Goal: Task Accomplishment & Management: Complete application form

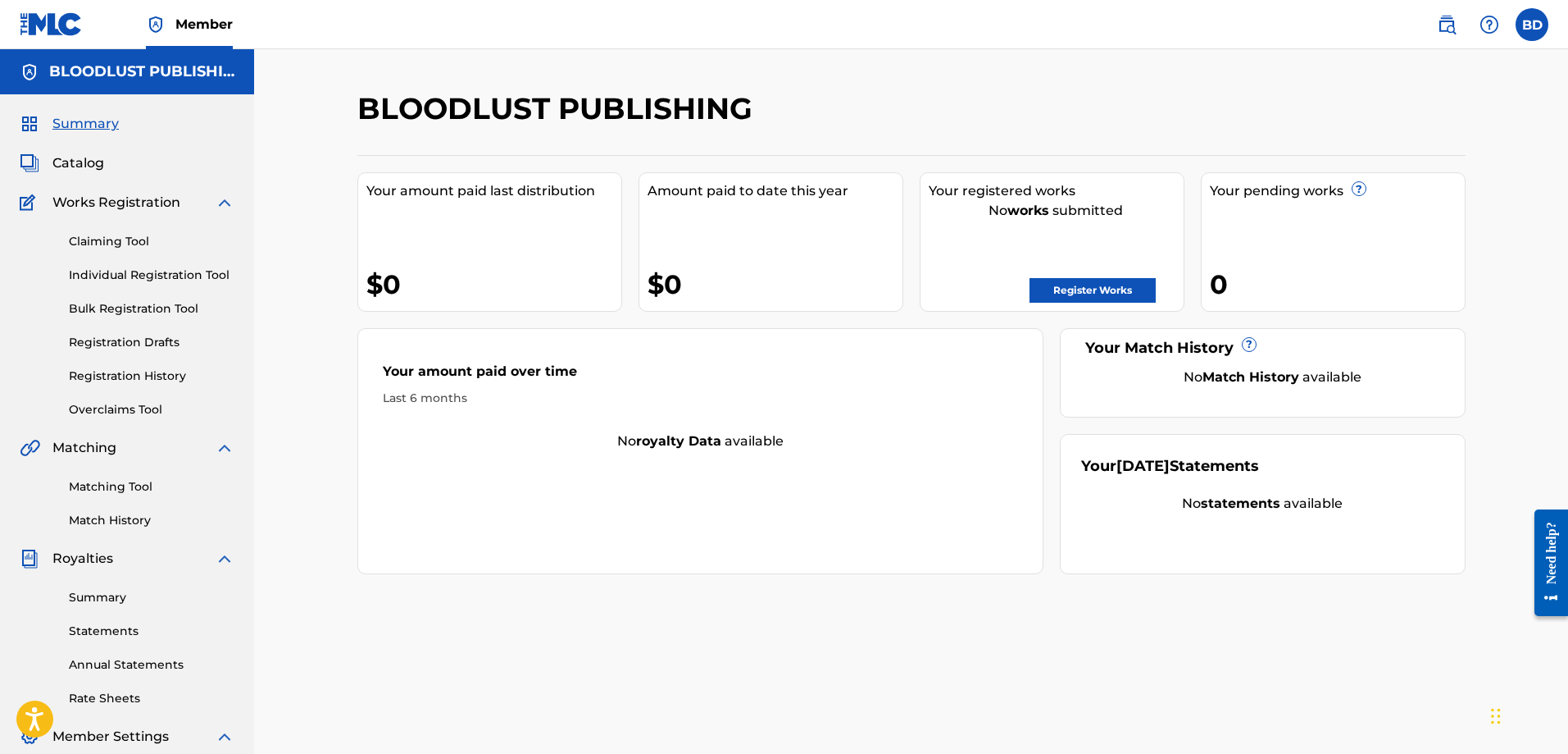
click at [1533, 21] on label at bounding box center [1532, 24] width 33 height 33
click at [1532, 24] on input "BD [PERSON_NAME] [EMAIL_ADDRESS][DOMAIN_NAME] Notification Preferences Profile …" at bounding box center [1532, 24] width 0 height 0
click at [1535, 21] on label at bounding box center [1532, 24] width 33 height 33
click at [1532, 24] on input "BD [PERSON_NAME] [EMAIL_ADDRESS][DOMAIN_NAME] Notification Preferences Profile …" at bounding box center [1532, 24] width 0 height 0
click at [1091, 291] on link "Register Works" at bounding box center [1093, 290] width 126 height 24
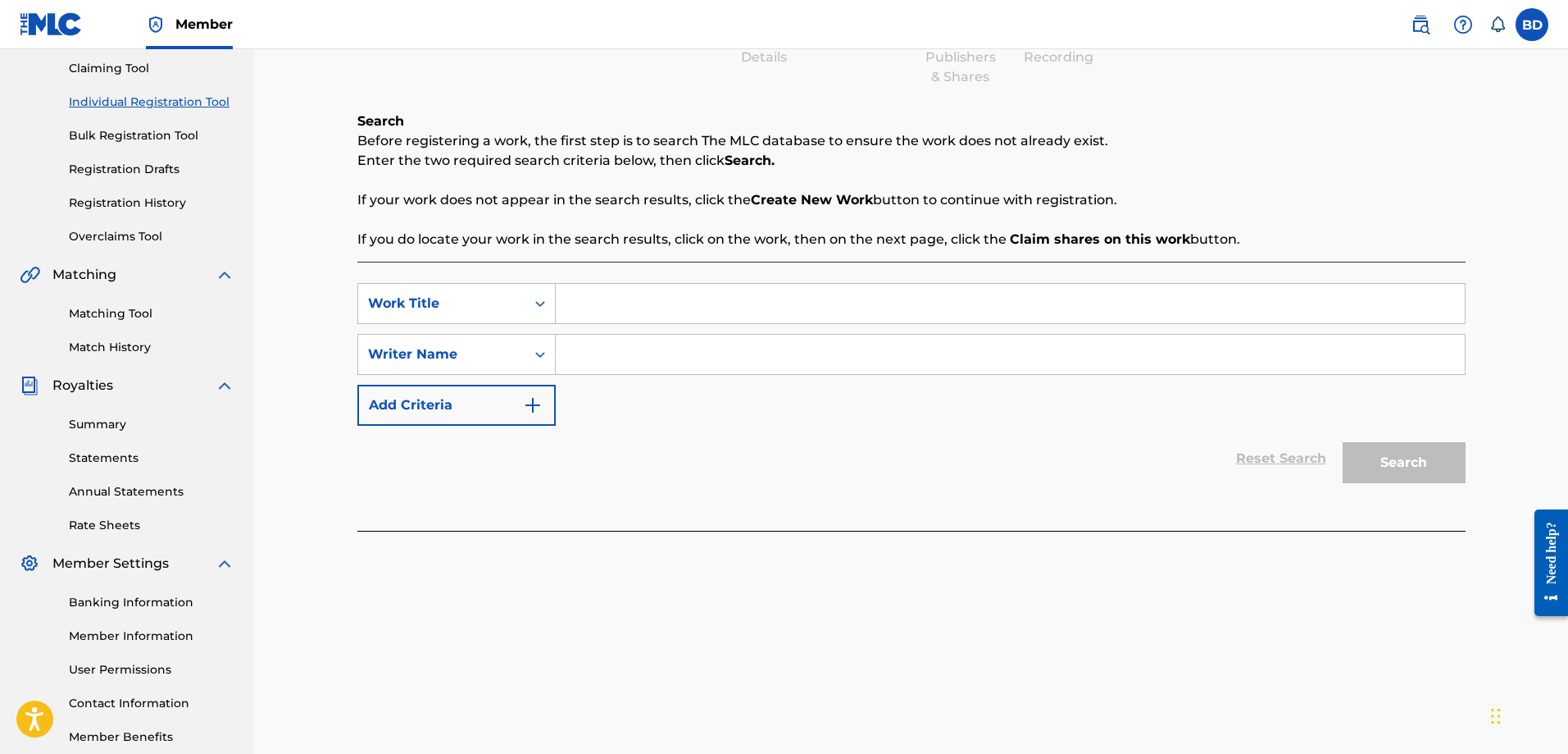
scroll to position [82, 0]
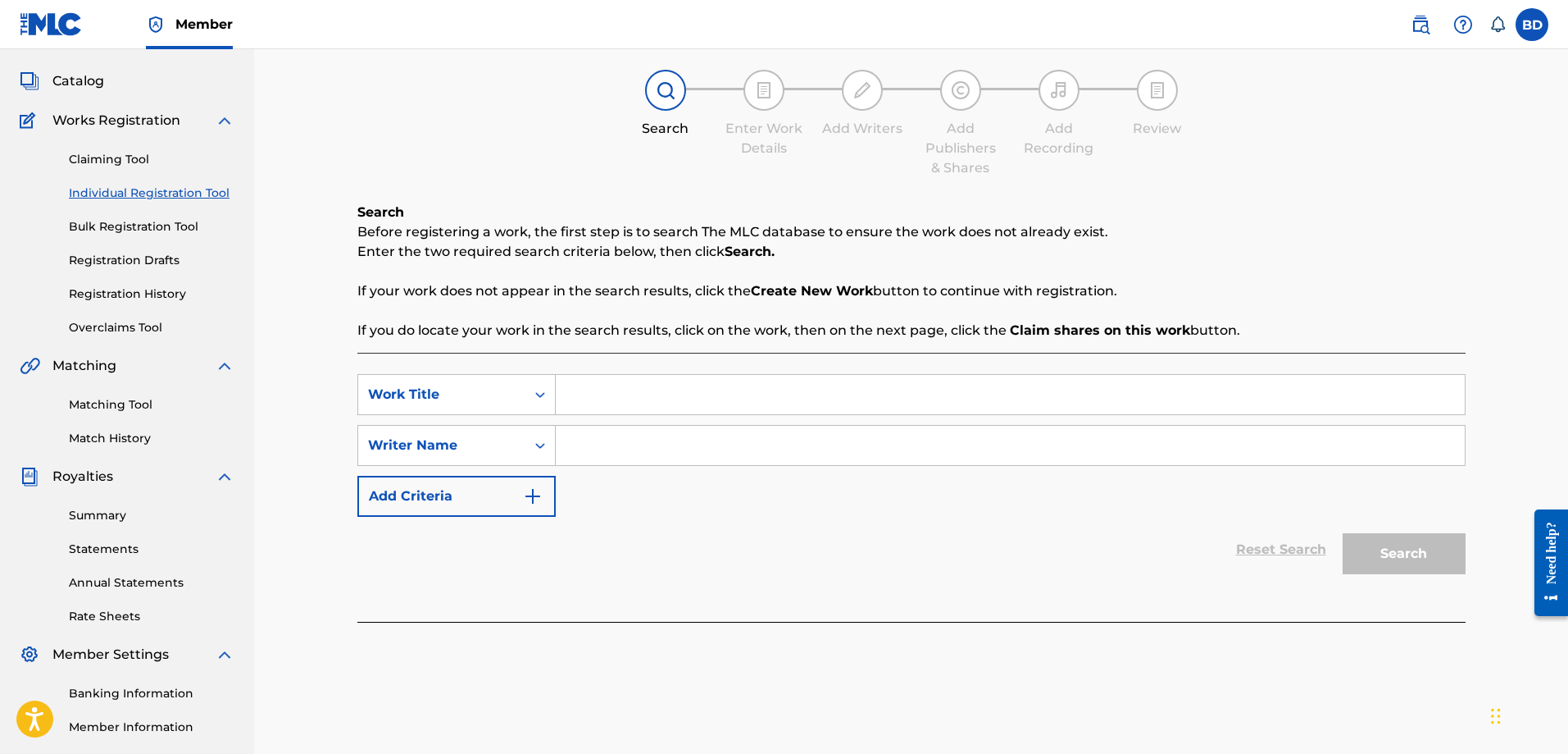
click at [148, 259] on link "Registration Drafts" at bounding box center [152, 260] width 166 height 17
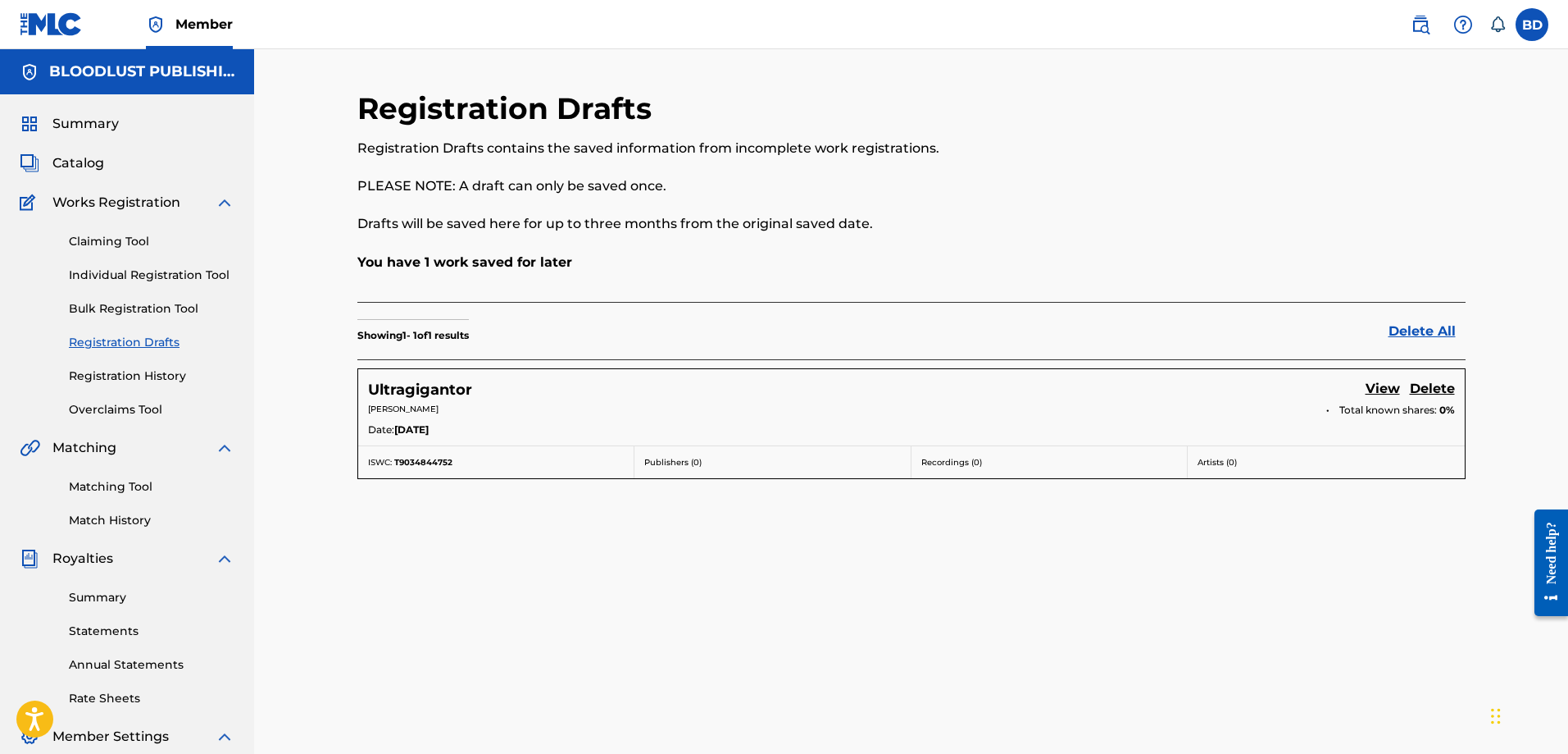
click at [1386, 385] on link "View" at bounding box center [1383, 390] width 34 height 22
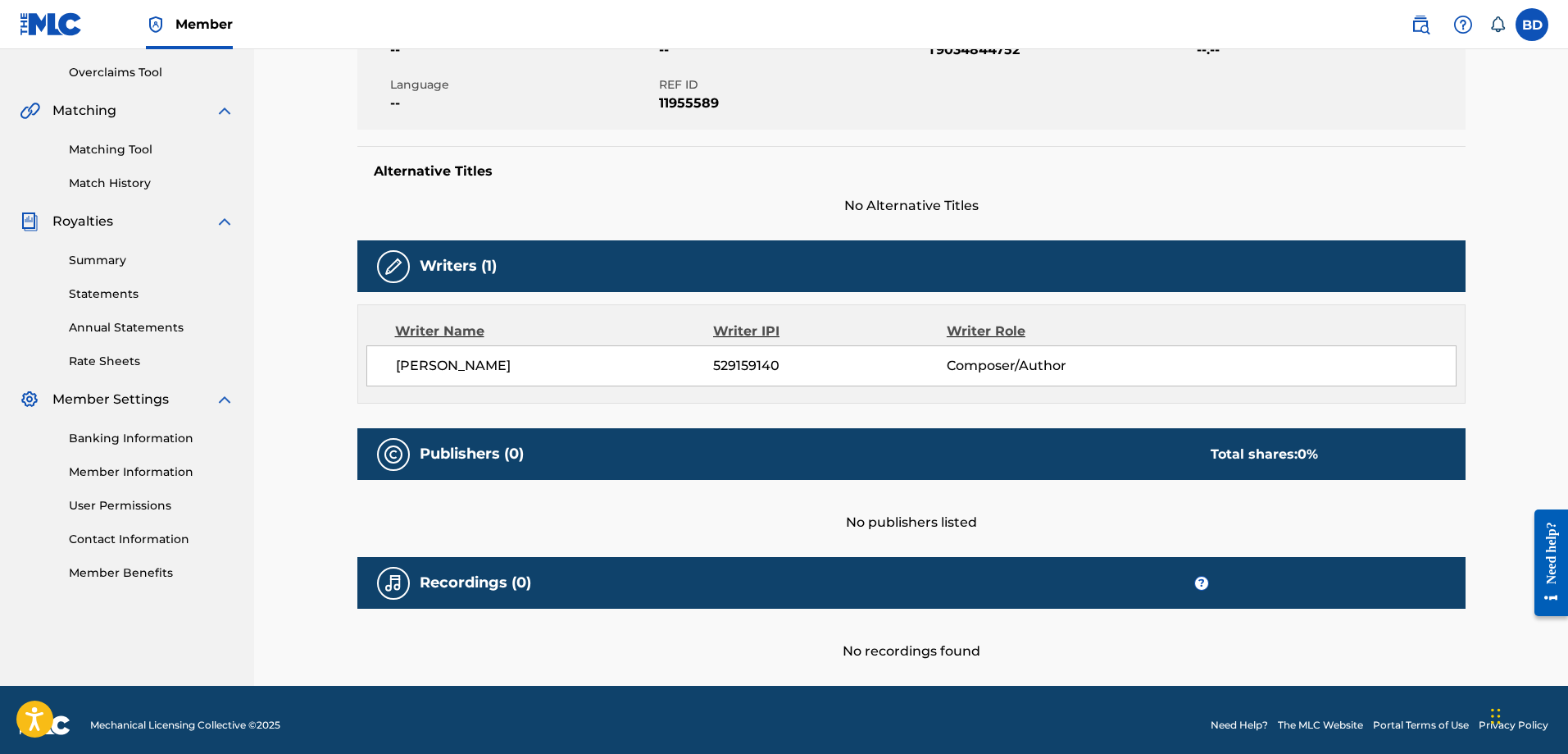
scroll to position [348, 0]
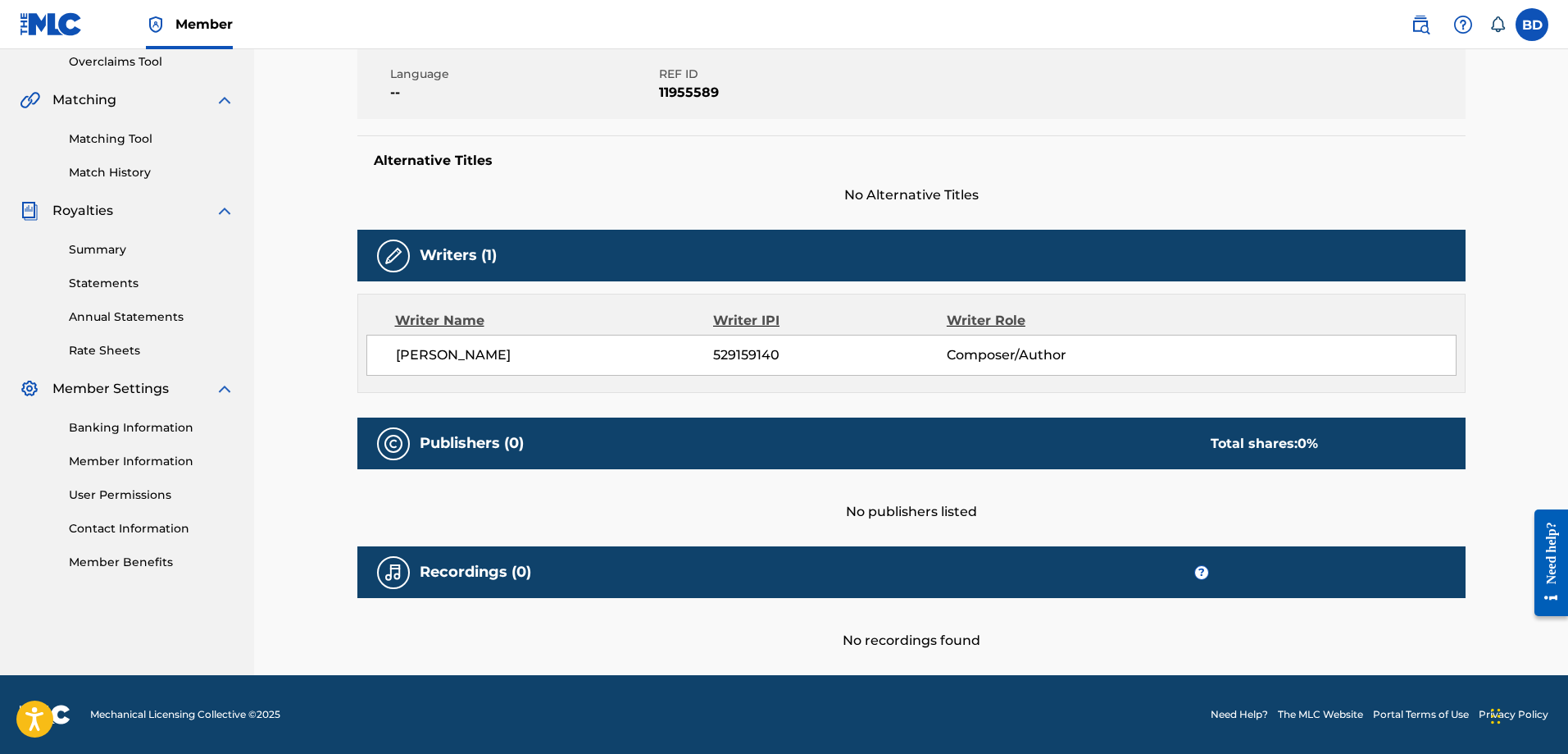
click at [391, 257] on img at bounding box center [394, 256] width 20 height 20
click at [459, 253] on h5 "Writers (1)" at bounding box center [458, 255] width 77 height 19
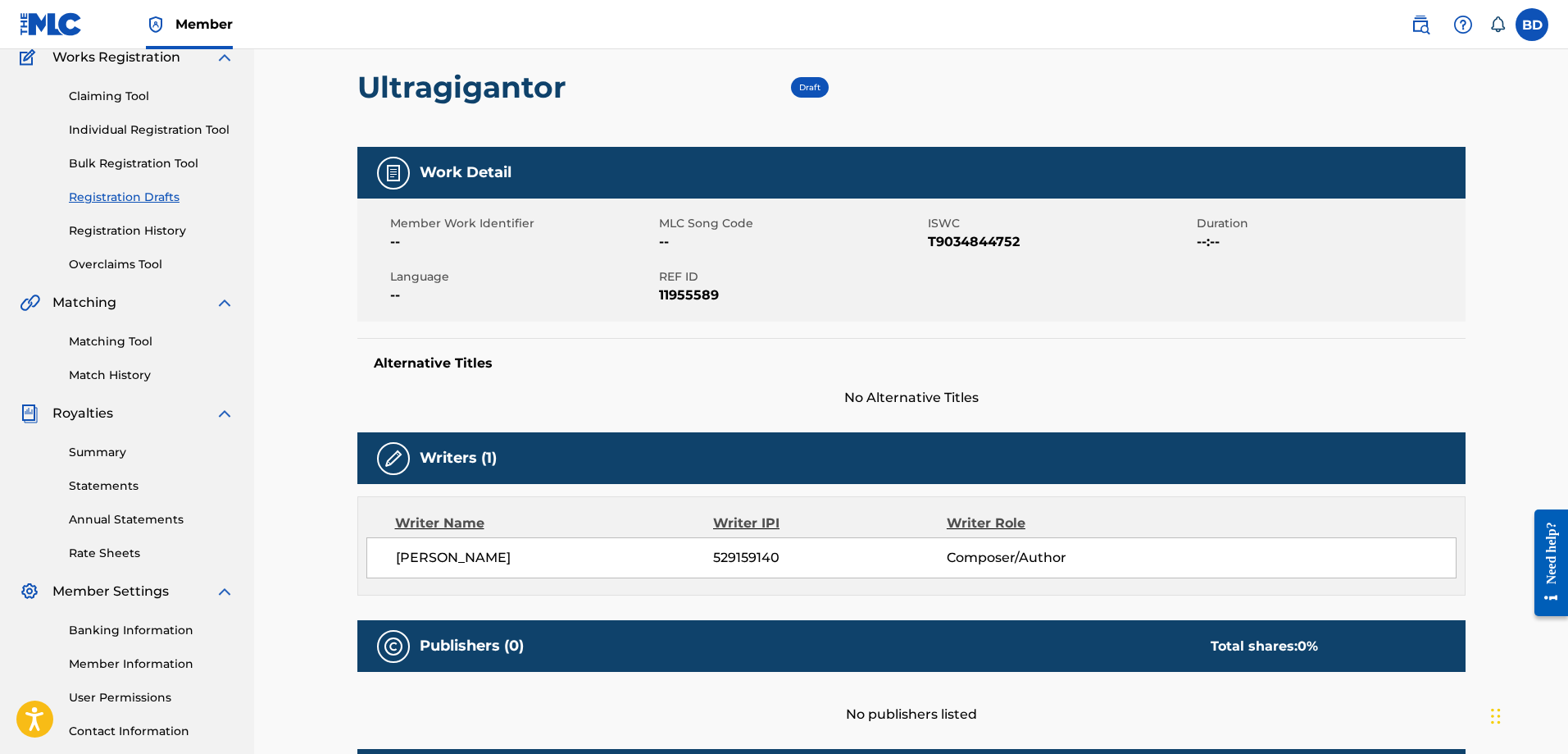
scroll to position [0, 0]
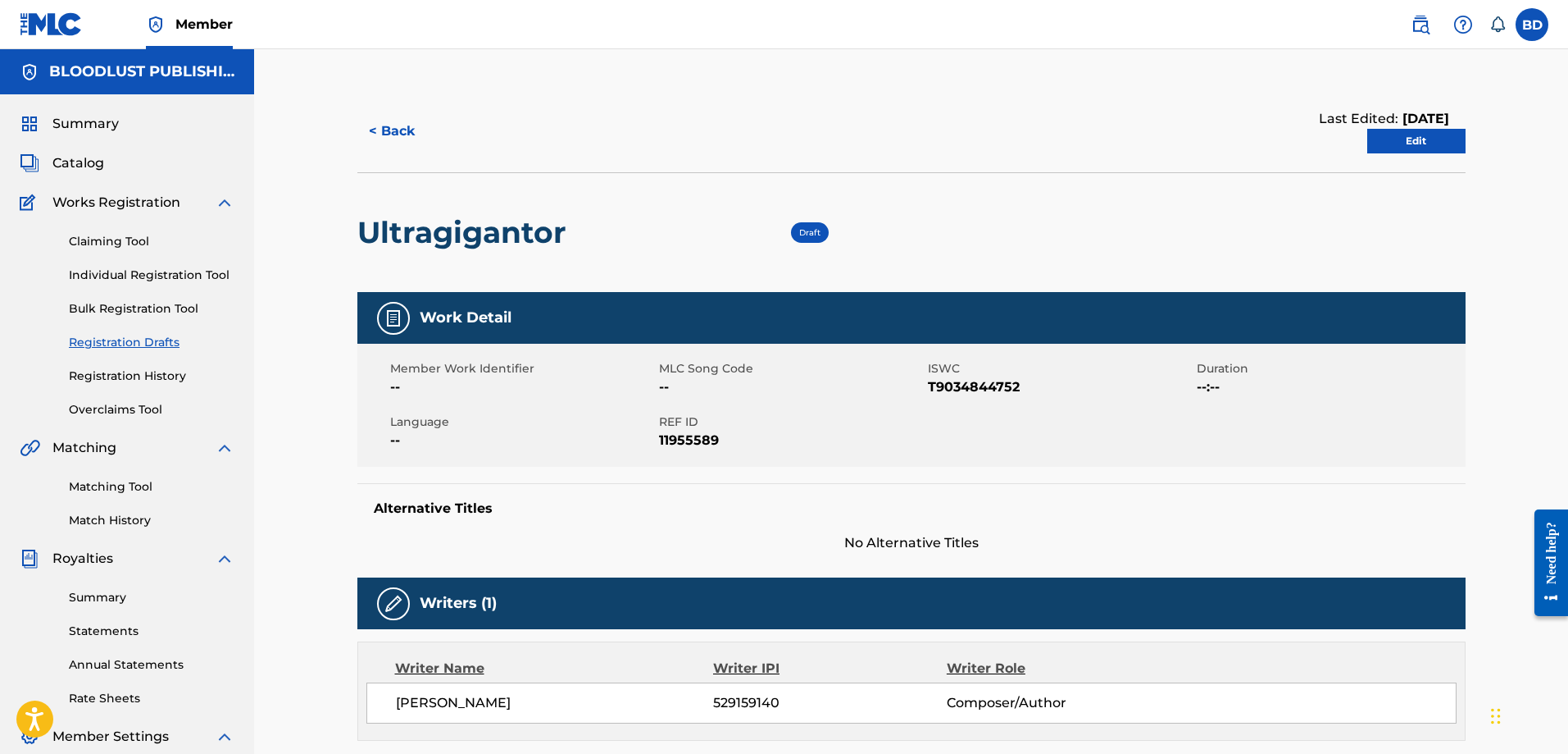
click at [1406, 131] on link "Edit" at bounding box center [1416, 140] width 99 height 24
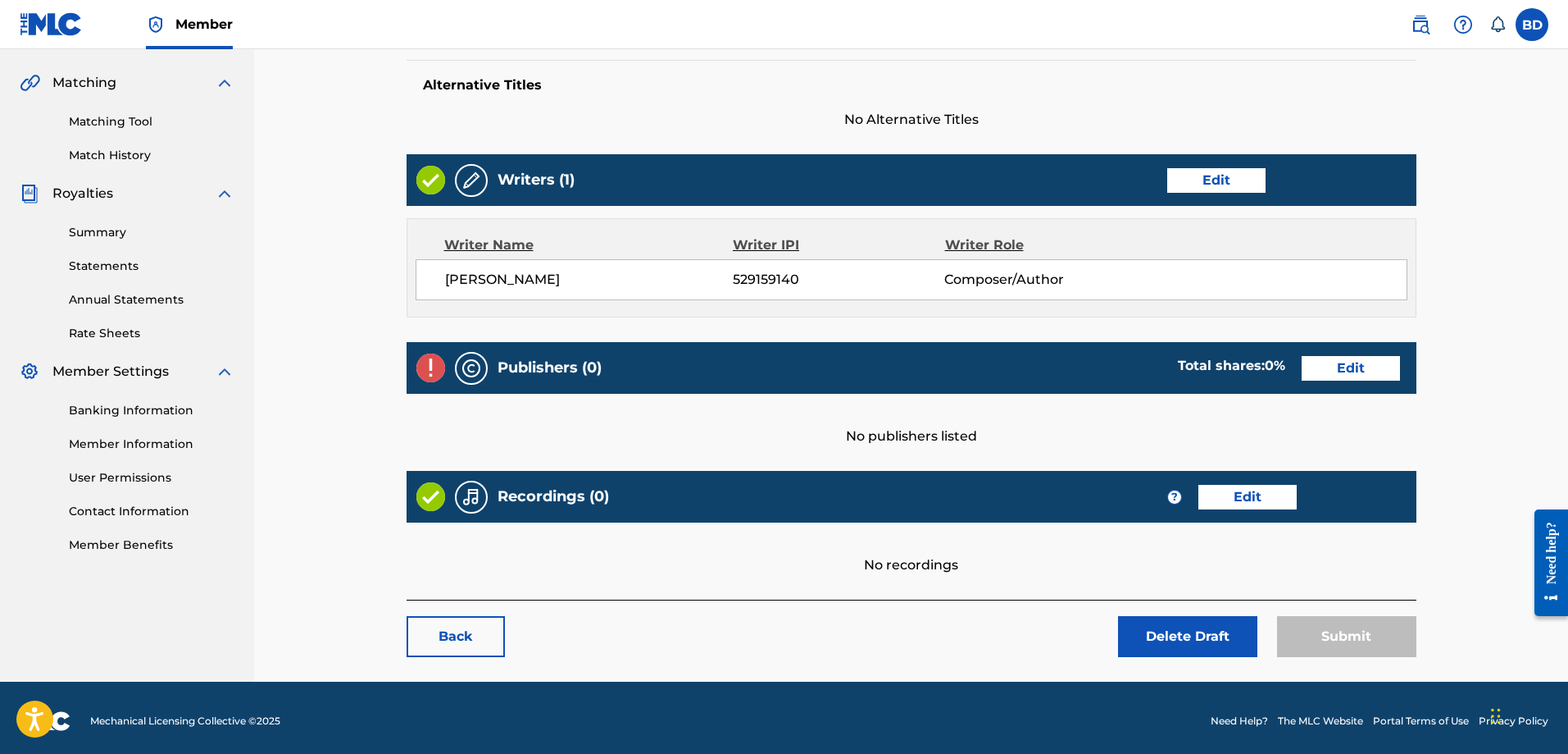
scroll to position [372, 0]
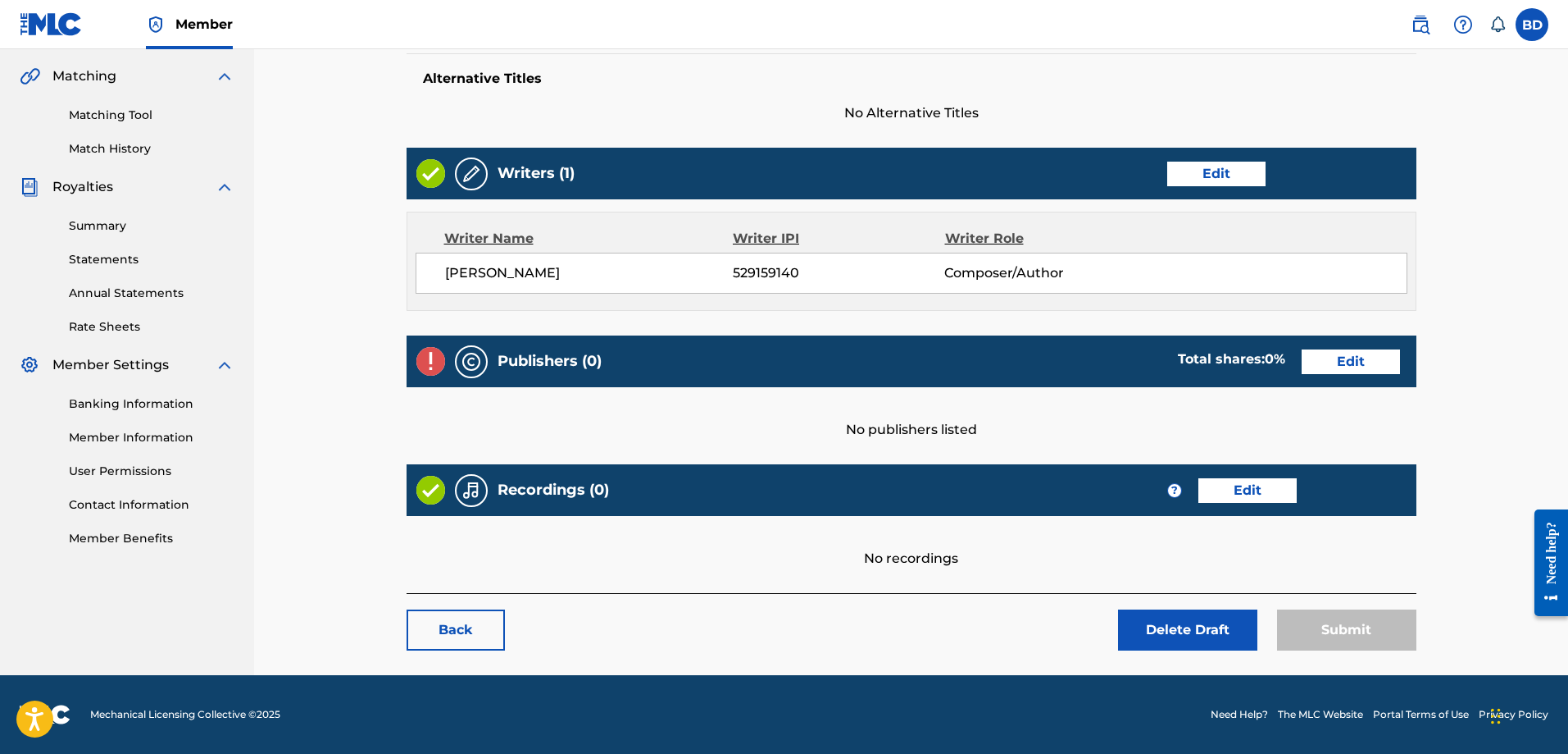
click at [1212, 169] on link "Edit" at bounding box center [1216, 173] width 99 height 24
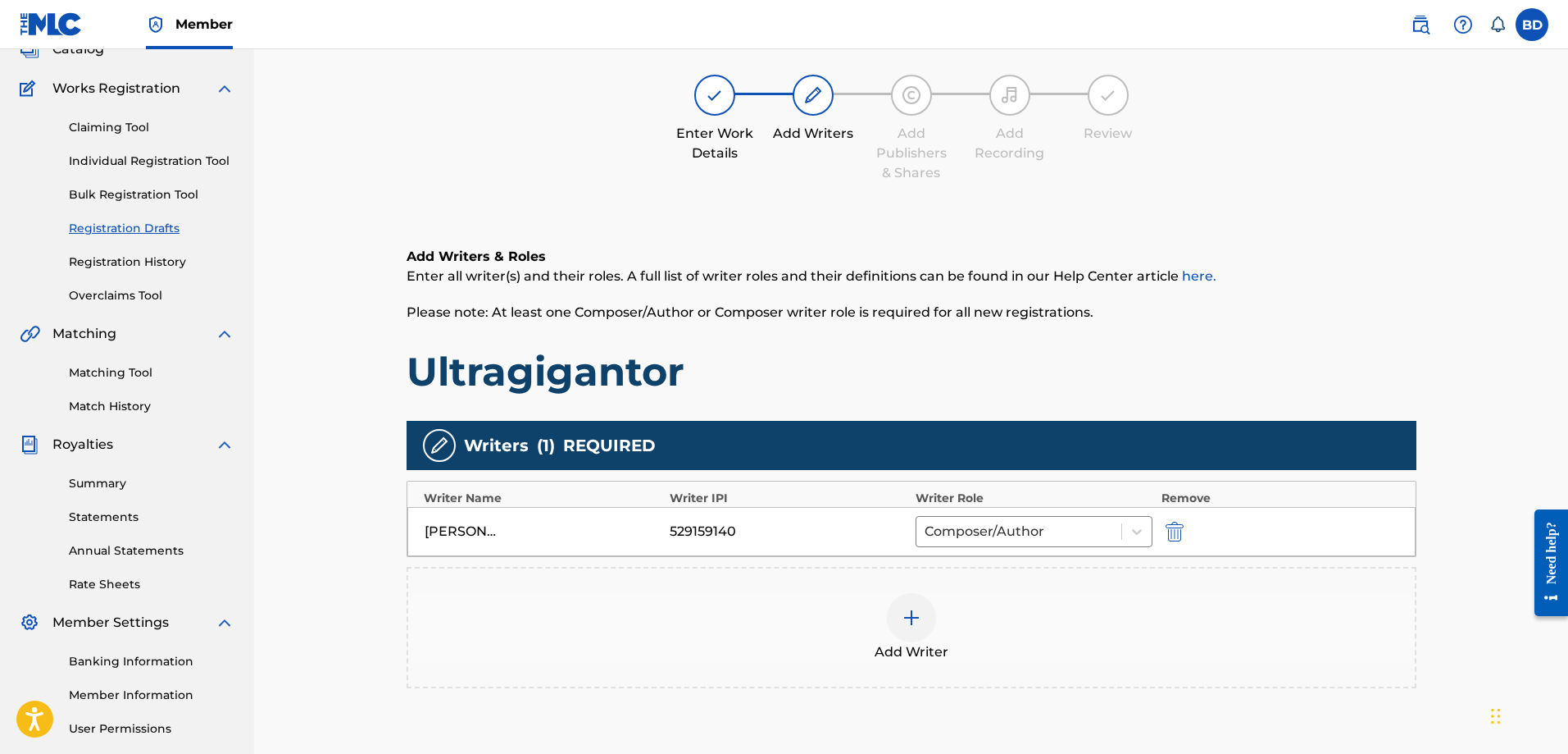
scroll to position [288, 0]
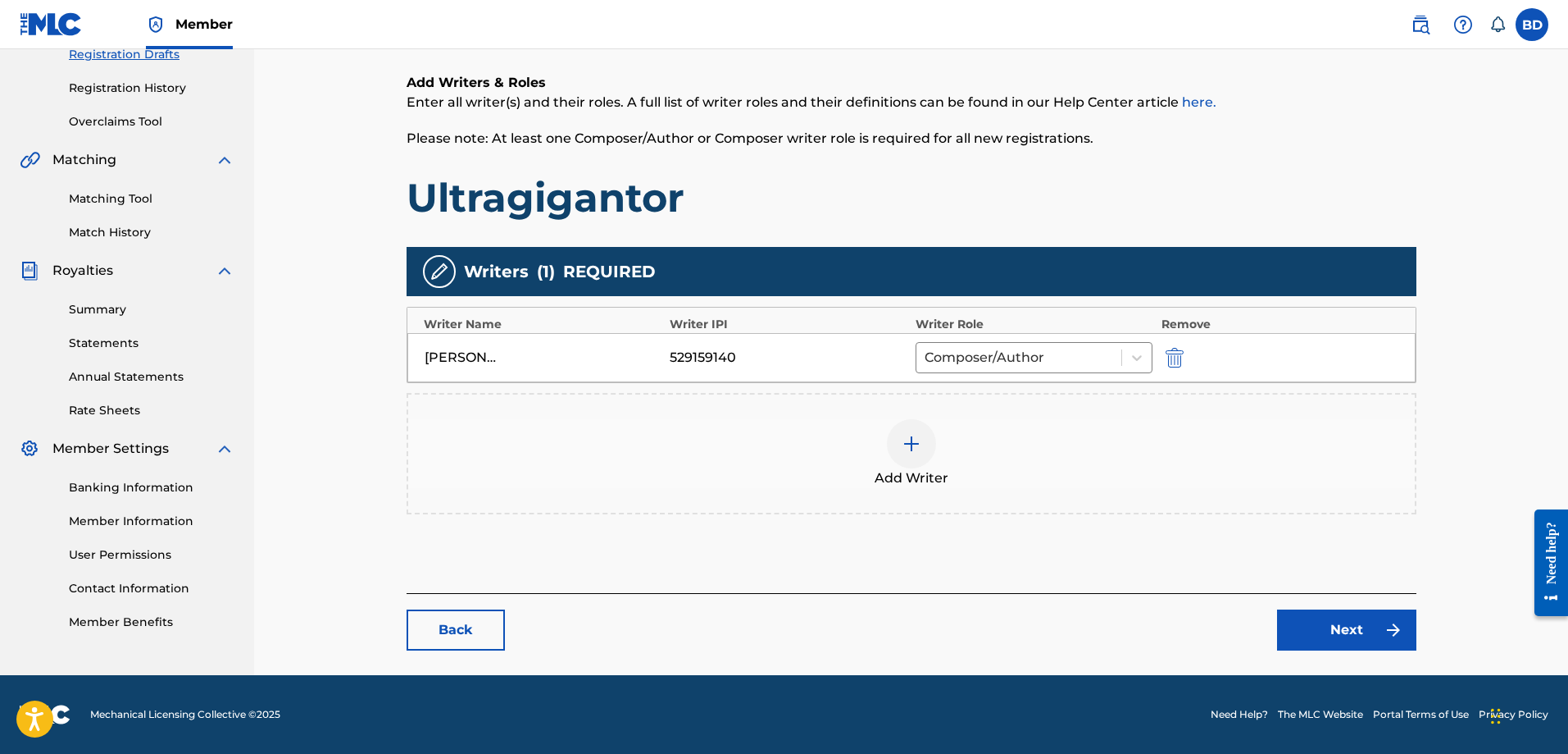
click at [908, 447] on img at bounding box center [911, 443] width 20 height 20
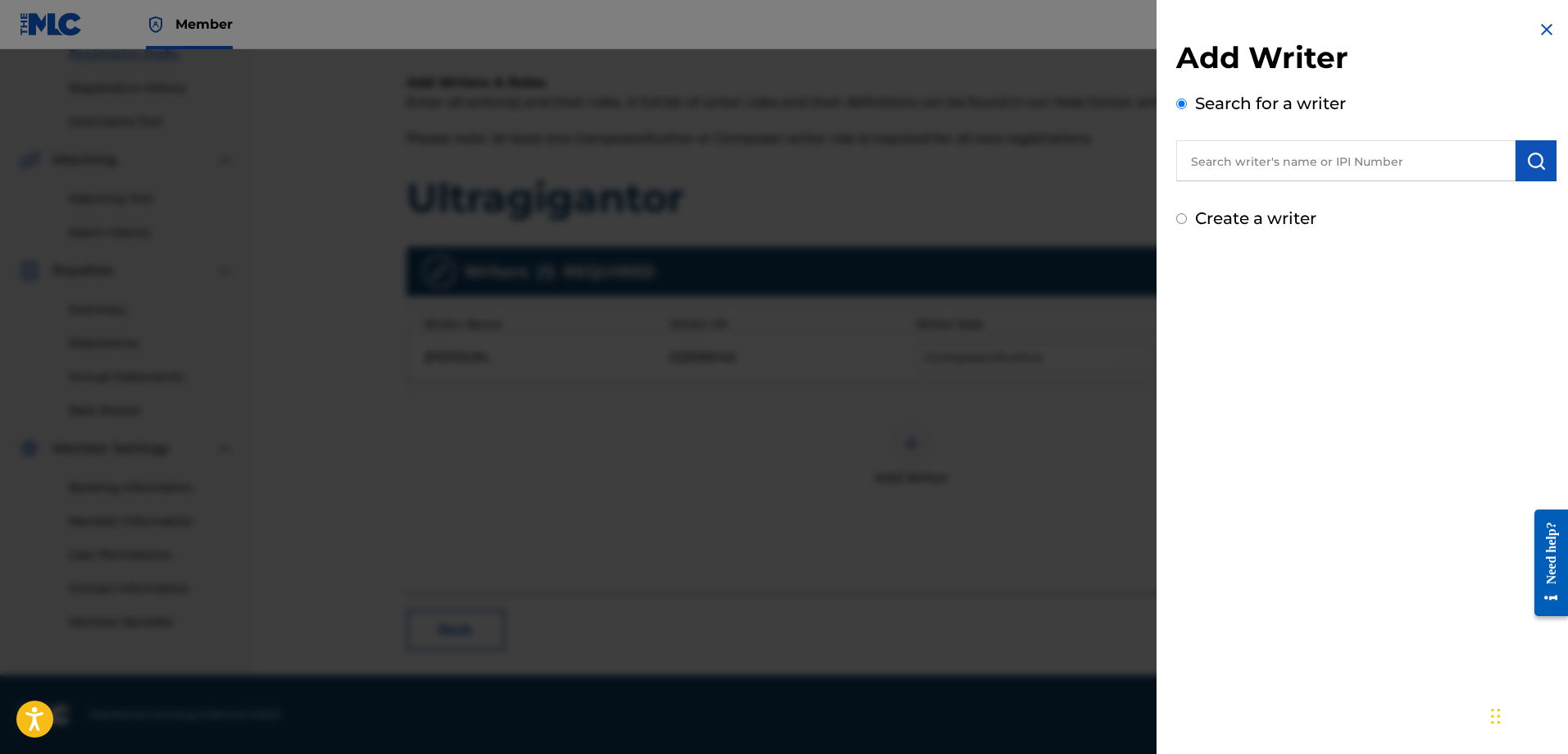
click at [1220, 158] on input "text" at bounding box center [1346, 161] width 339 height 41
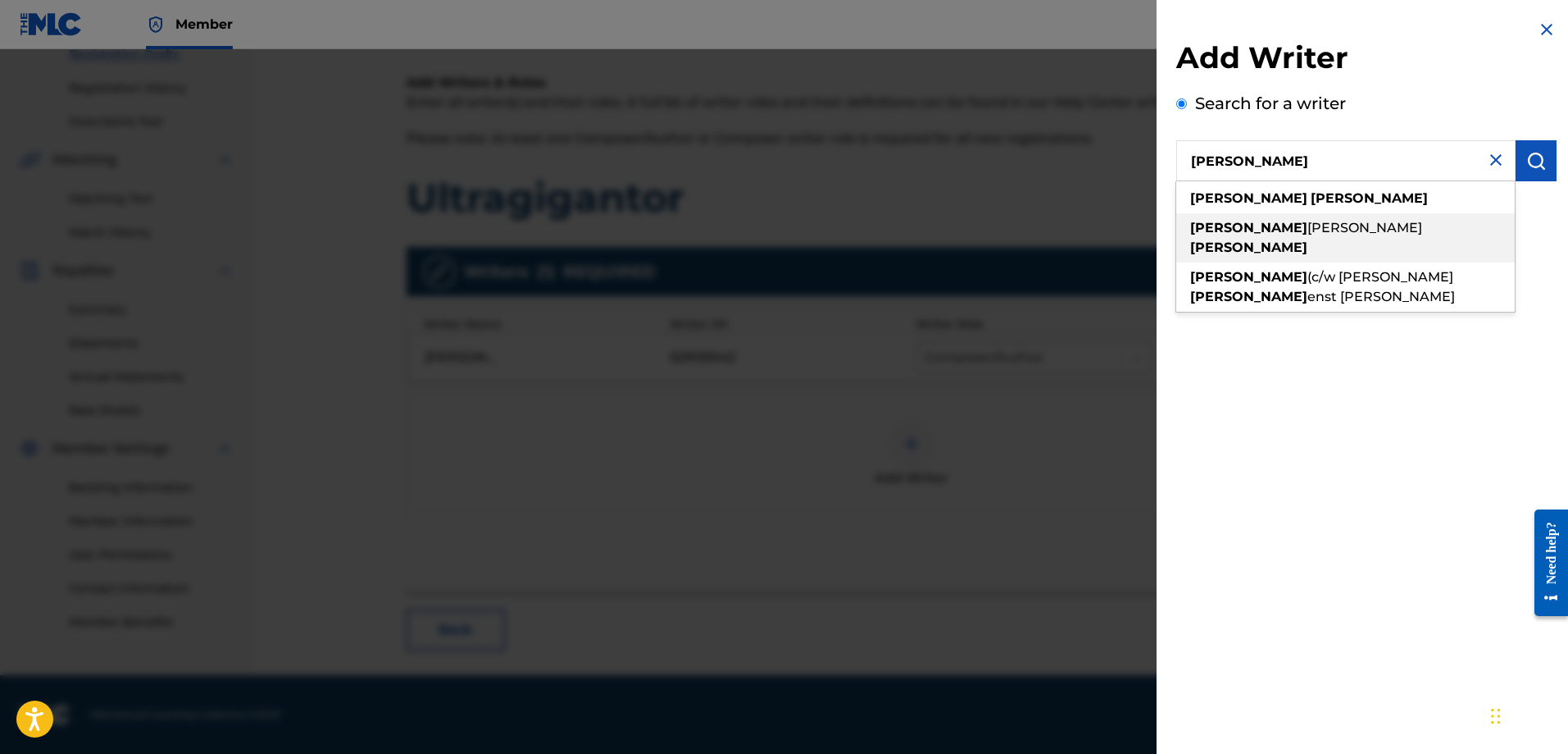
click at [1308, 222] on span "[PERSON_NAME]" at bounding box center [1365, 227] width 115 height 15
type input "[PERSON_NAME]"
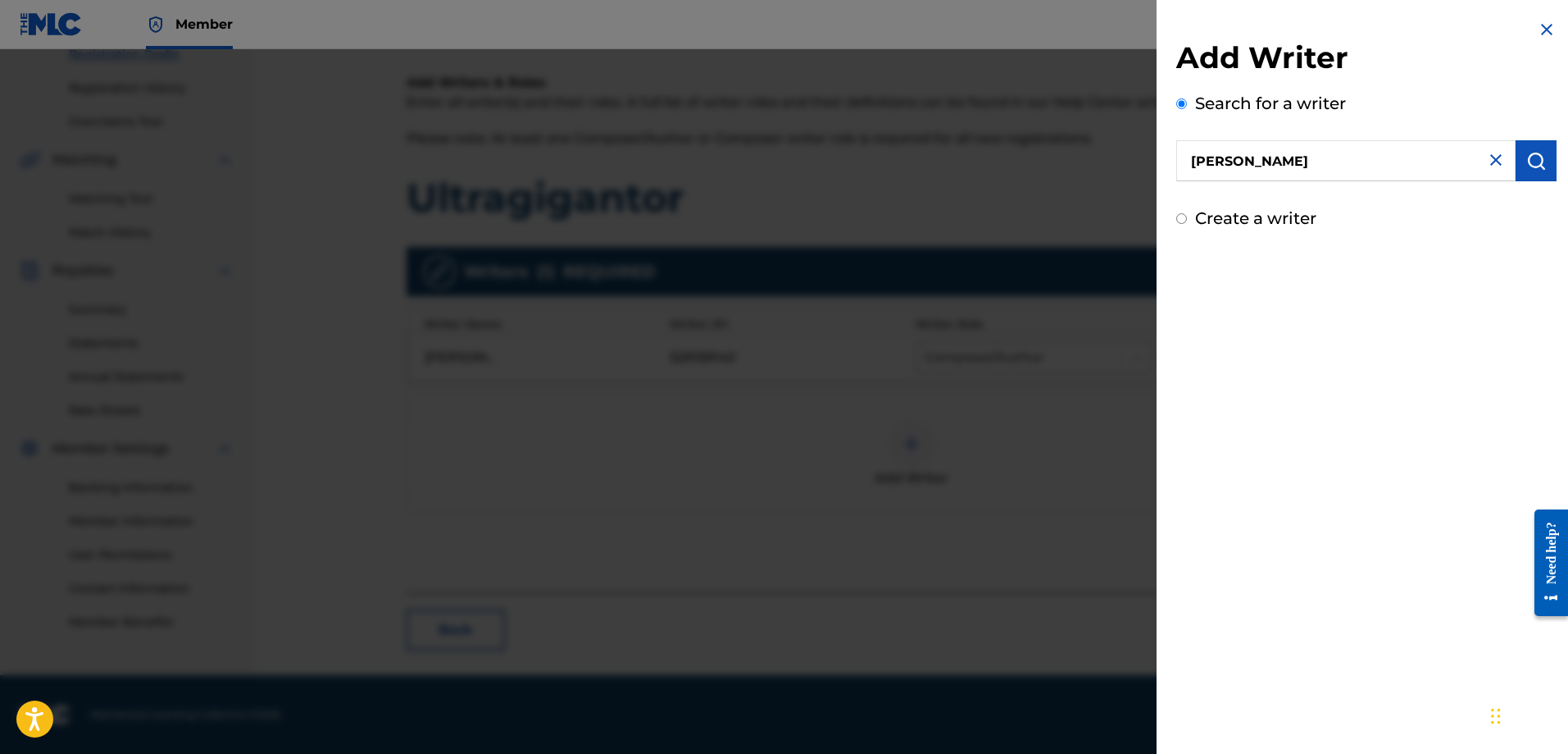
click at [1533, 155] on img "submit" at bounding box center [1537, 161] width 20 height 20
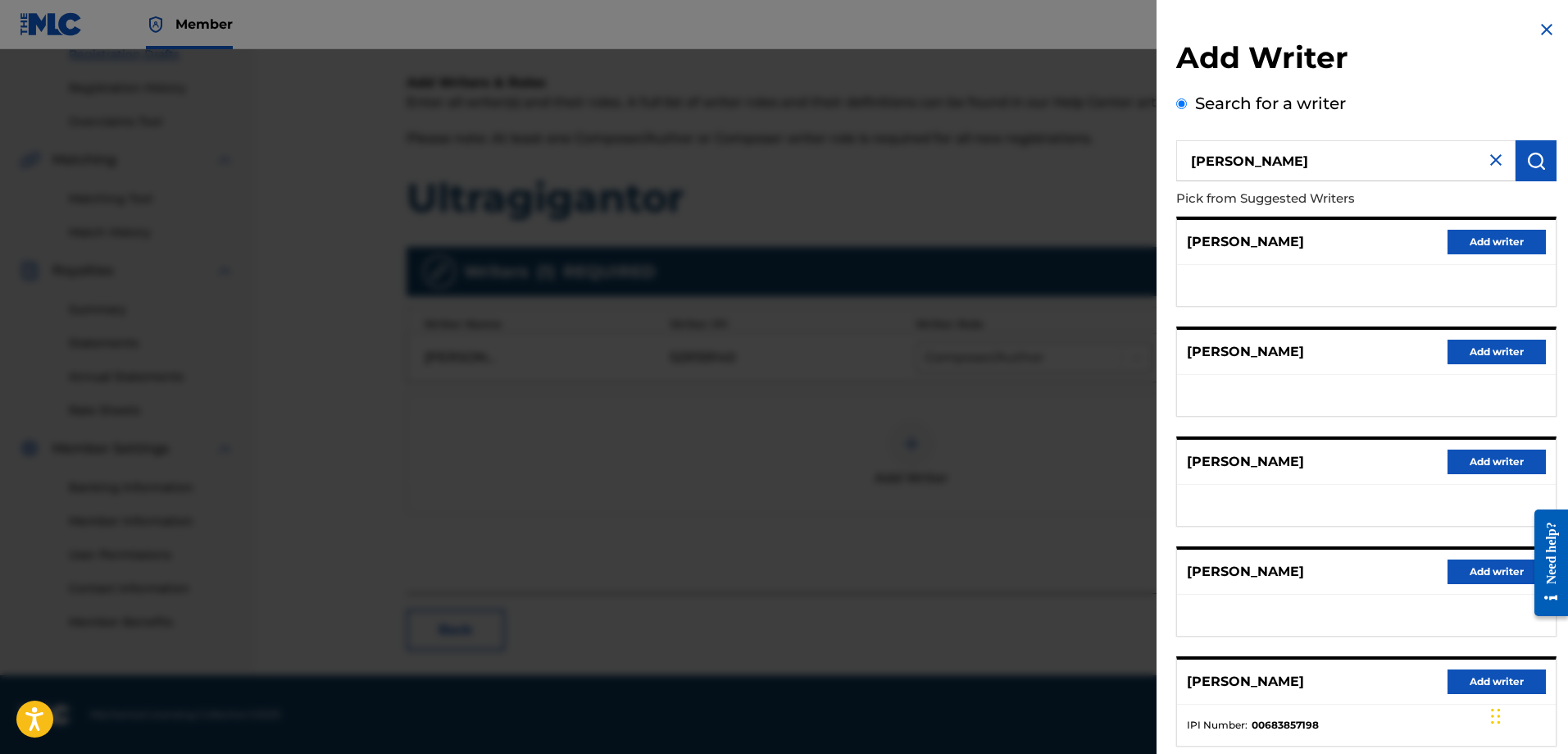
click at [1470, 242] on button "Add writer" at bounding box center [1497, 241] width 99 height 24
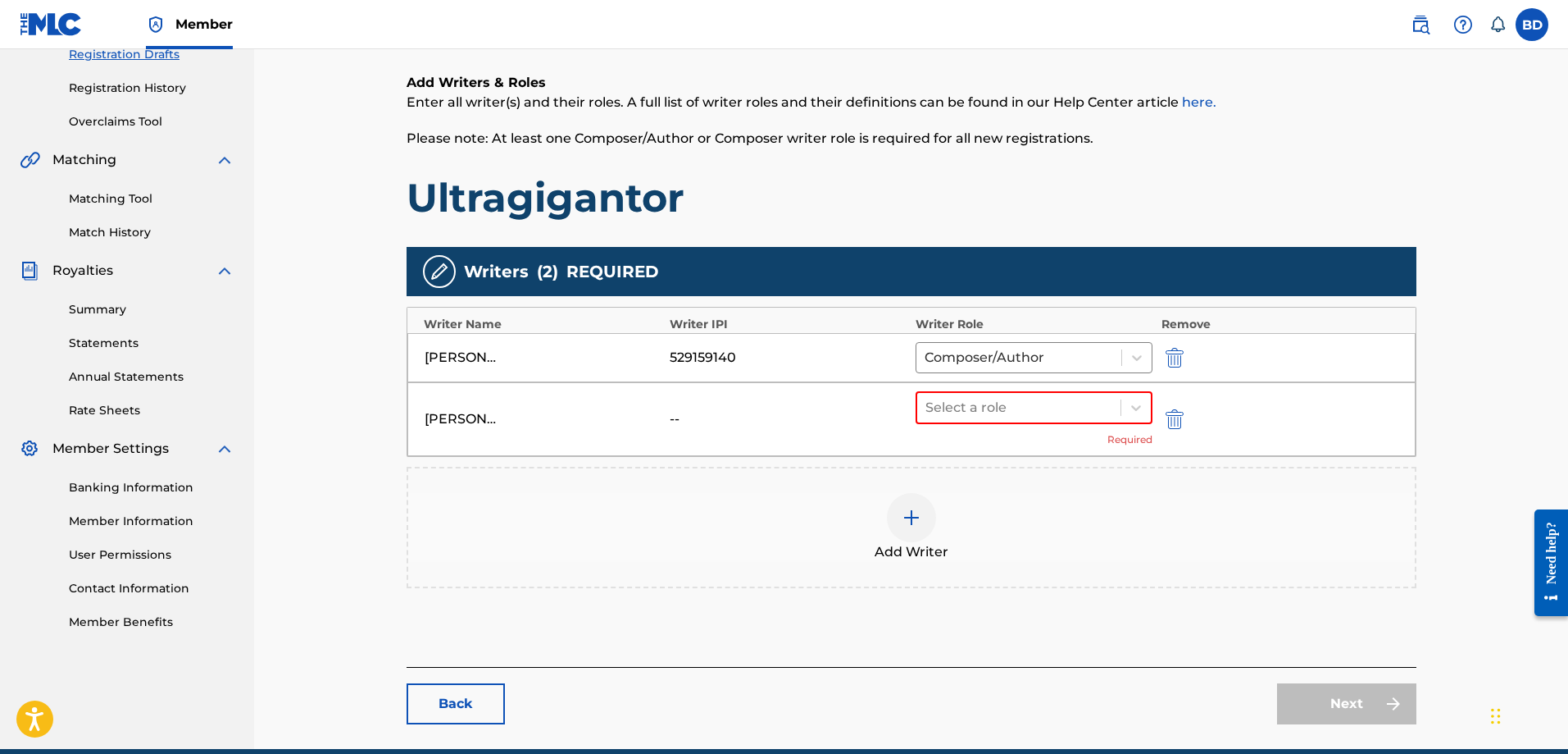
click at [692, 413] on div "--" at bounding box center [707, 419] width 74 height 20
click at [674, 423] on div "--" at bounding box center [707, 419] width 74 height 20
click at [975, 406] on div at bounding box center [1019, 408] width 187 height 23
click at [980, 453] on div "Composer/Author" at bounding box center [1034, 450] width 238 height 33
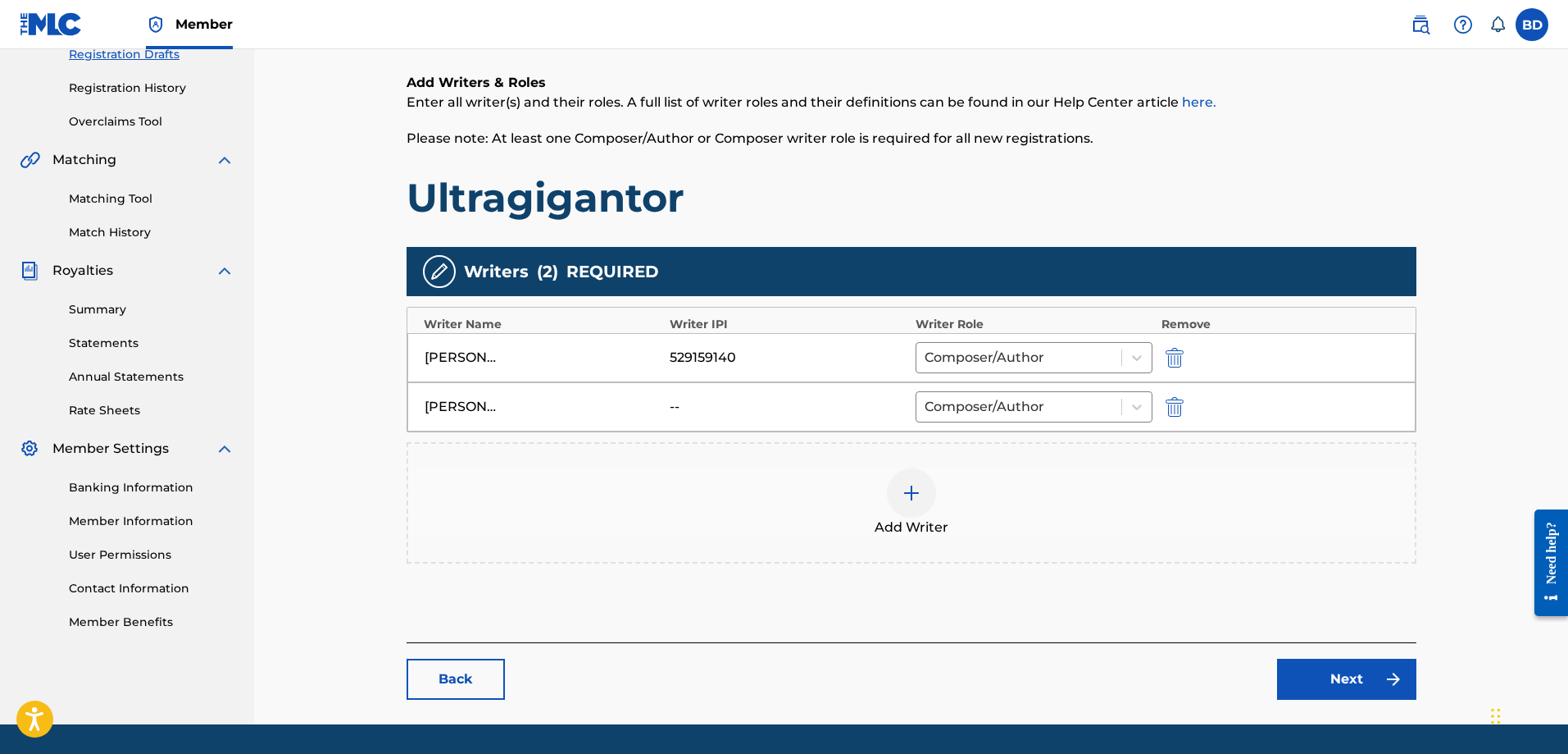
click at [672, 406] on div "--" at bounding box center [707, 407] width 74 height 20
click at [462, 399] on div "[PERSON_NAME]" at bounding box center [461, 407] width 74 height 20
click at [1137, 404] on icon at bounding box center [1137, 407] width 16 height 16
click at [769, 399] on div "--" at bounding box center [788, 407] width 238 height 20
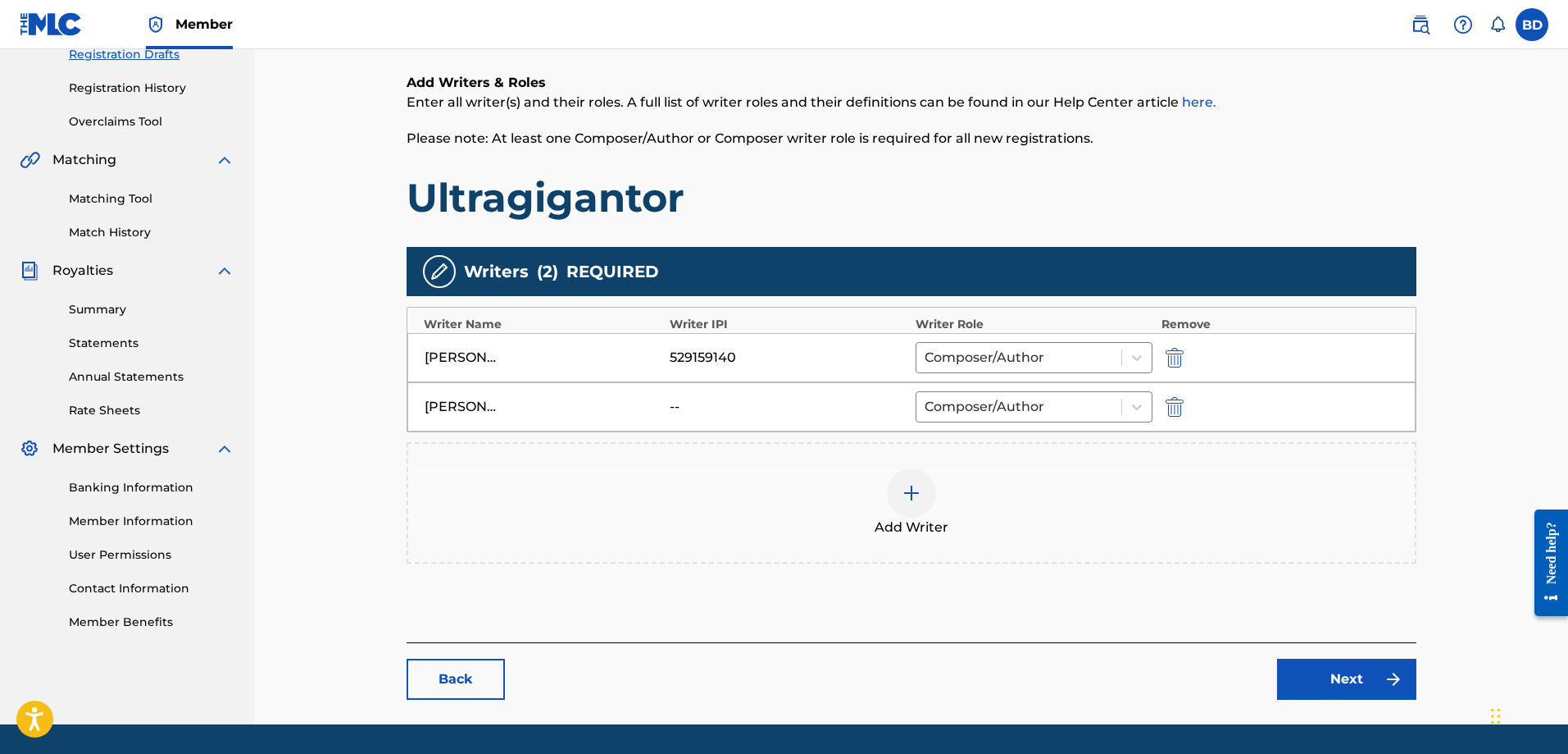
click at [916, 487] on img at bounding box center [911, 493] width 20 height 20
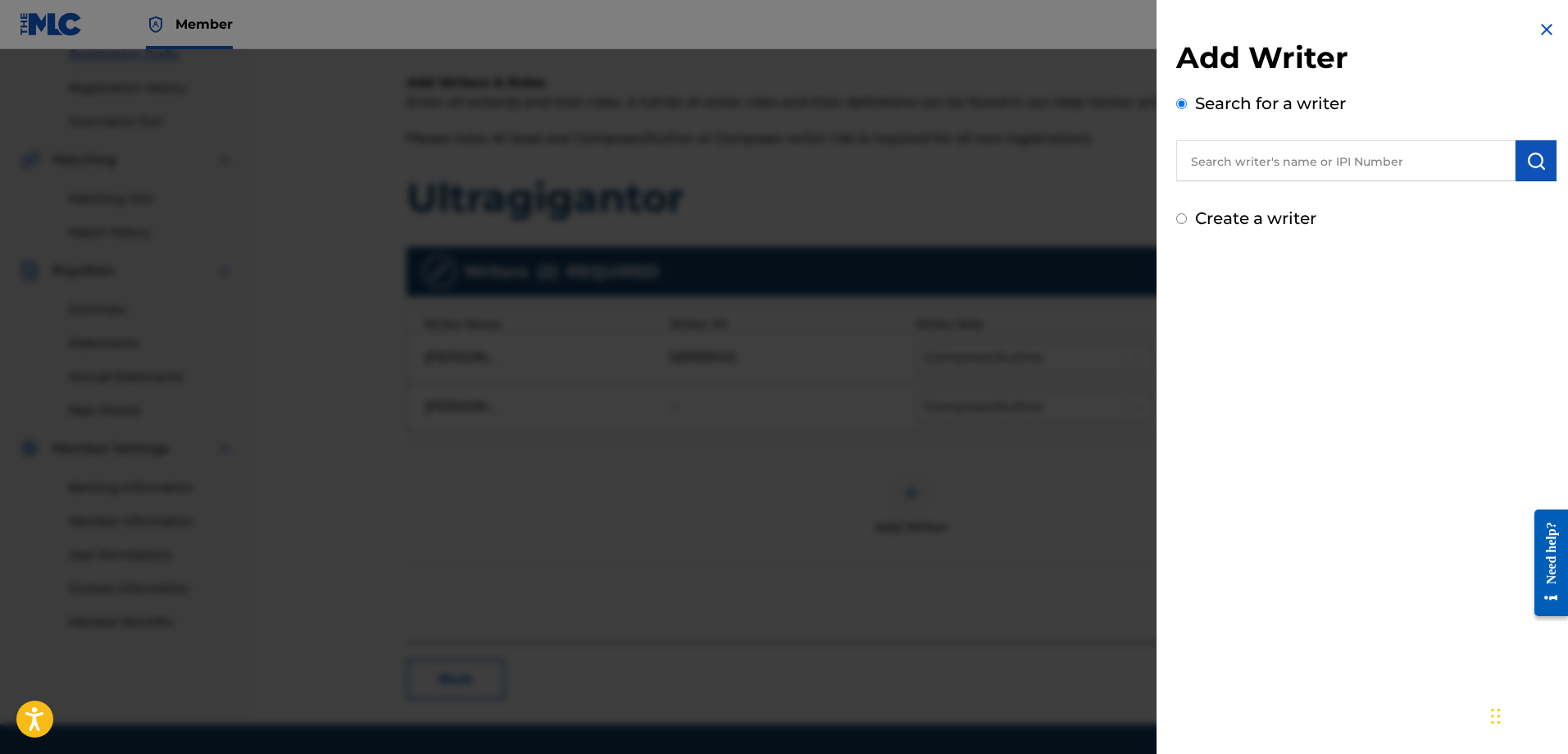
click at [1244, 161] on input "text" at bounding box center [1346, 161] width 339 height 41
type input "T"
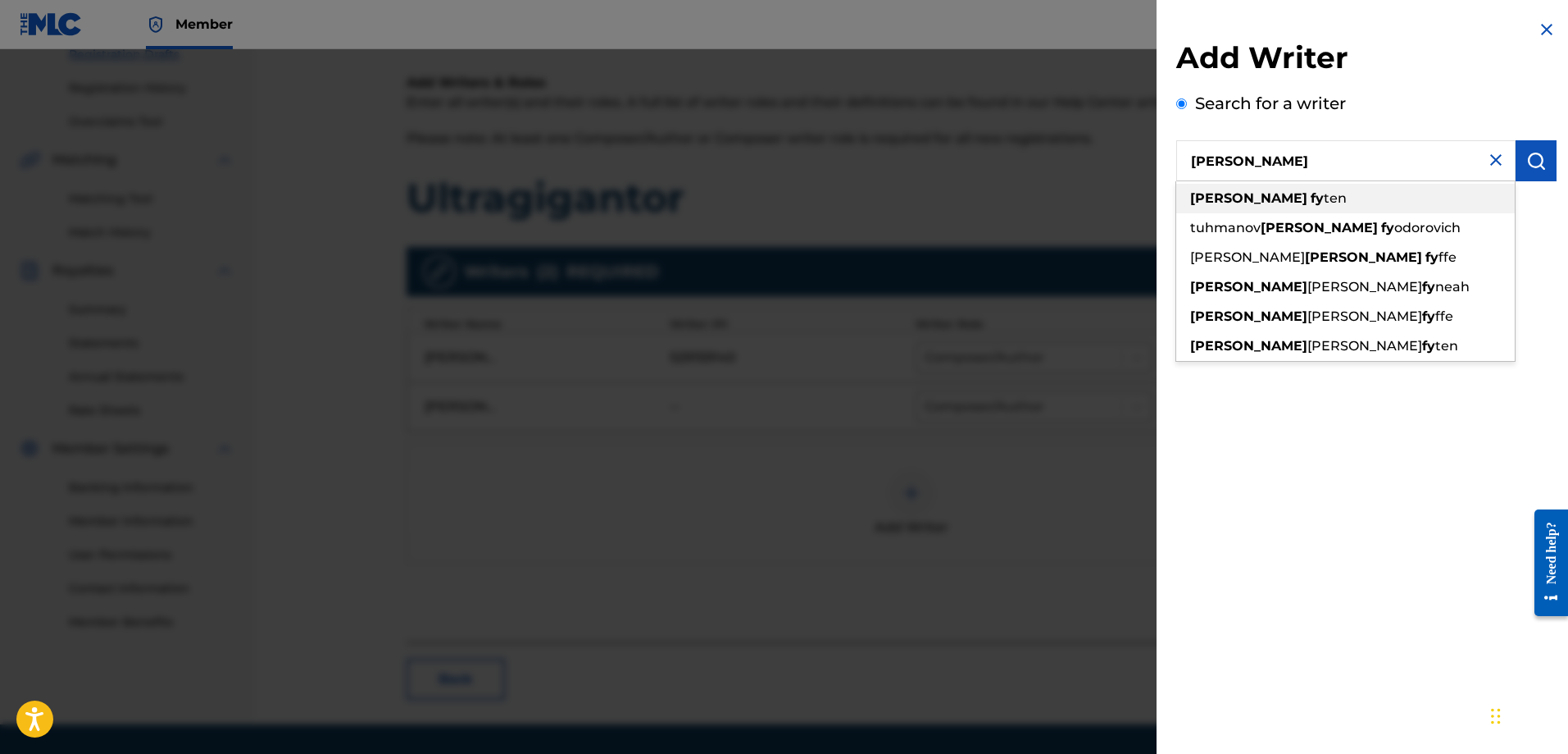
click at [1311, 193] on strong "fy" at bounding box center [1317, 197] width 13 height 15
type input "[PERSON_NAME]"
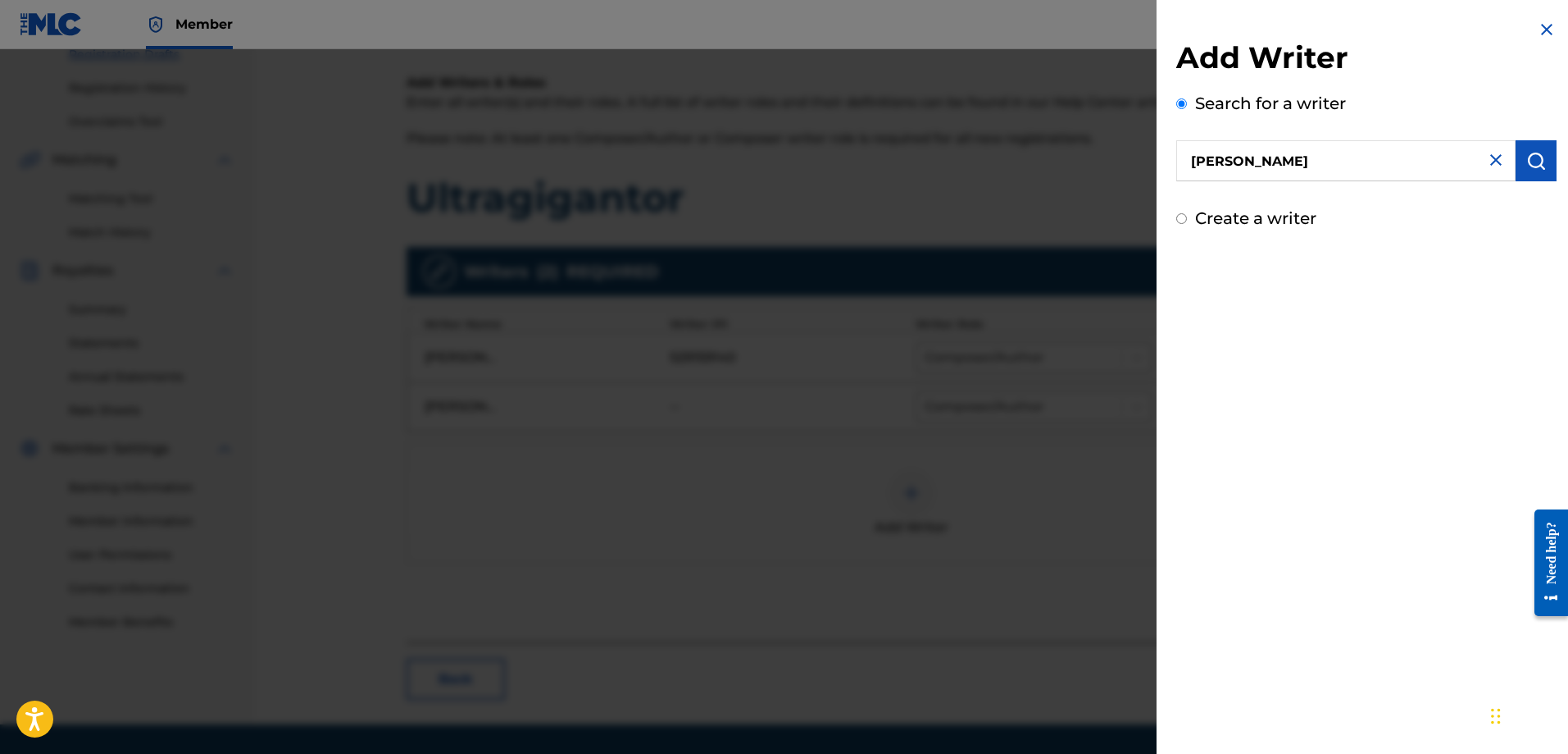
click at [1529, 149] on button "submit" at bounding box center [1537, 161] width 41 height 41
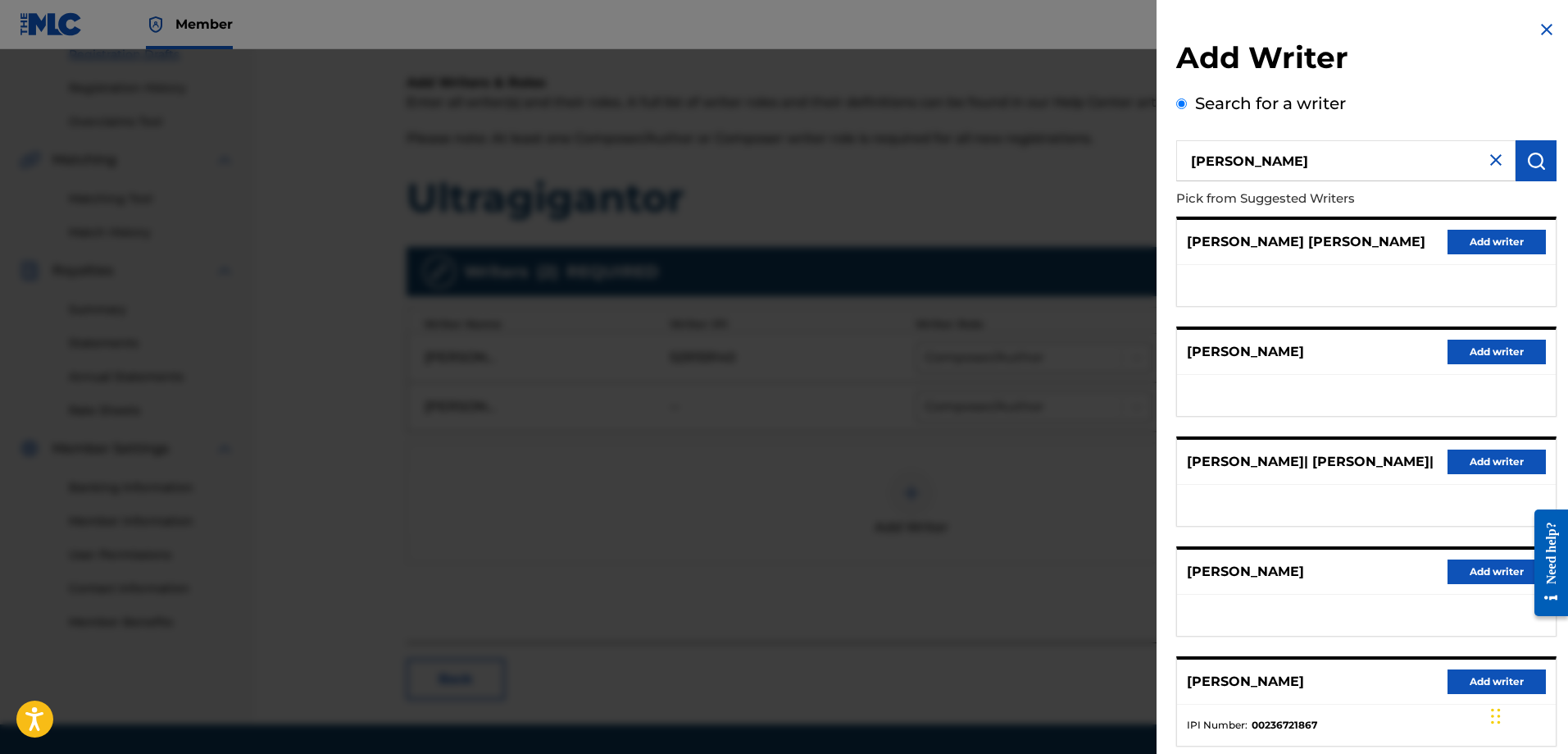
click at [1367, 255] on div "[PERSON_NAME] [PERSON_NAME] Add writer" at bounding box center [1366, 242] width 379 height 45
click at [1462, 241] on button "Add writer" at bounding box center [1497, 241] width 99 height 24
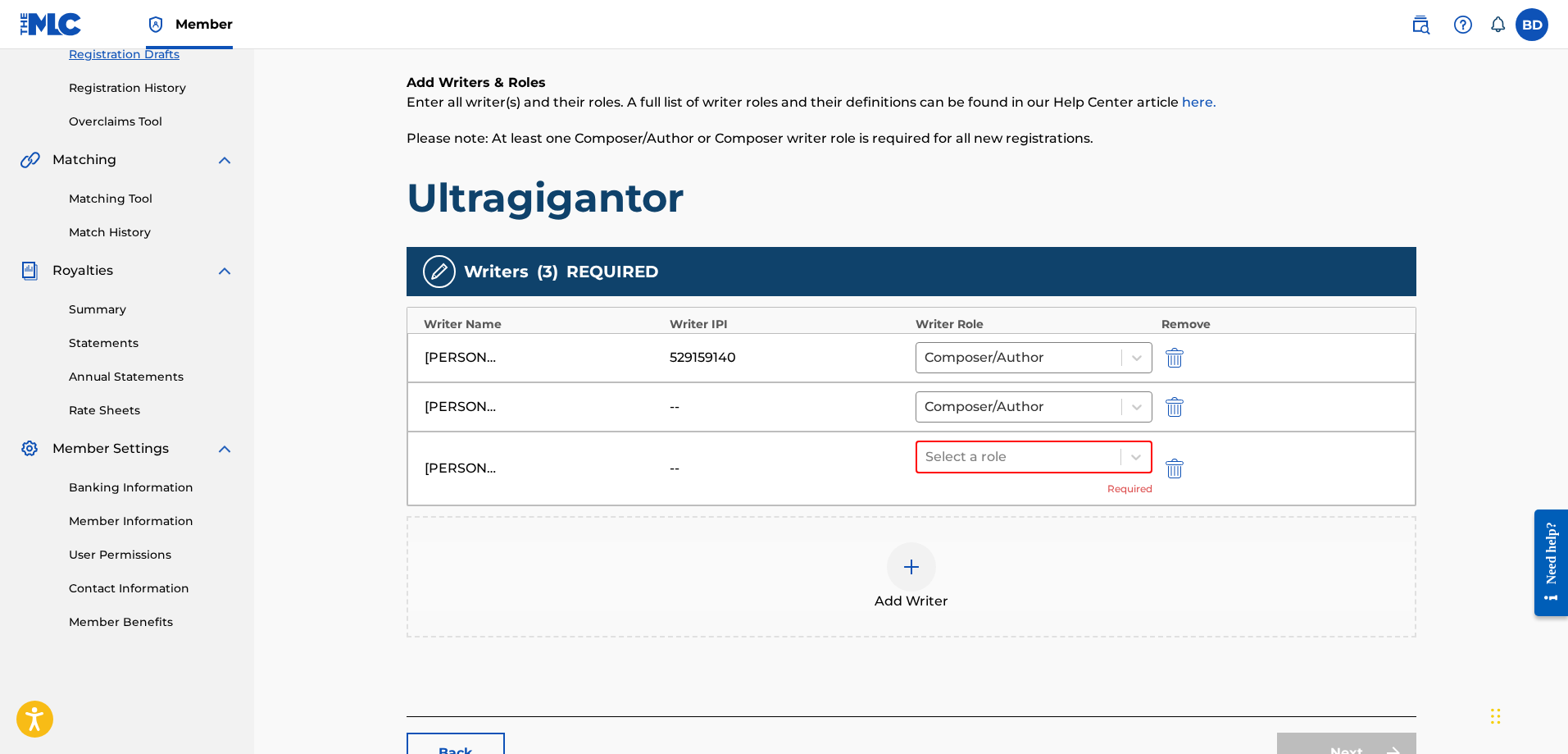
click at [634, 476] on div "[PERSON_NAME] [PERSON_NAME]" at bounding box center [543, 469] width 238 height 20
click at [974, 443] on div "Select a role" at bounding box center [1020, 457] width 205 height 30
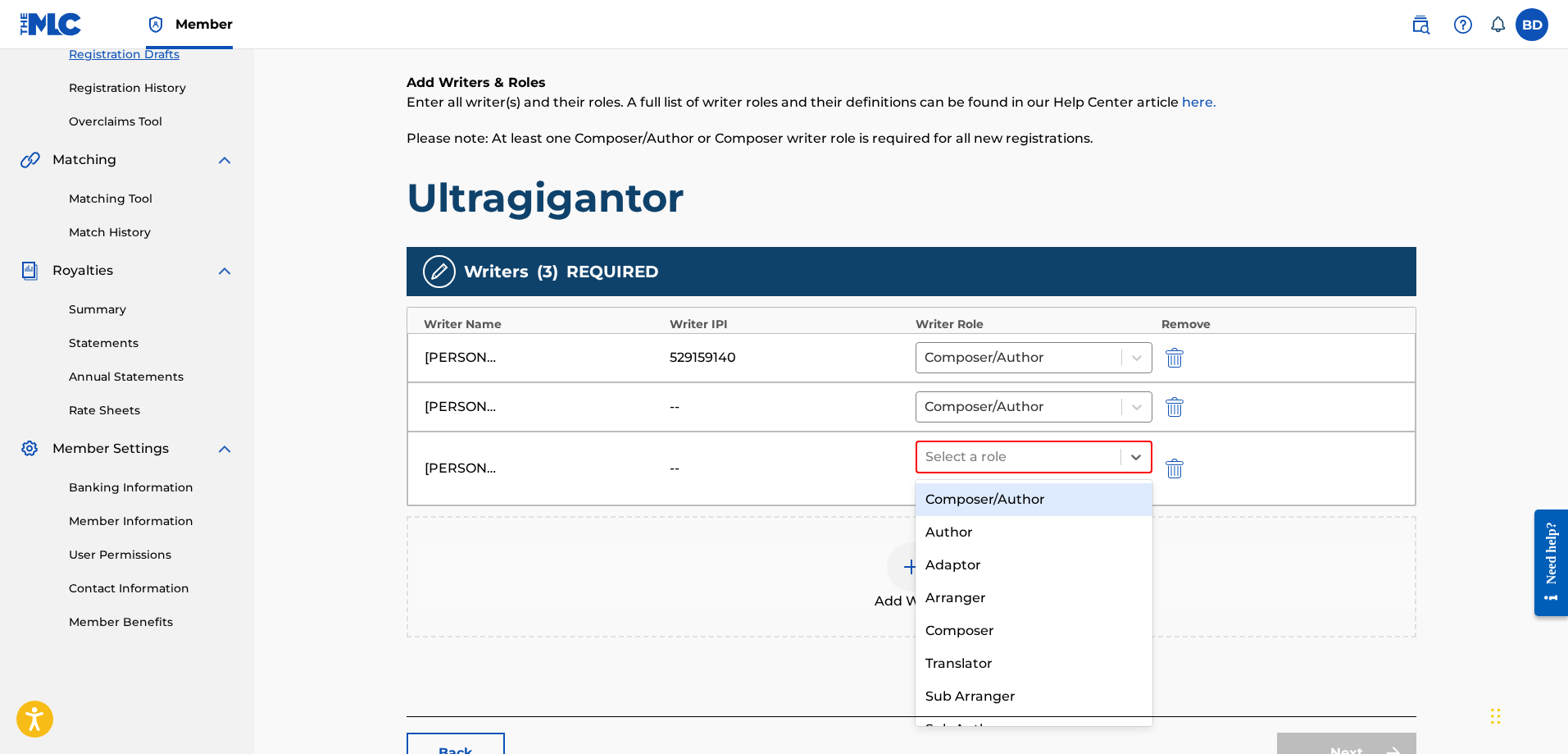
click at [976, 498] on div "Composer/Author" at bounding box center [1034, 499] width 238 height 33
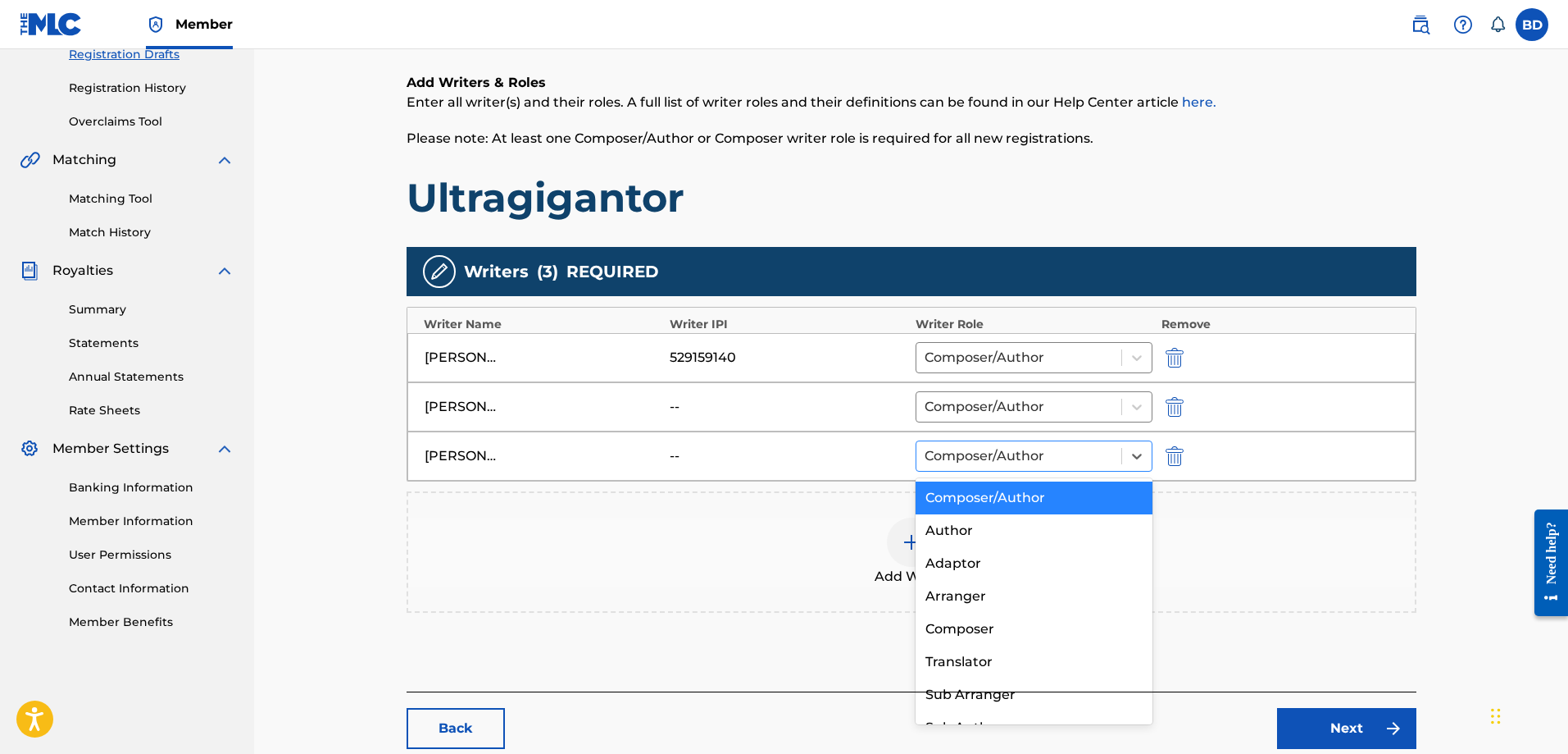
click at [980, 463] on div at bounding box center [1019, 456] width 189 height 23
click at [996, 631] on div "Composer" at bounding box center [1034, 629] width 238 height 33
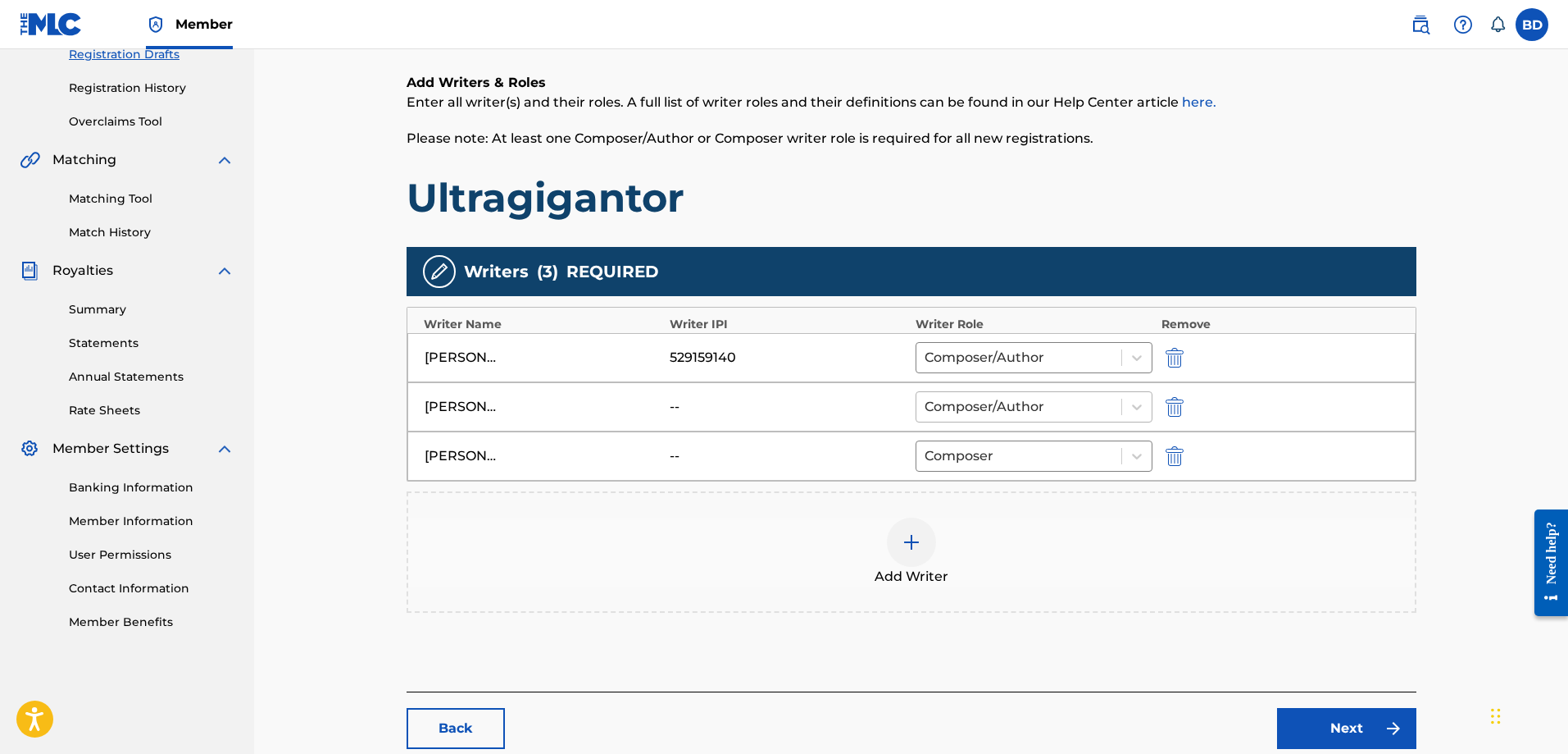
click at [994, 405] on div at bounding box center [1019, 408] width 189 height 23
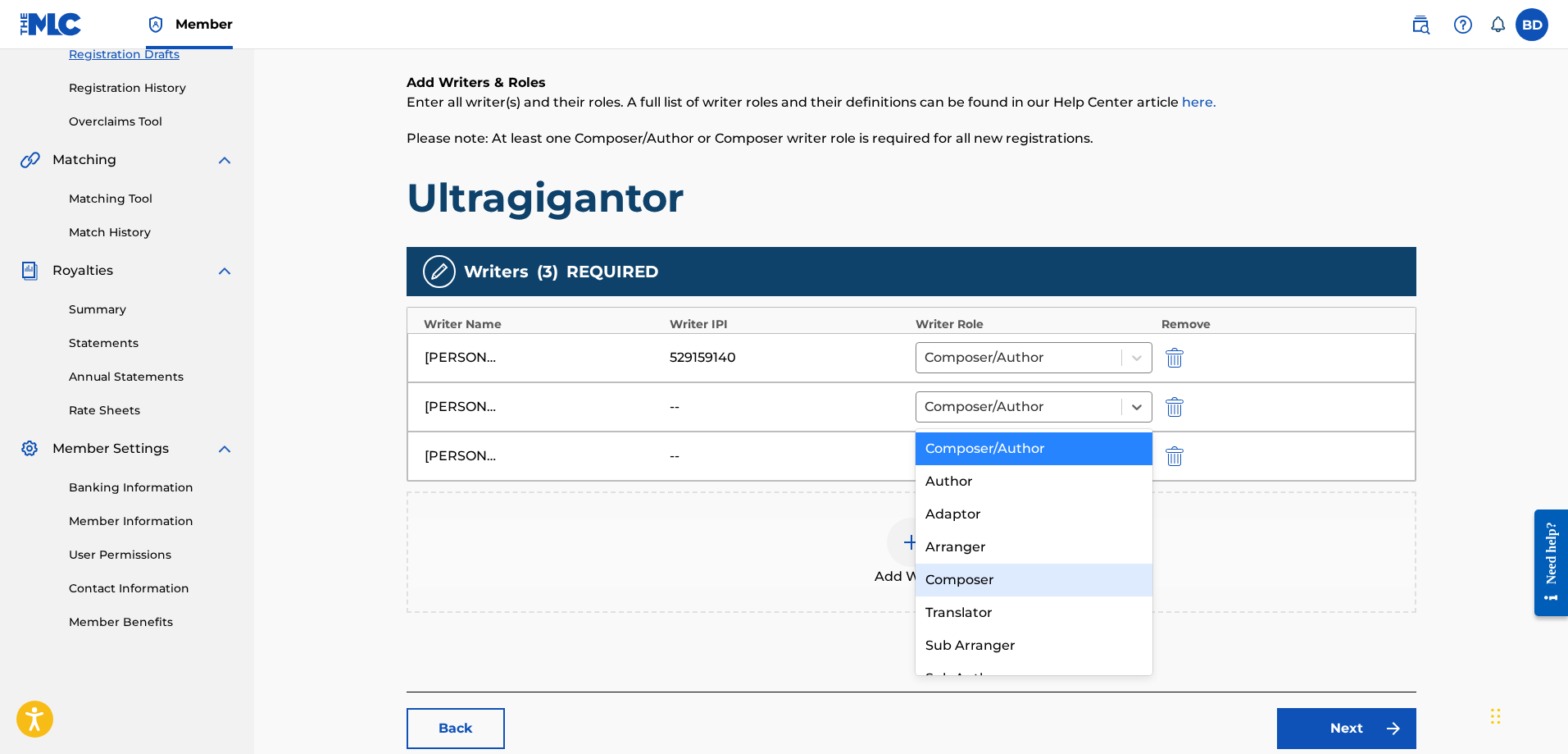
click at [994, 583] on div "Composer" at bounding box center [1034, 580] width 238 height 33
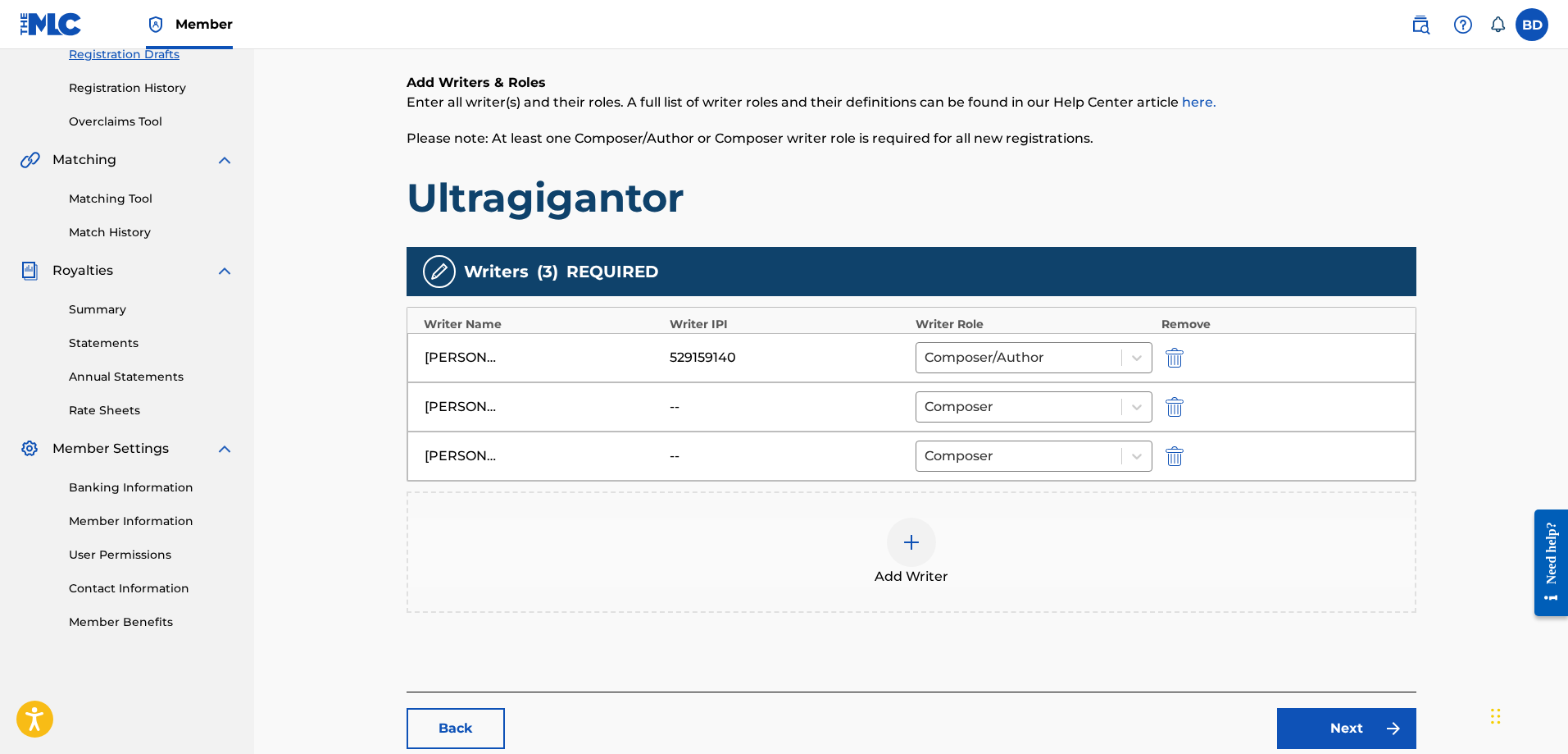
click at [668, 460] on div "[PERSON_NAME] [PERSON_NAME] -- Composer" at bounding box center [911, 456] width 1008 height 49
click at [676, 407] on div "--" at bounding box center [707, 407] width 74 height 20
click at [670, 452] on div "--" at bounding box center [707, 456] width 74 height 20
click at [691, 351] on div "529159140" at bounding box center [707, 358] width 74 height 20
click at [794, 409] on div "--" at bounding box center [788, 407] width 238 height 20
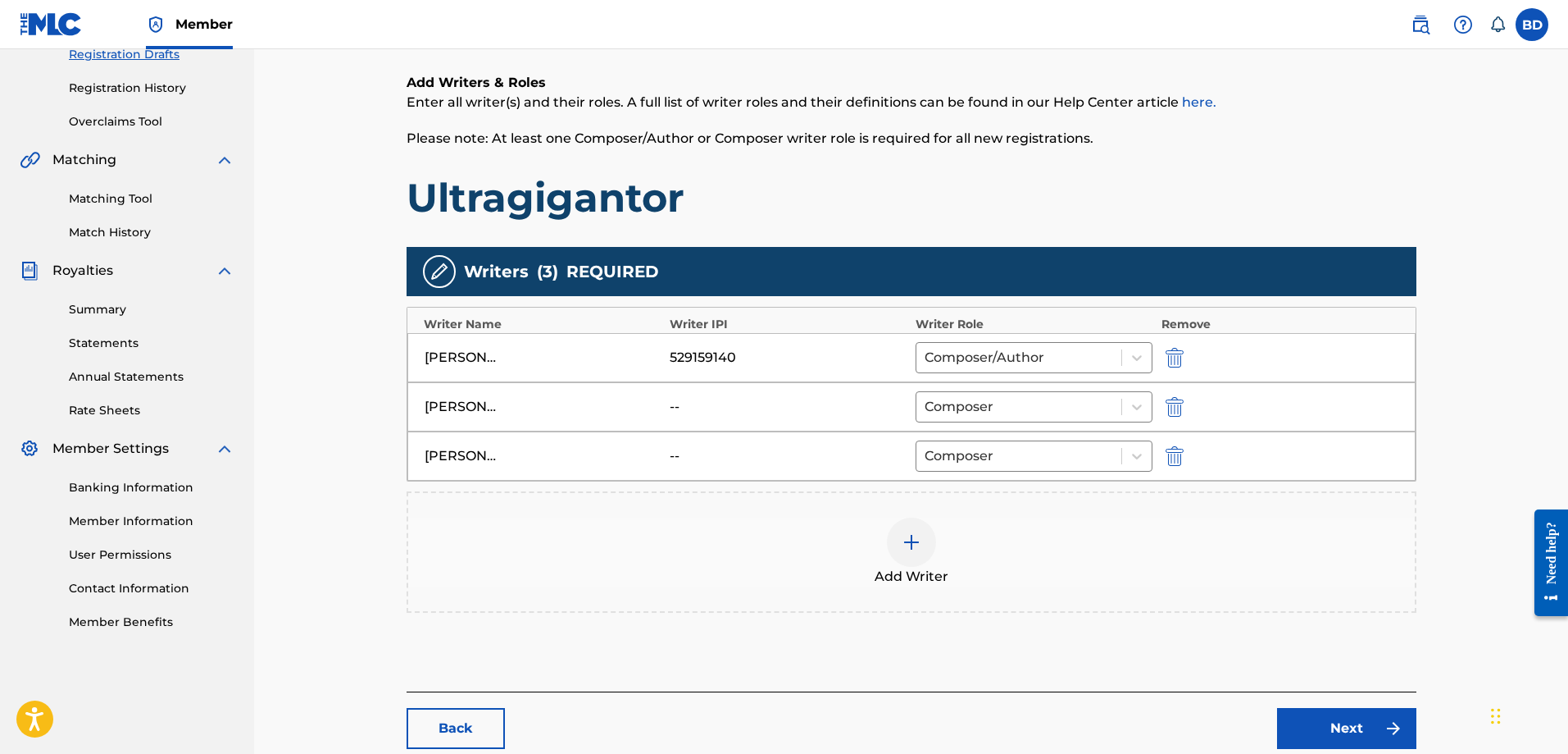
click at [916, 557] on div at bounding box center [911, 542] width 49 height 49
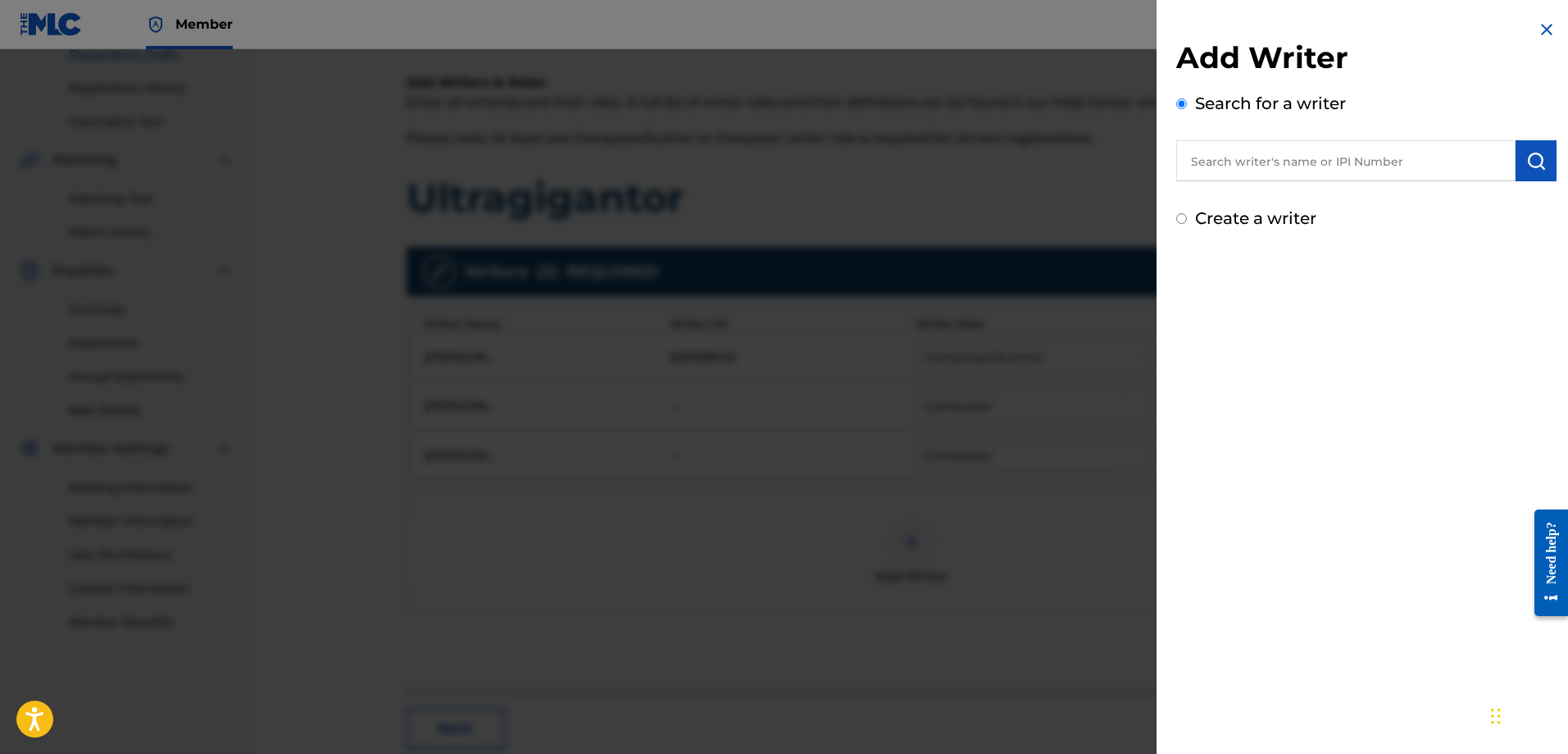
click at [1183, 216] on input "Create a writer" at bounding box center [1182, 219] width 11 height 11
radio input "false"
radio input "true"
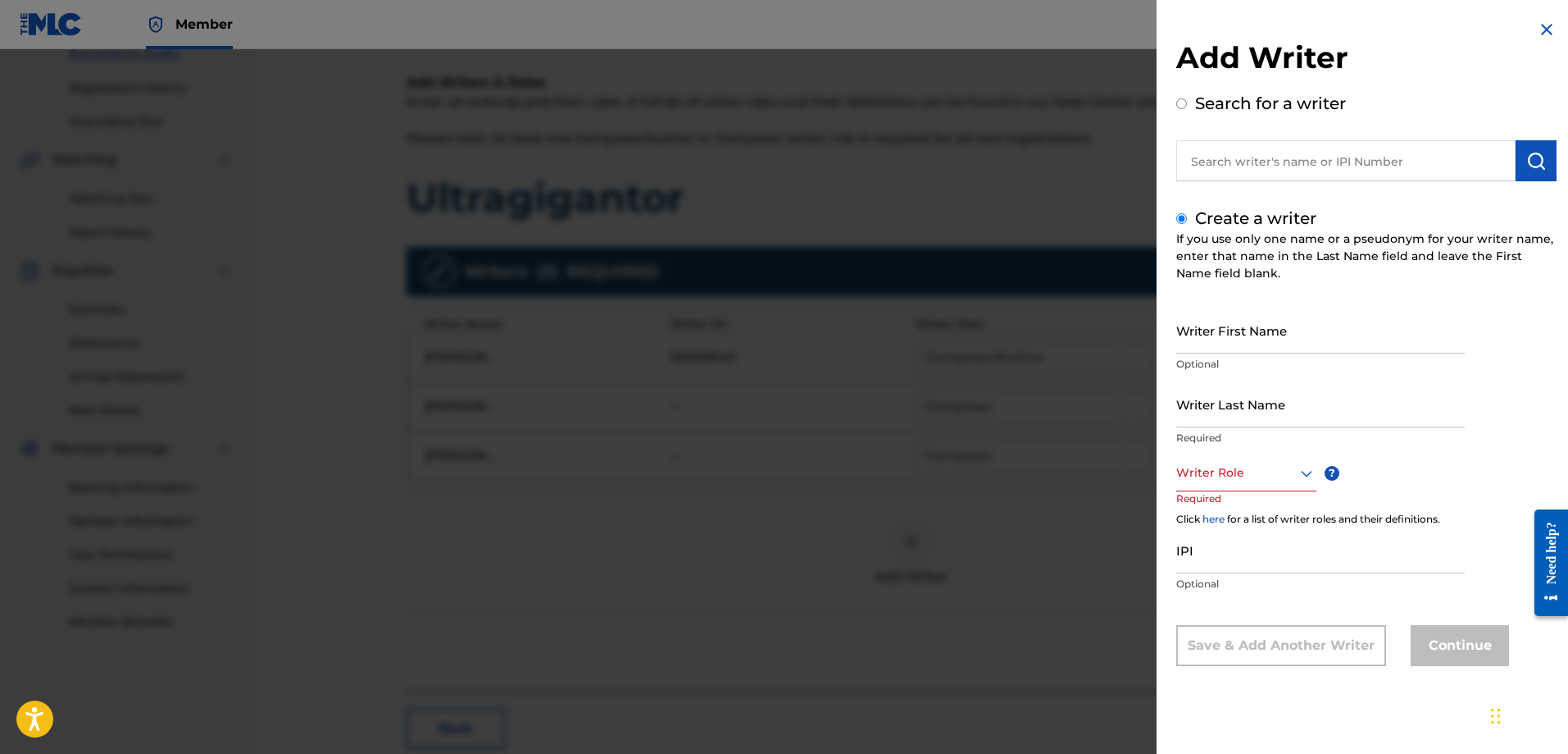
click at [1538, 26] on img at bounding box center [1547, 30] width 20 height 20
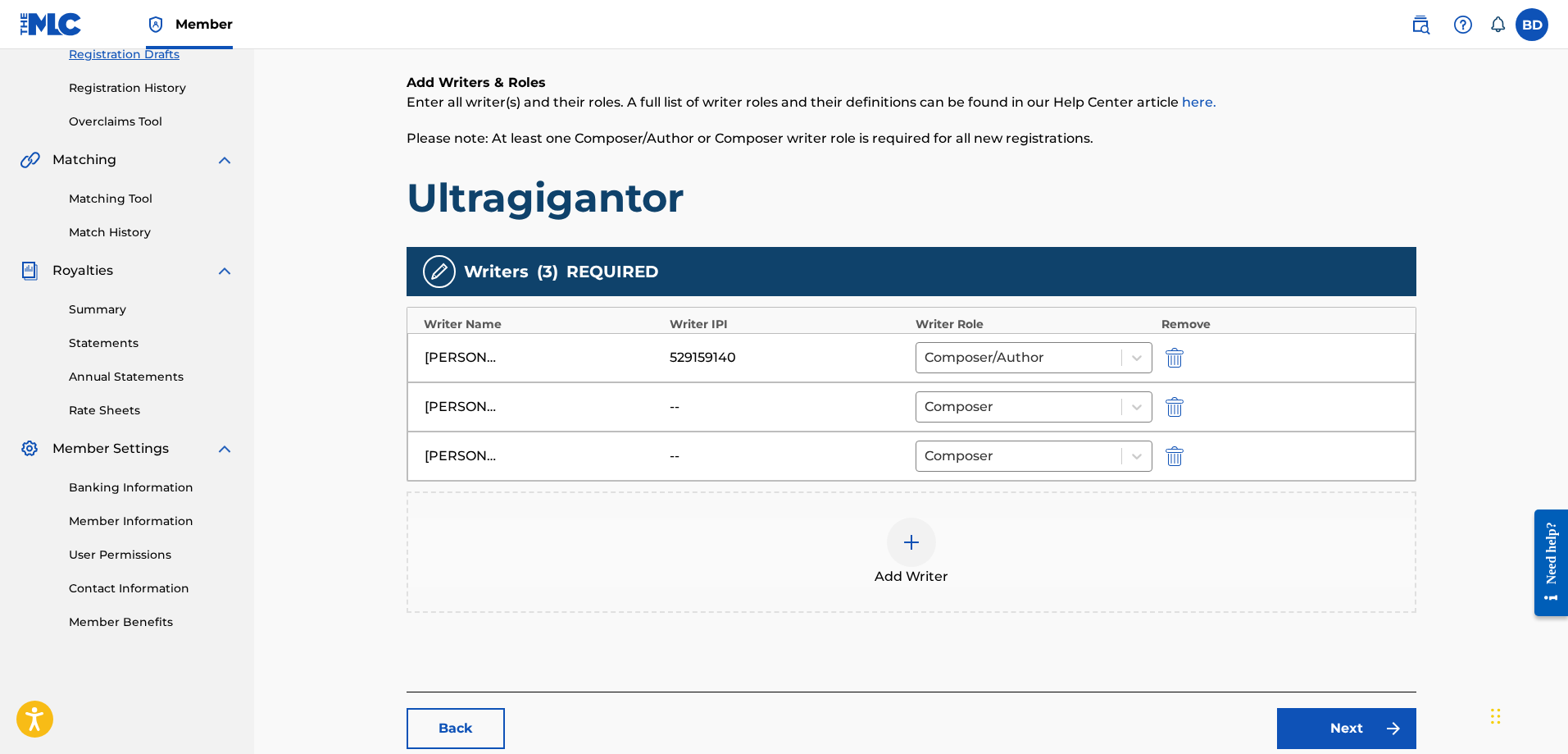
click at [1172, 457] on img "submit" at bounding box center [1175, 456] width 18 height 20
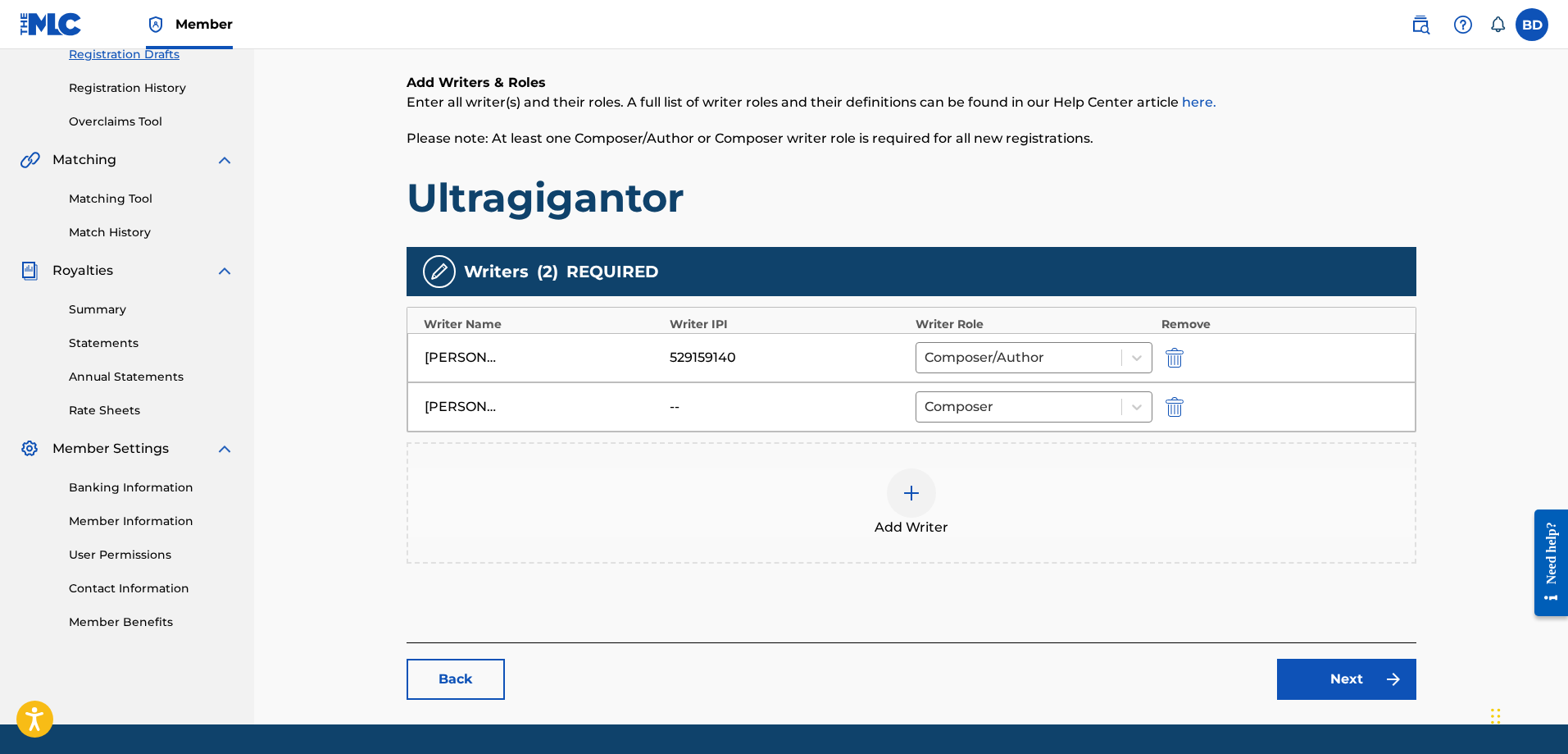
click at [1174, 403] on img "submit" at bounding box center [1175, 407] width 18 height 20
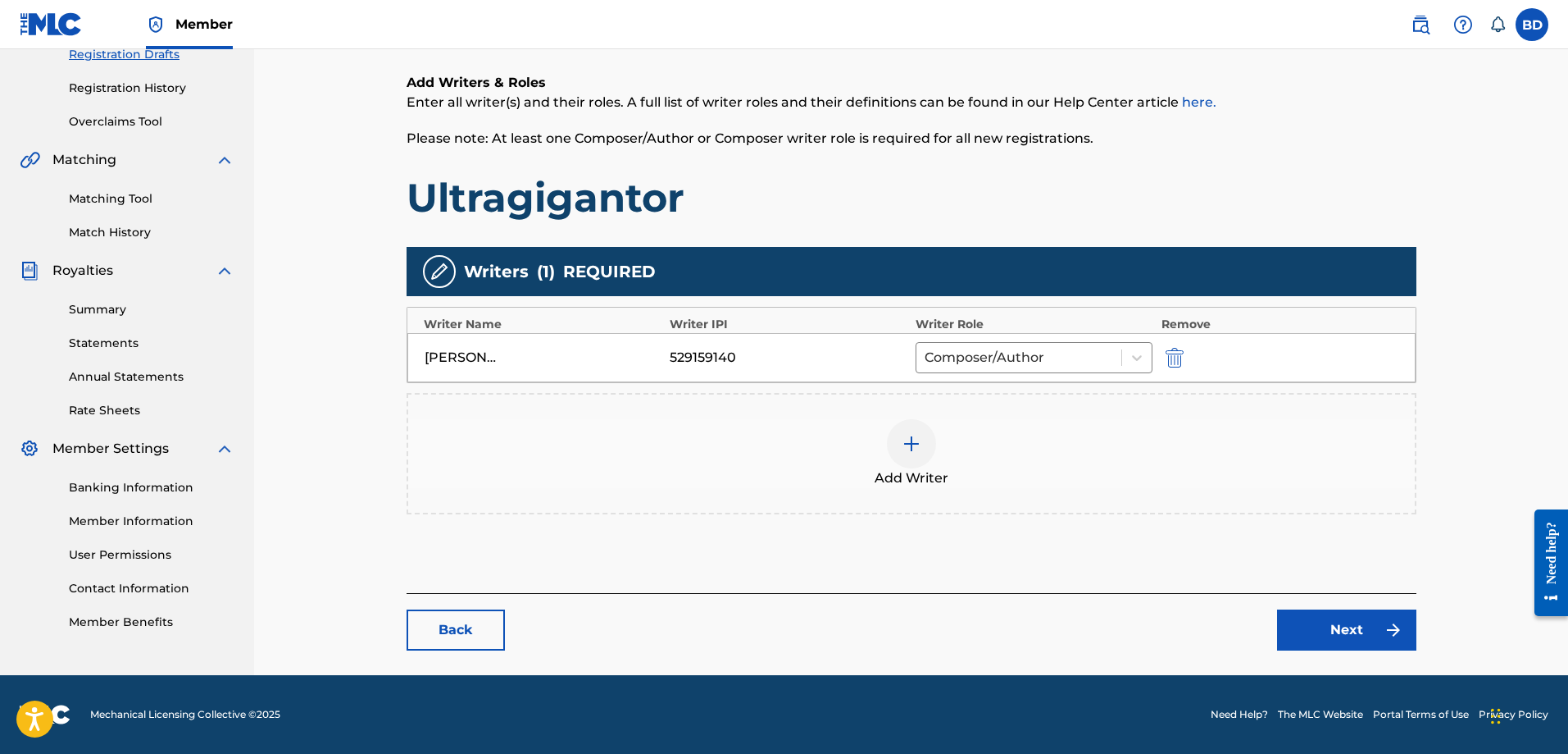
click at [1349, 630] on link "Next" at bounding box center [1346, 630] width 139 height 41
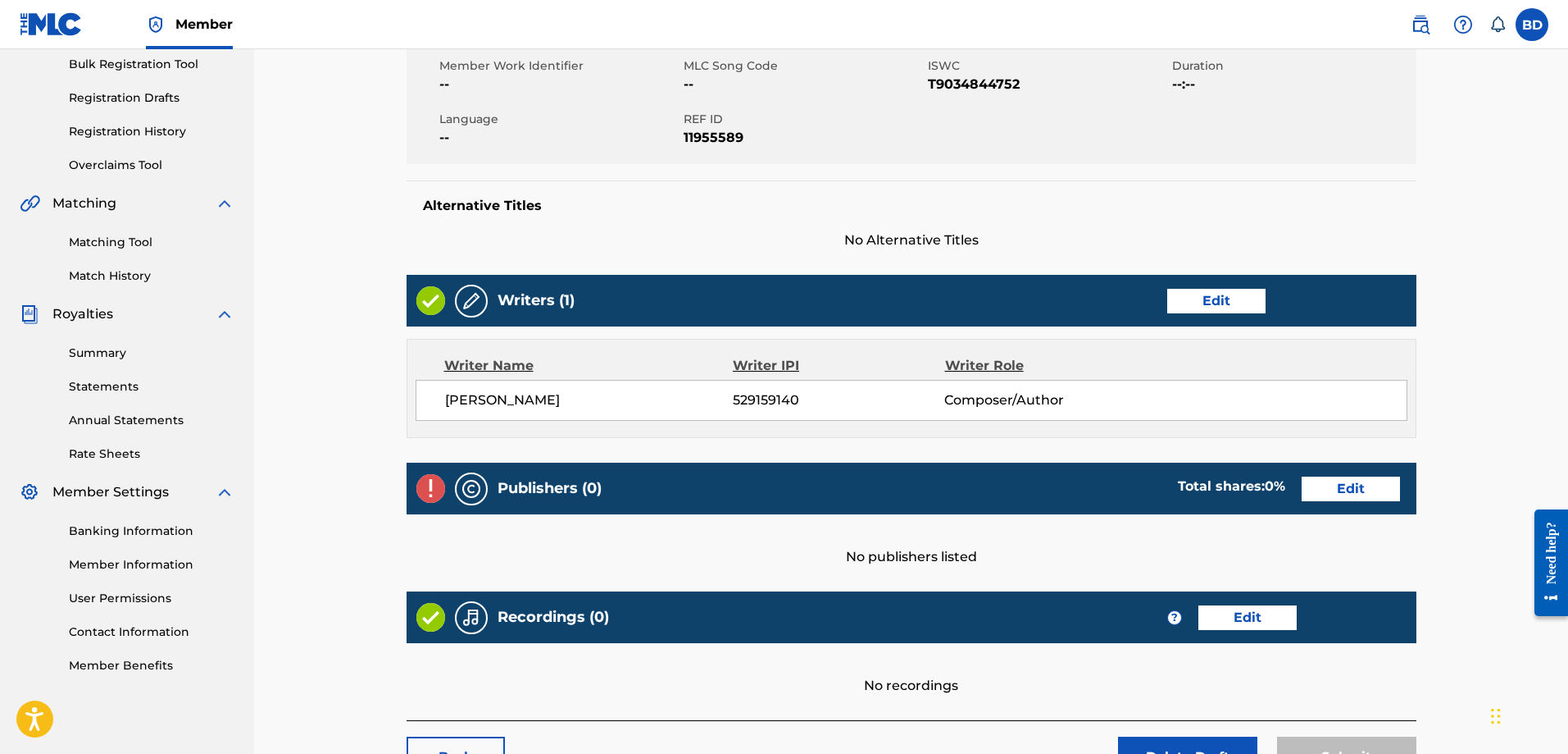
scroll to position [246, 0]
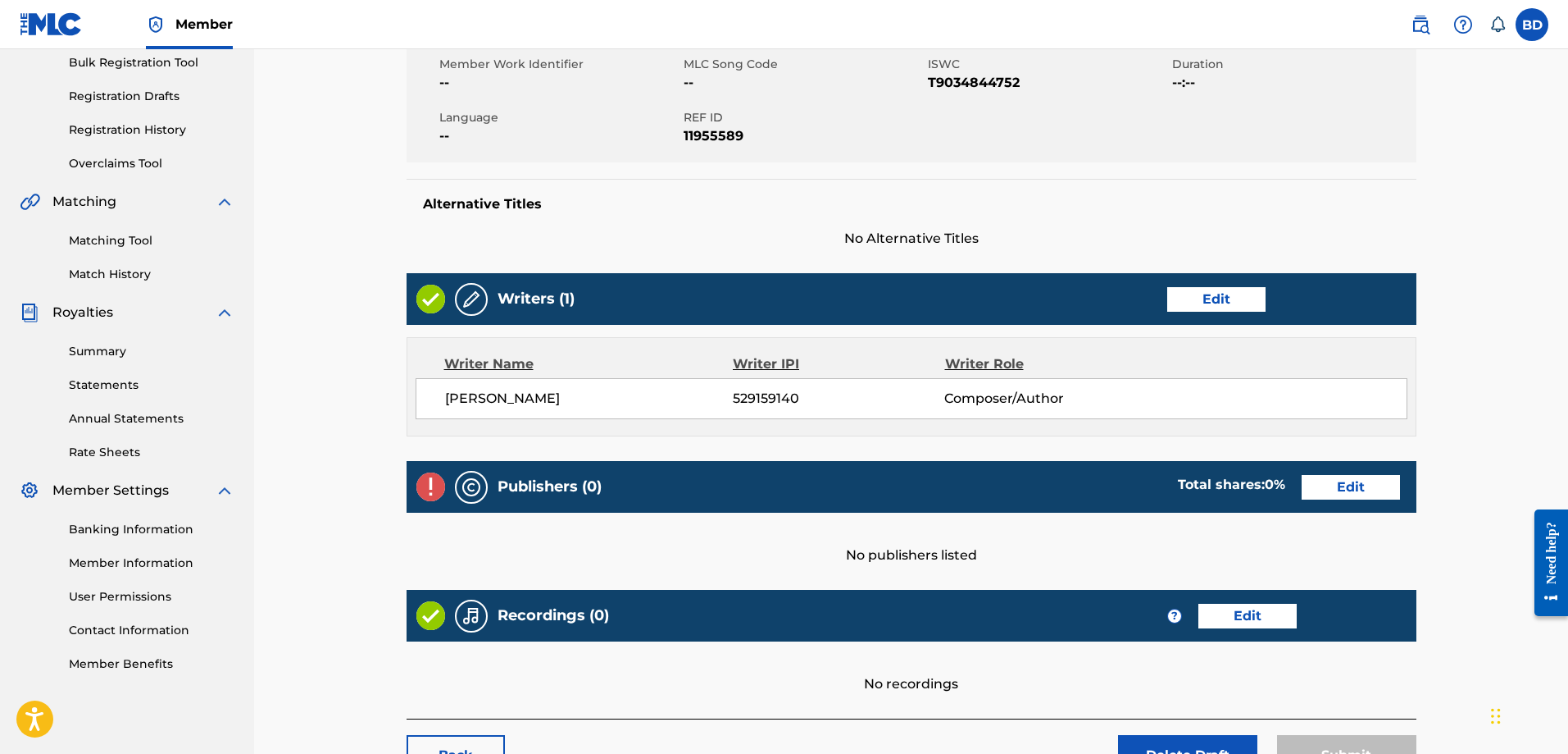
click at [1352, 487] on link "Edit" at bounding box center [1351, 487] width 99 height 24
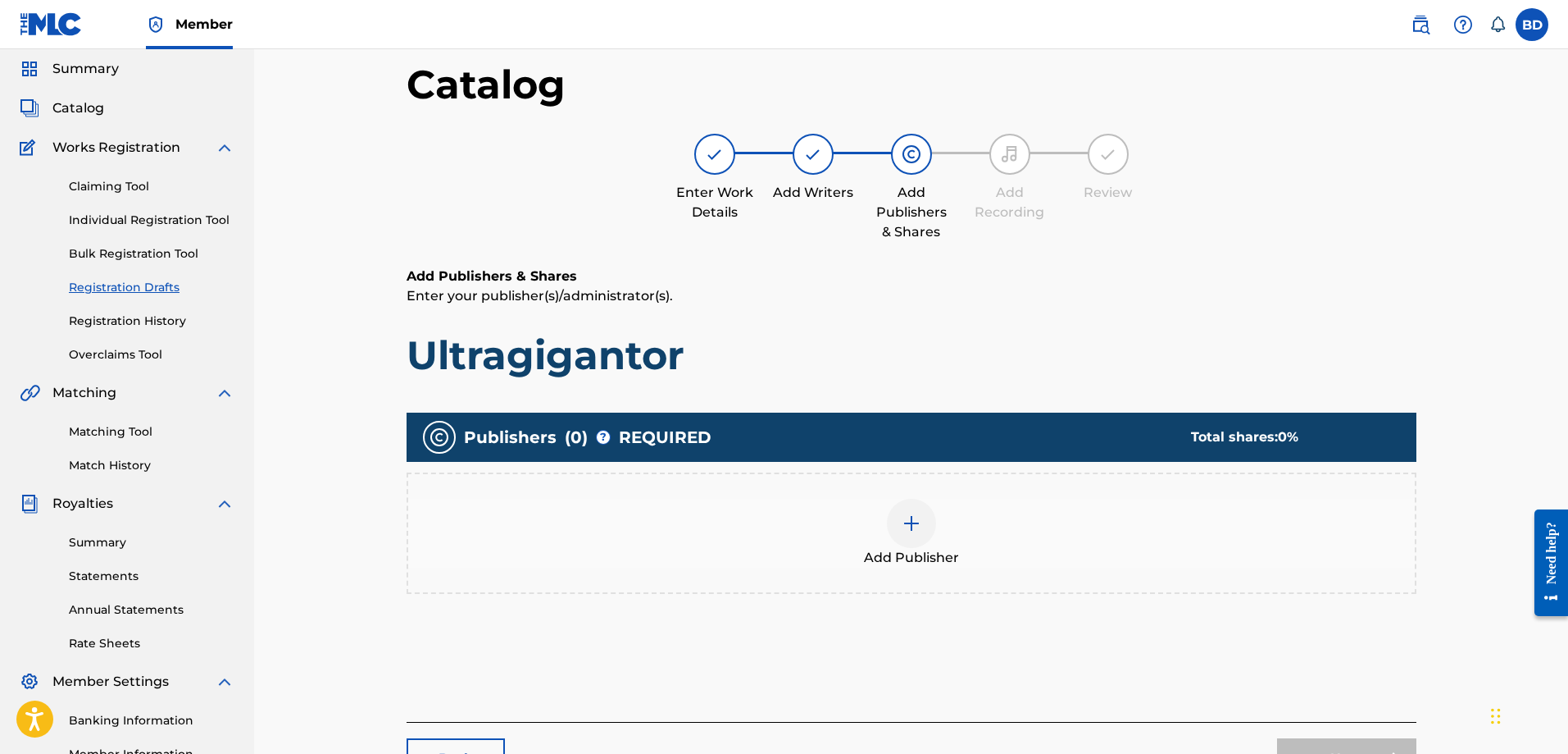
scroll to position [82, 0]
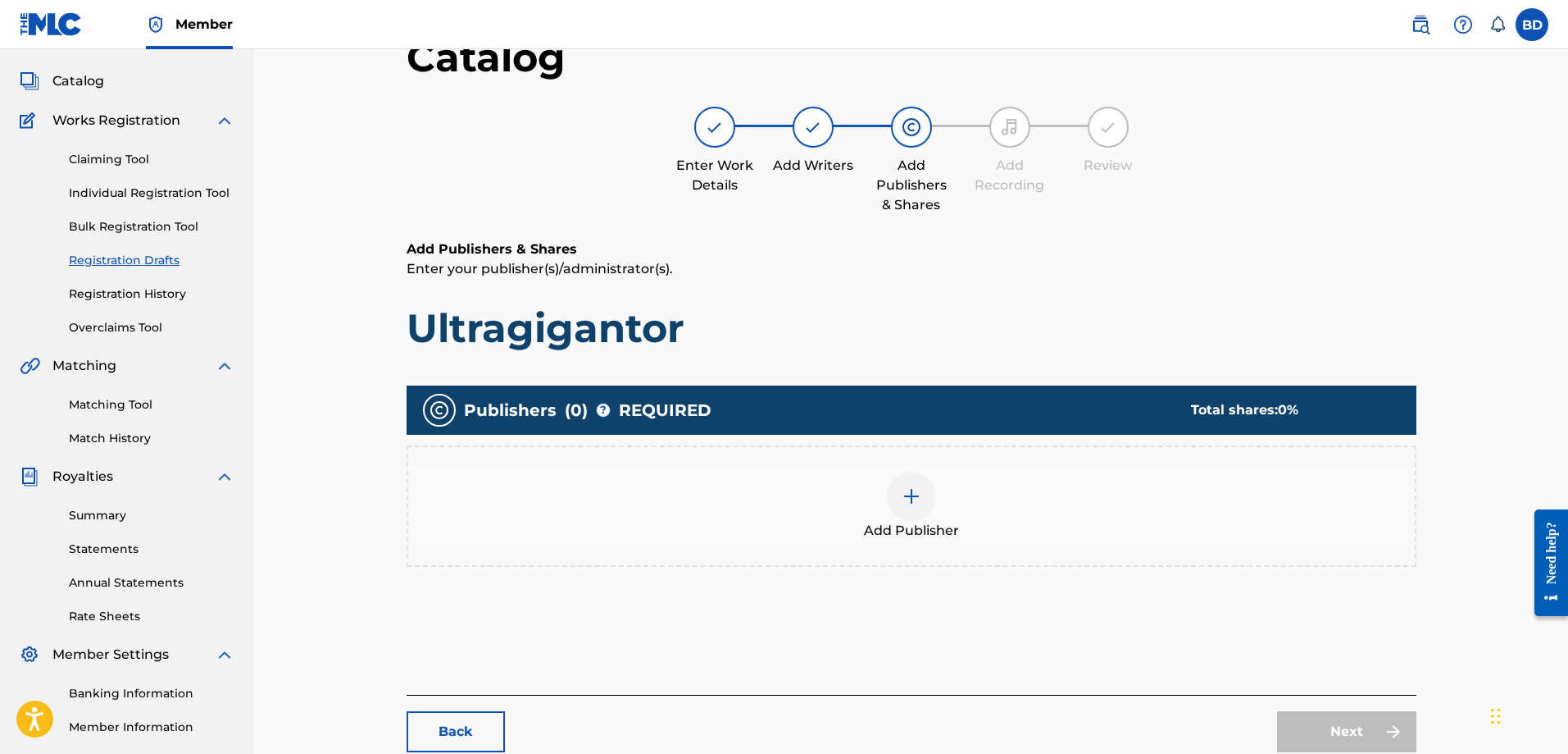
click at [907, 502] on img at bounding box center [911, 496] width 20 height 20
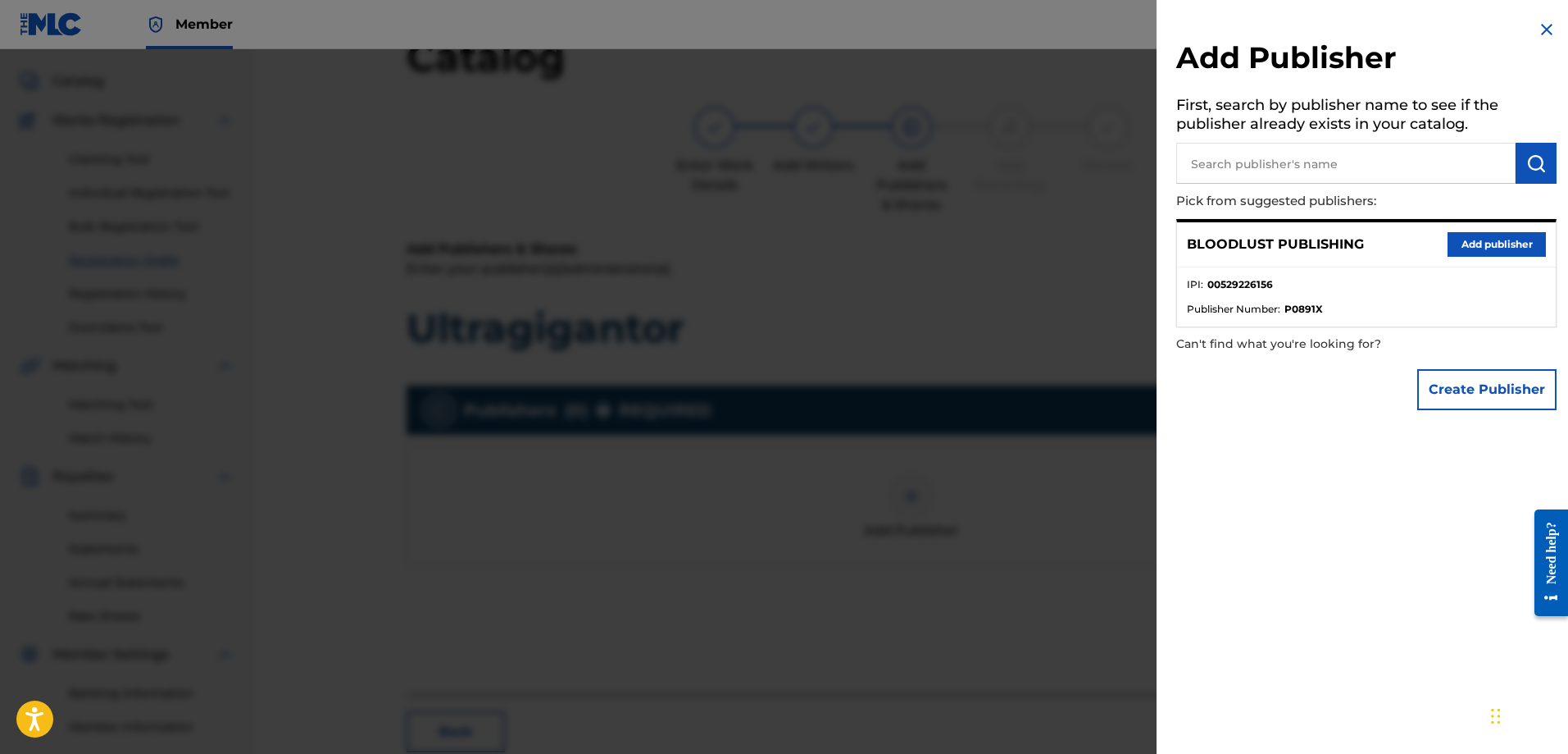
click at [1472, 241] on button "Add publisher" at bounding box center [1497, 244] width 99 height 24
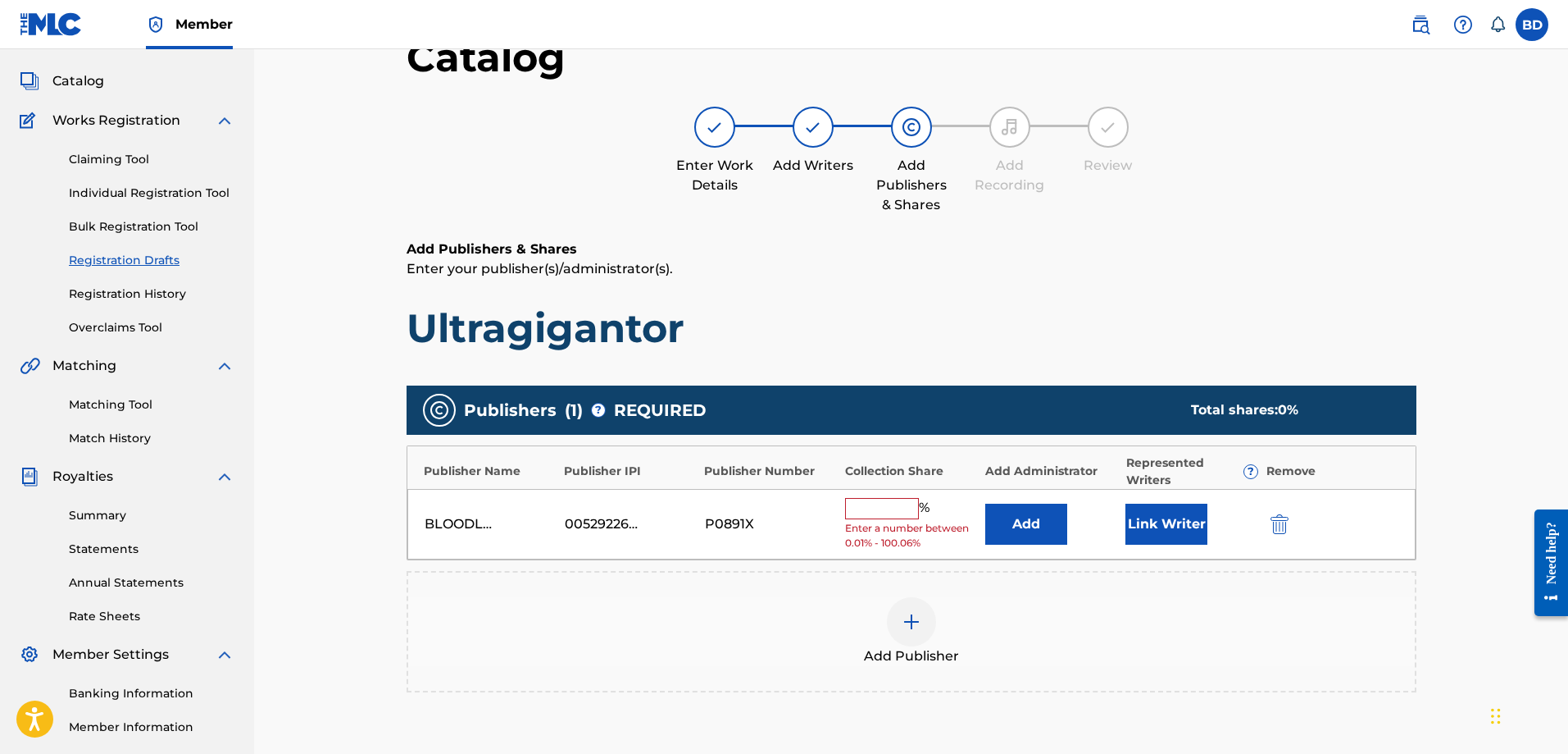
click at [891, 513] on input "text" at bounding box center [882, 509] width 74 height 22
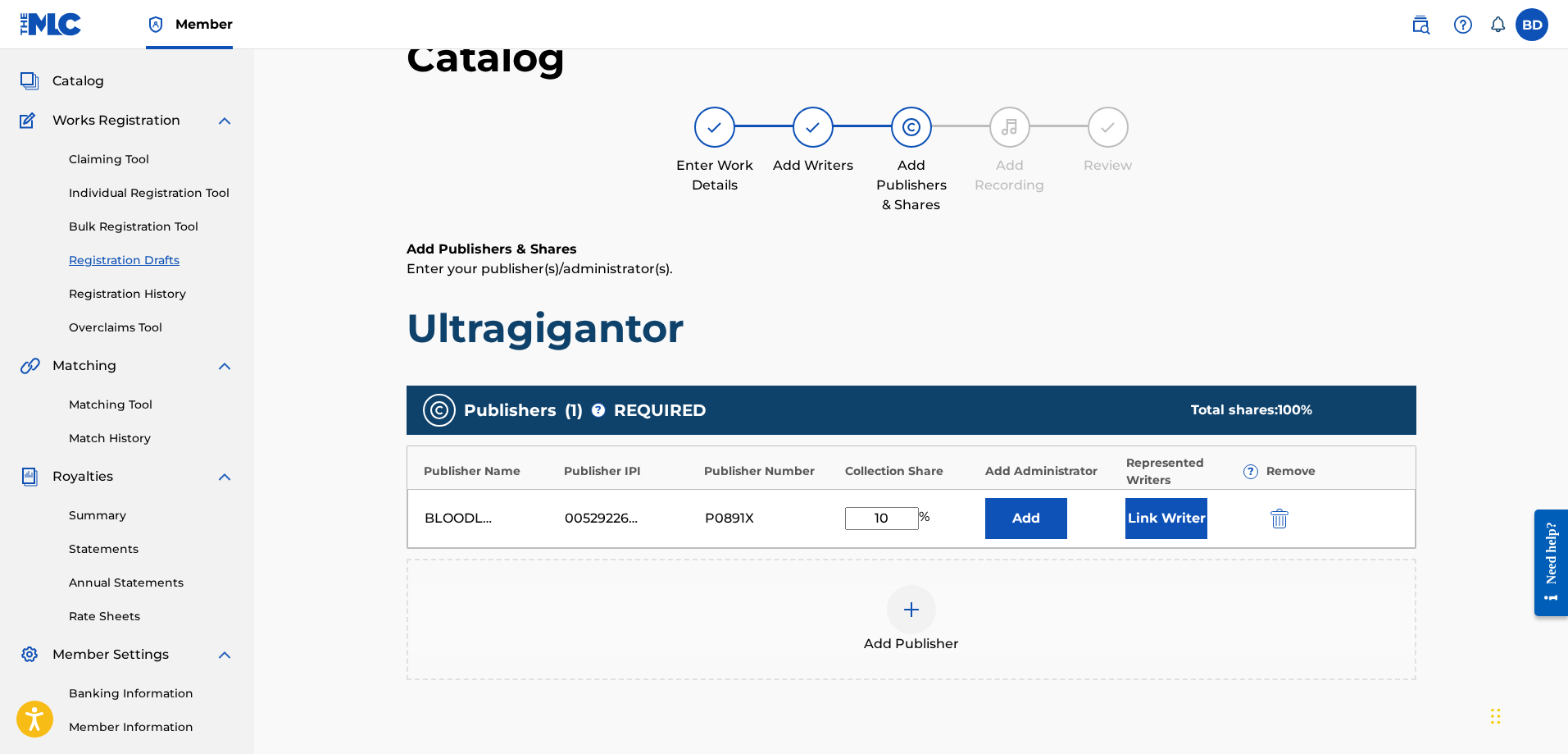
type input "1"
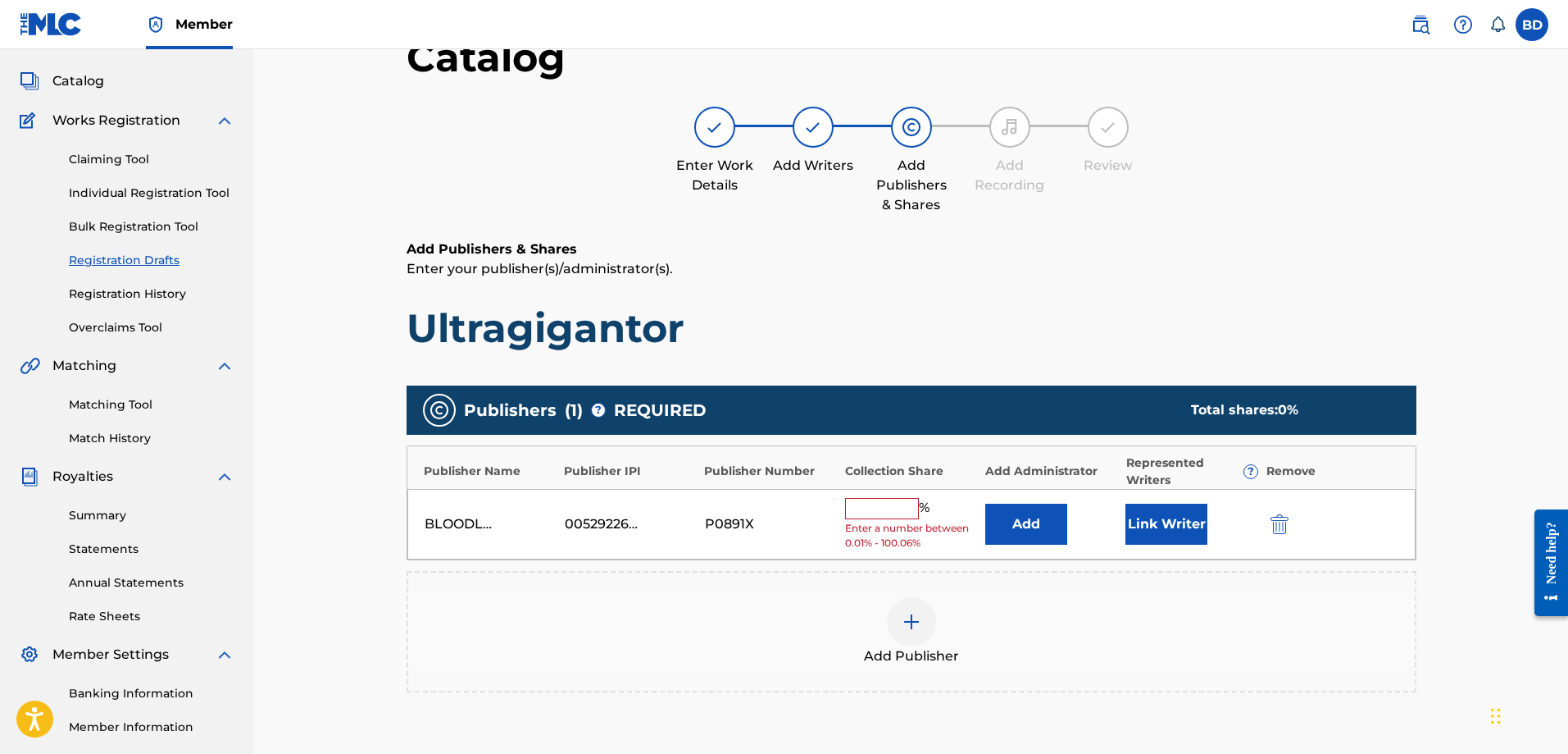
click at [889, 510] on input "text" at bounding box center [882, 509] width 74 height 22
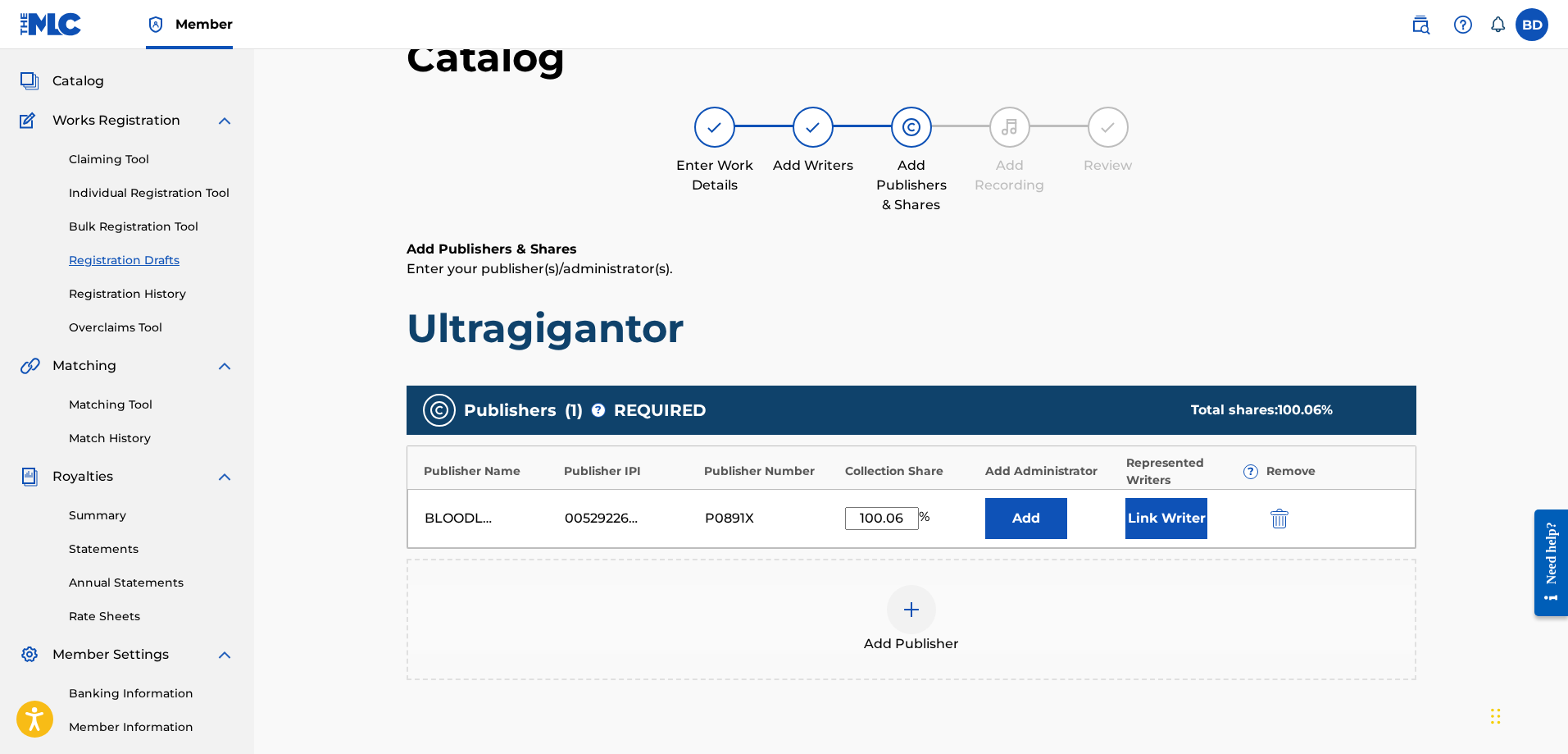
type input "100.06"
click at [938, 568] on div "Add Publisher" at bounding box center [911, 618] width 1010 height 121
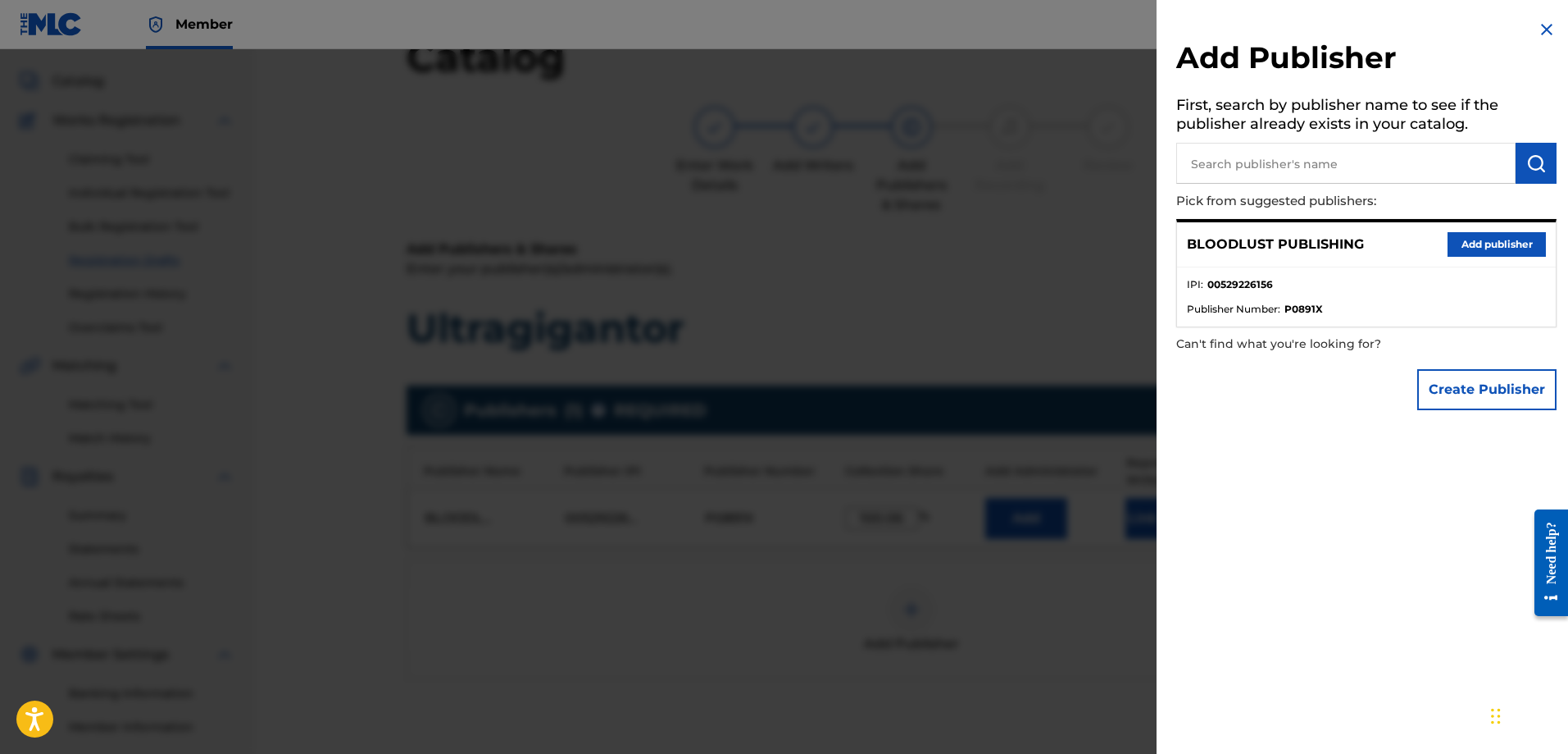
click at [1544, 24] on img at bounding box center [1547, 30] width 20 height 20
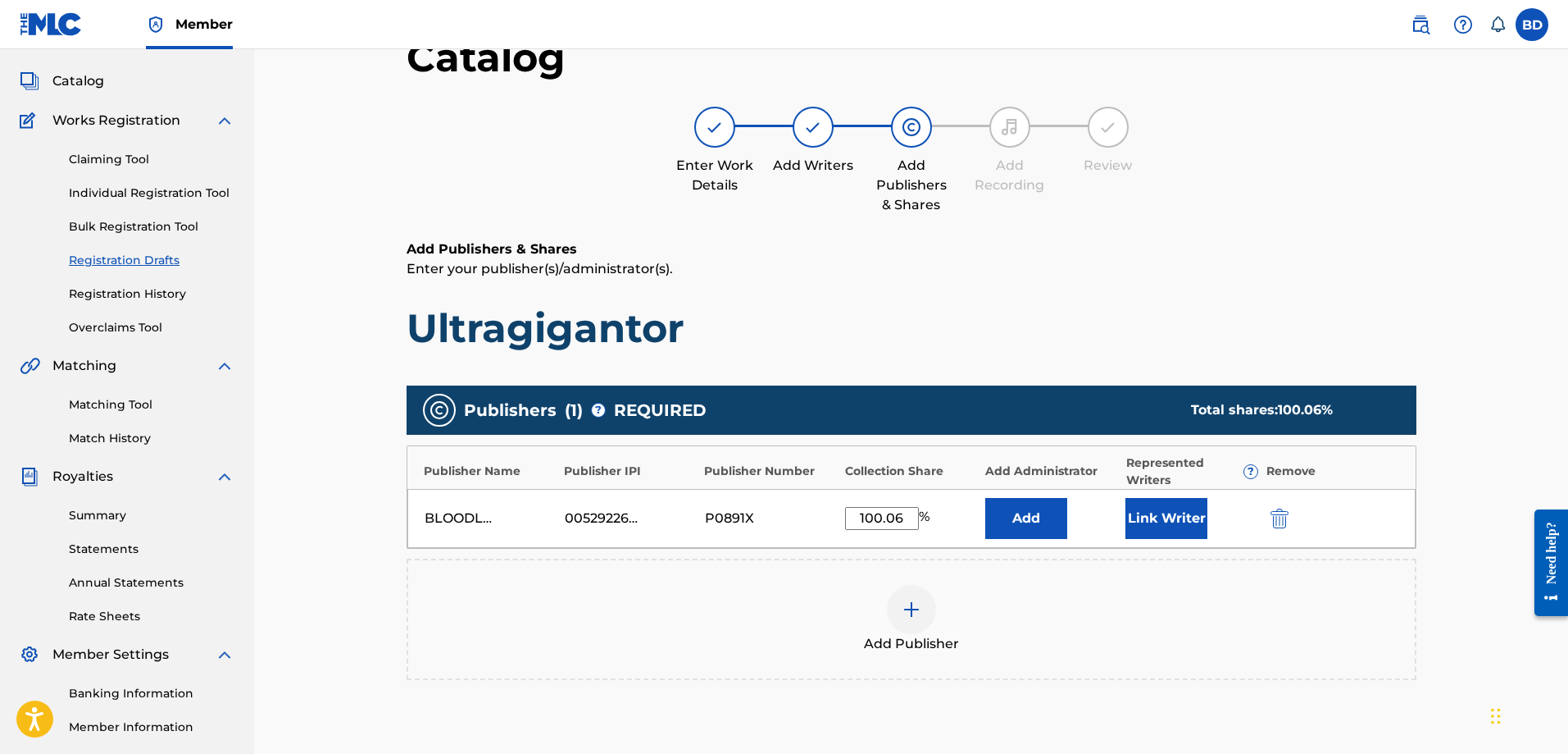
click at [1024, 515] on button "Add" at bounding box center [1026, 519] width 82 height 41
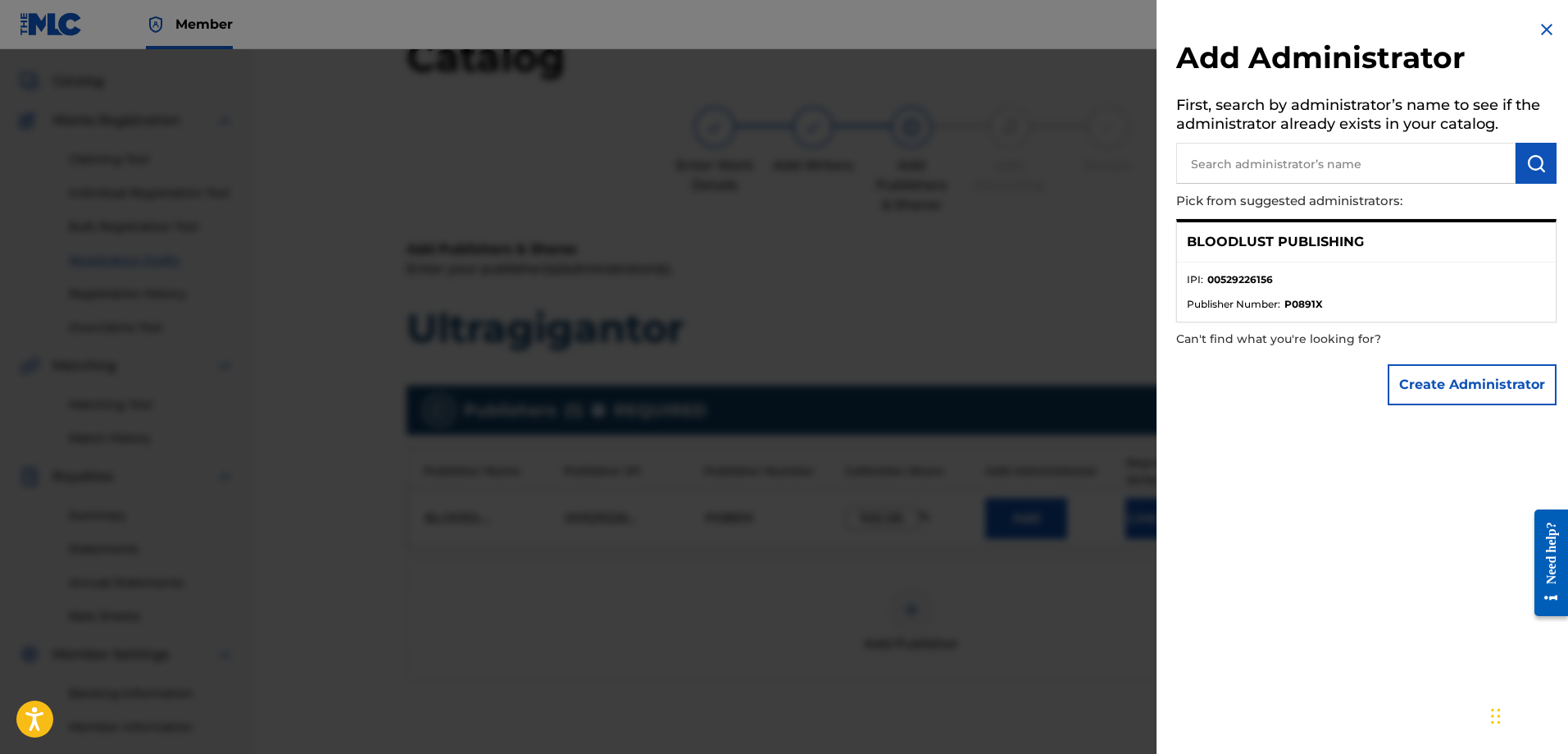
click at [1461, 381] on button "Create Administrator" at bounding box center [1472, 385] width 169 height 41
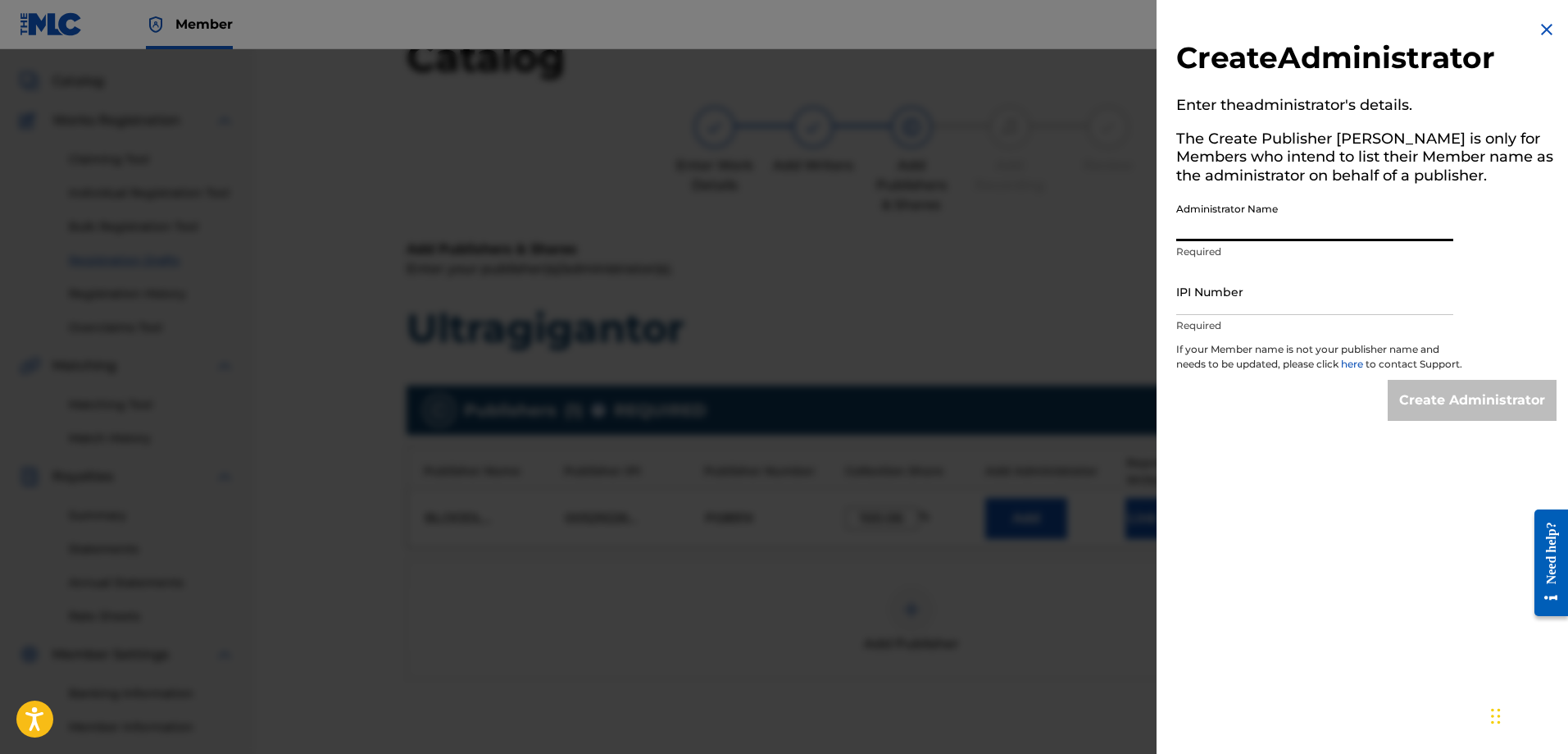
click at [1196, 226] on input "Administrator Name" at bounding box center [1315, 218] width 277 height 47
type input "[PERSON_NAME]"
click at [1191, 296] on input "IPI Number" at bounding box center [1315, 292] width 277 height 47
click at [1041, 283] on div at bounding box center [784, 426] width 1568 height 754
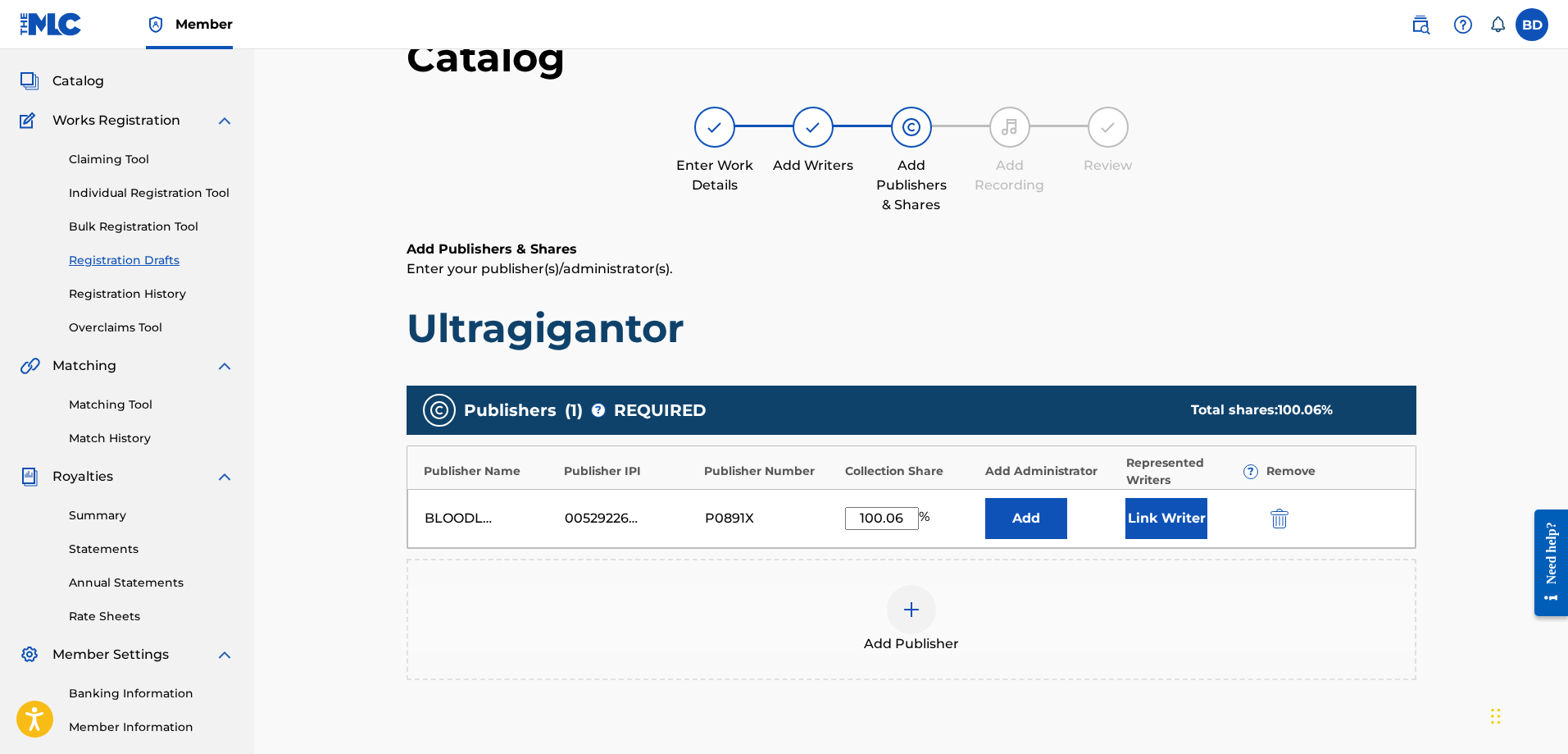
click at [1162, 507] on button "Link Writer" at bounding box center [1166, 519] width 82 height 41
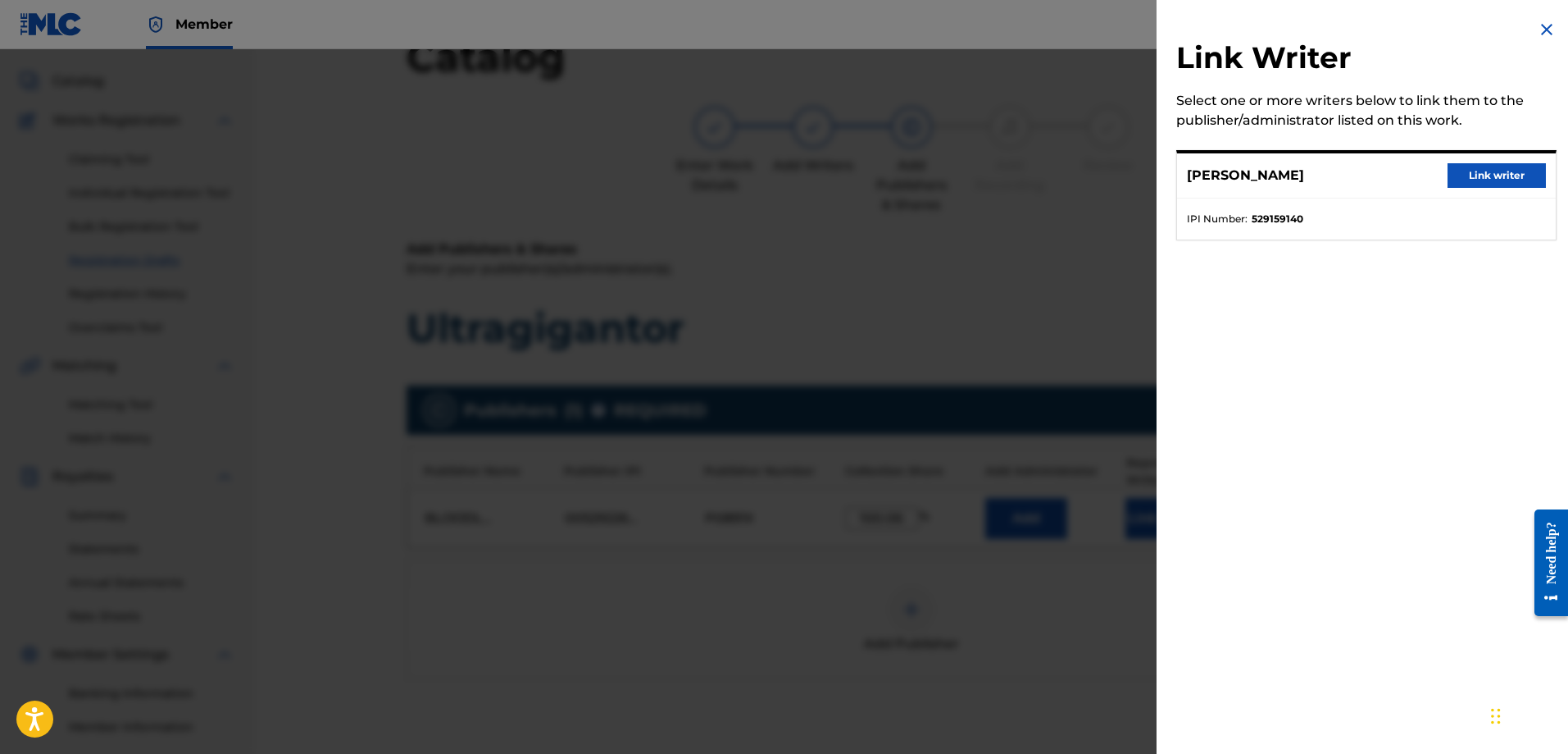
click at [1471, 169] on button "Link writer" at bounding box center [1497, 175] width 99 height 24
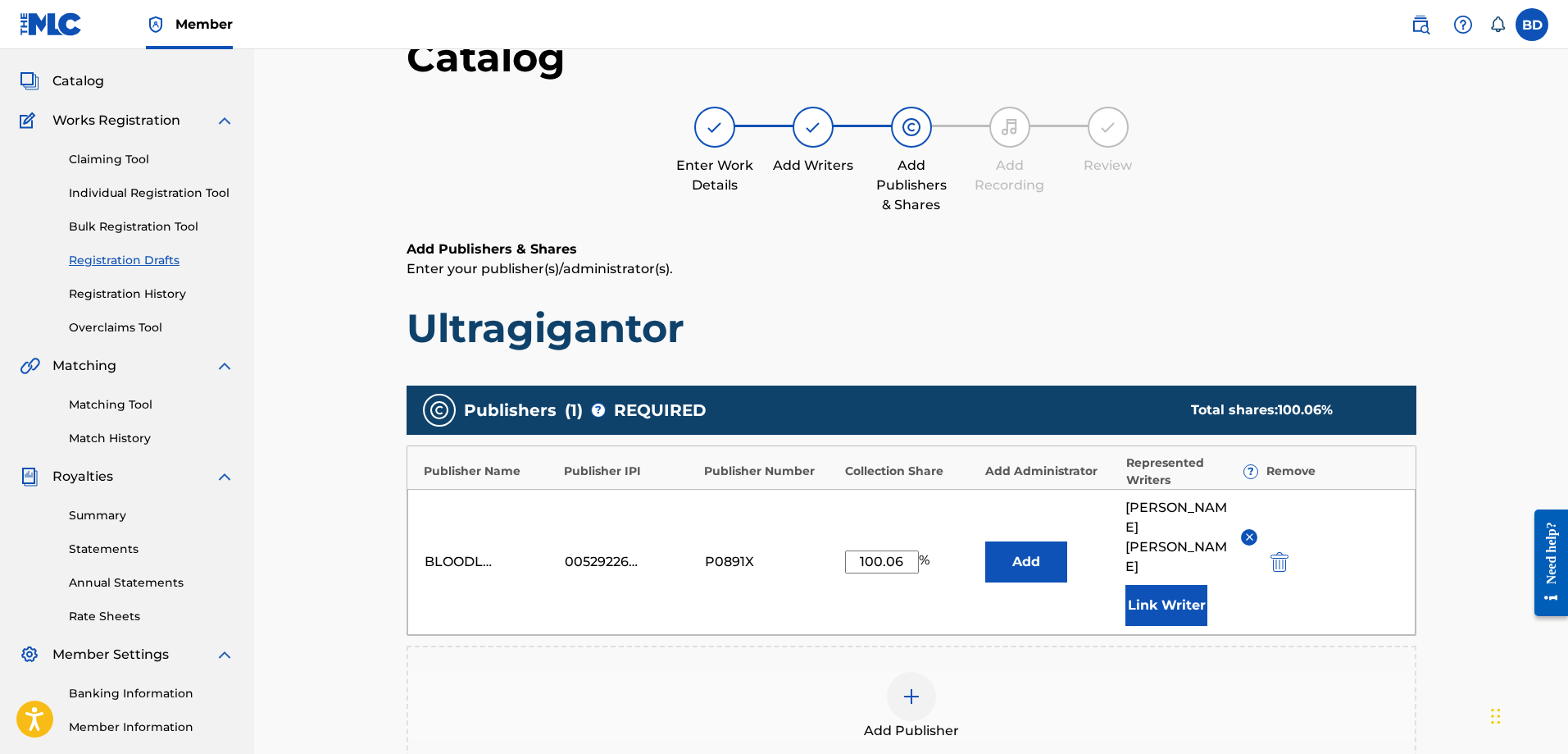
click at [1170, 585] on button "Link Writer" at bounding box center [1166, 606] width 82 height 41
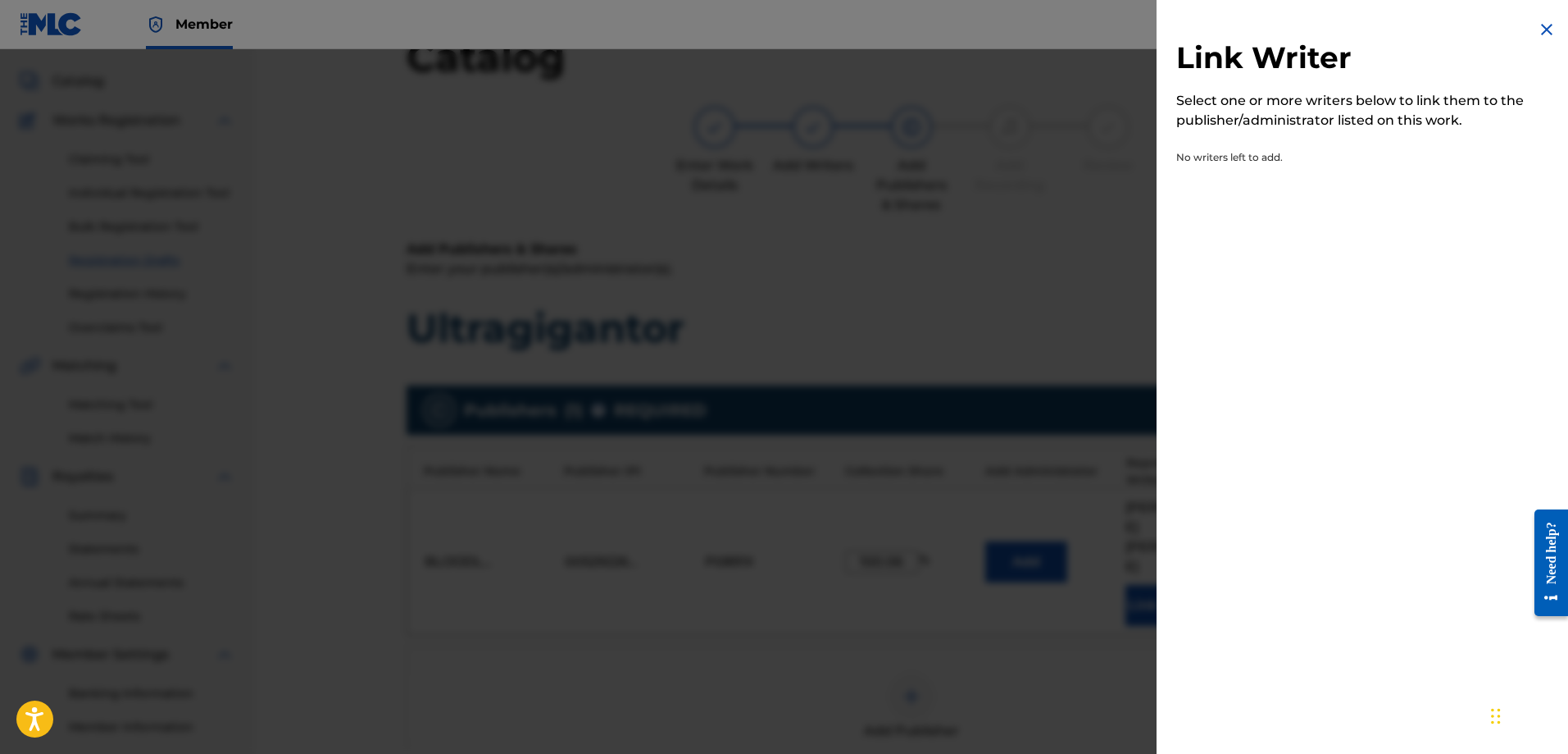
click at [1538, 28] on img at bounding box center [1547, 30] width 20 height 20
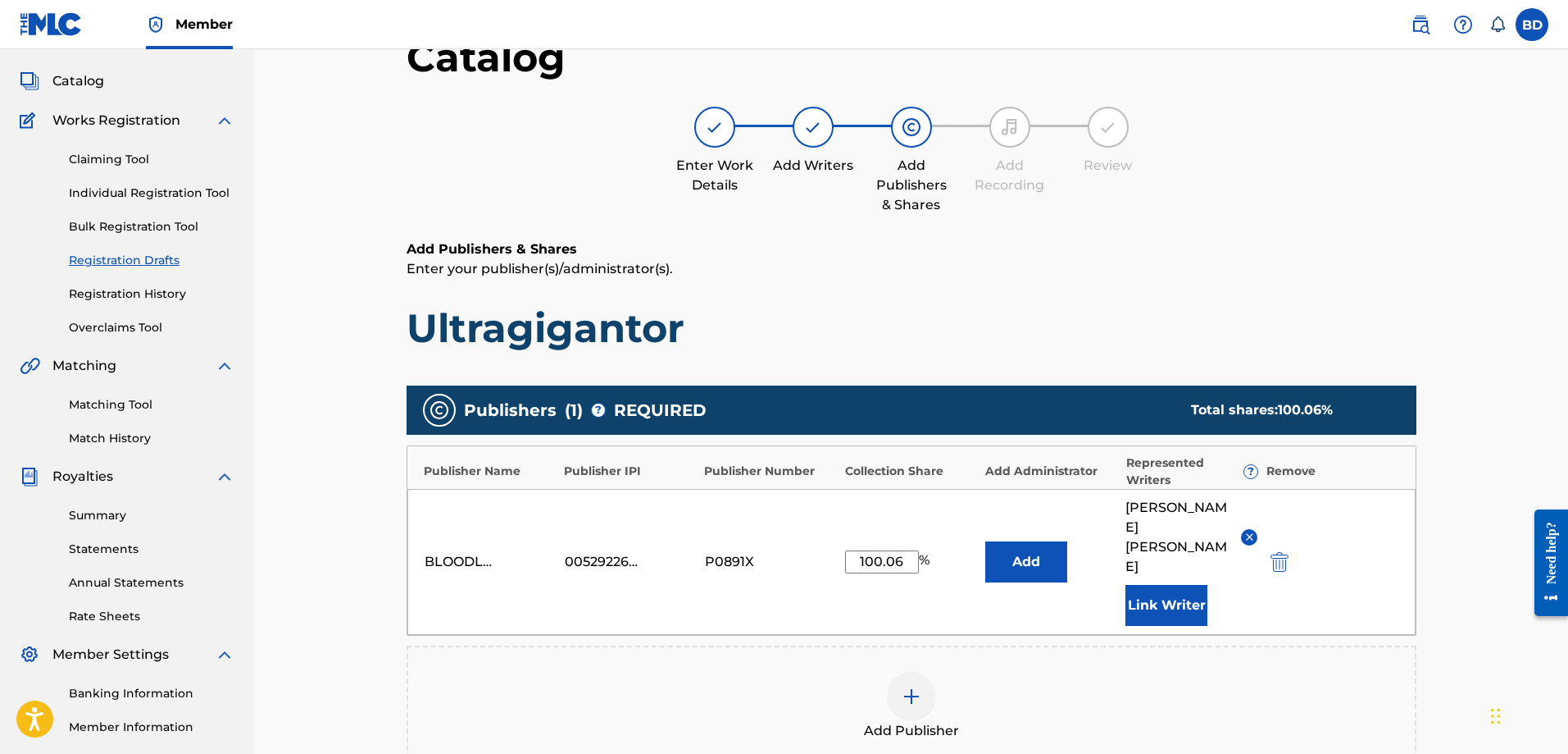
click at [1024, 541] on button "Add" at bounding box center [1026, 562] width 82 height 41
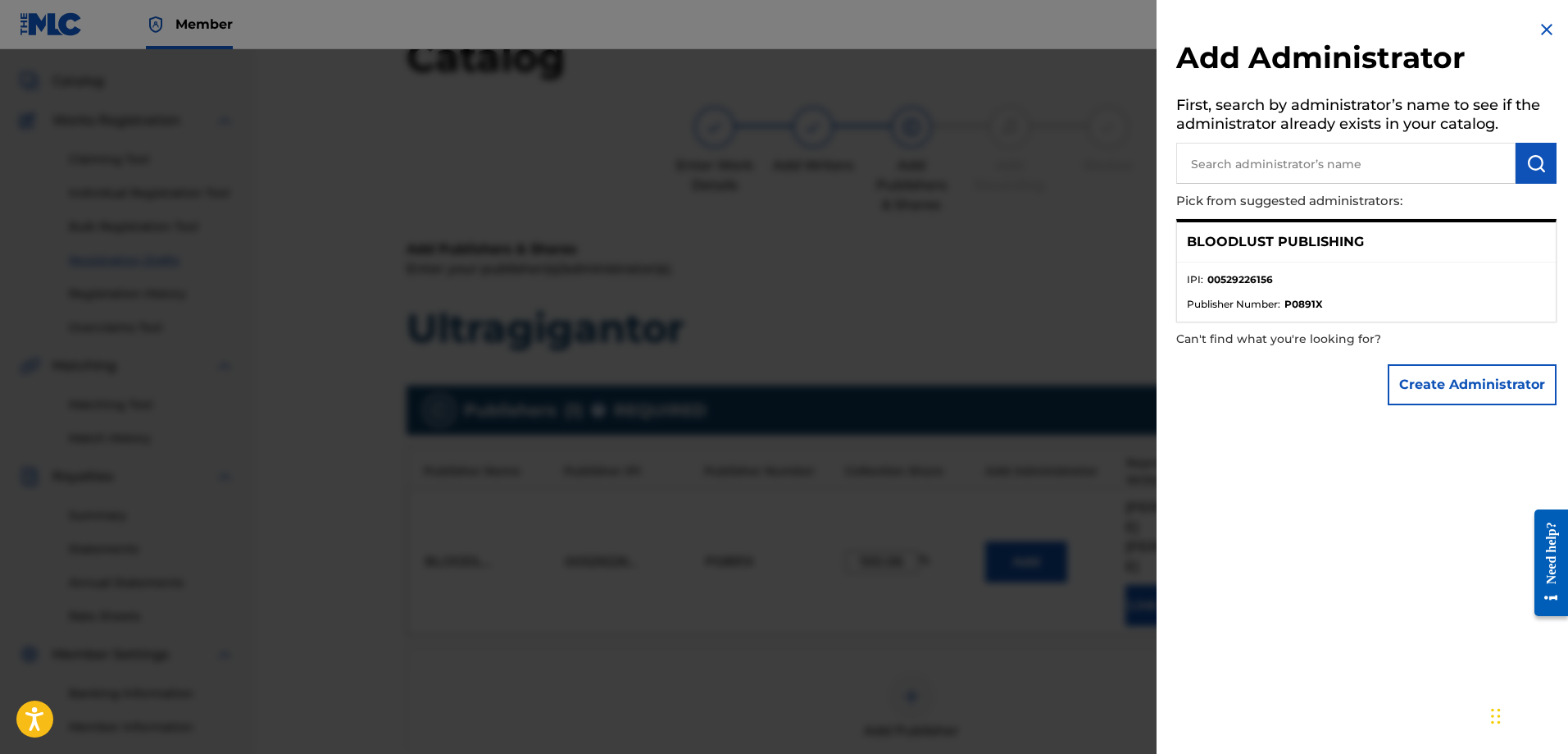
click at [1343, 251] on p "BLOODLUST PUBLISHING" at bounding box center [1275, 242] width 177 height 20
click at [1255, 305] on span "Publisher Number :" at bounding box center [1233, 304] width 93 height 14
click at [1415, 382] on button "Create Administrator" at bounding box center [1472, 385] width 169 height 41
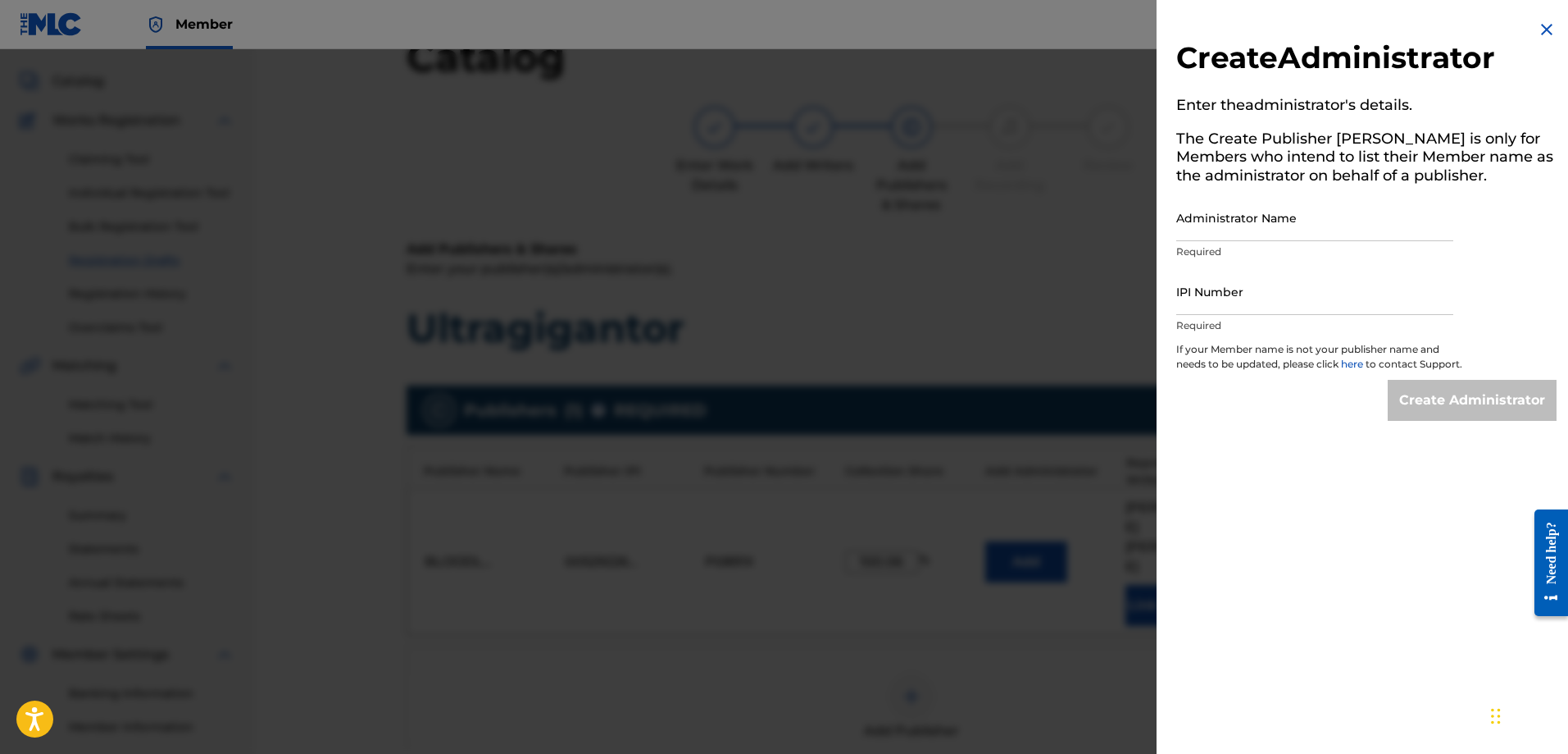
click at [1540, 24] on img at bounding box center [1547, 30] width 20 height 20
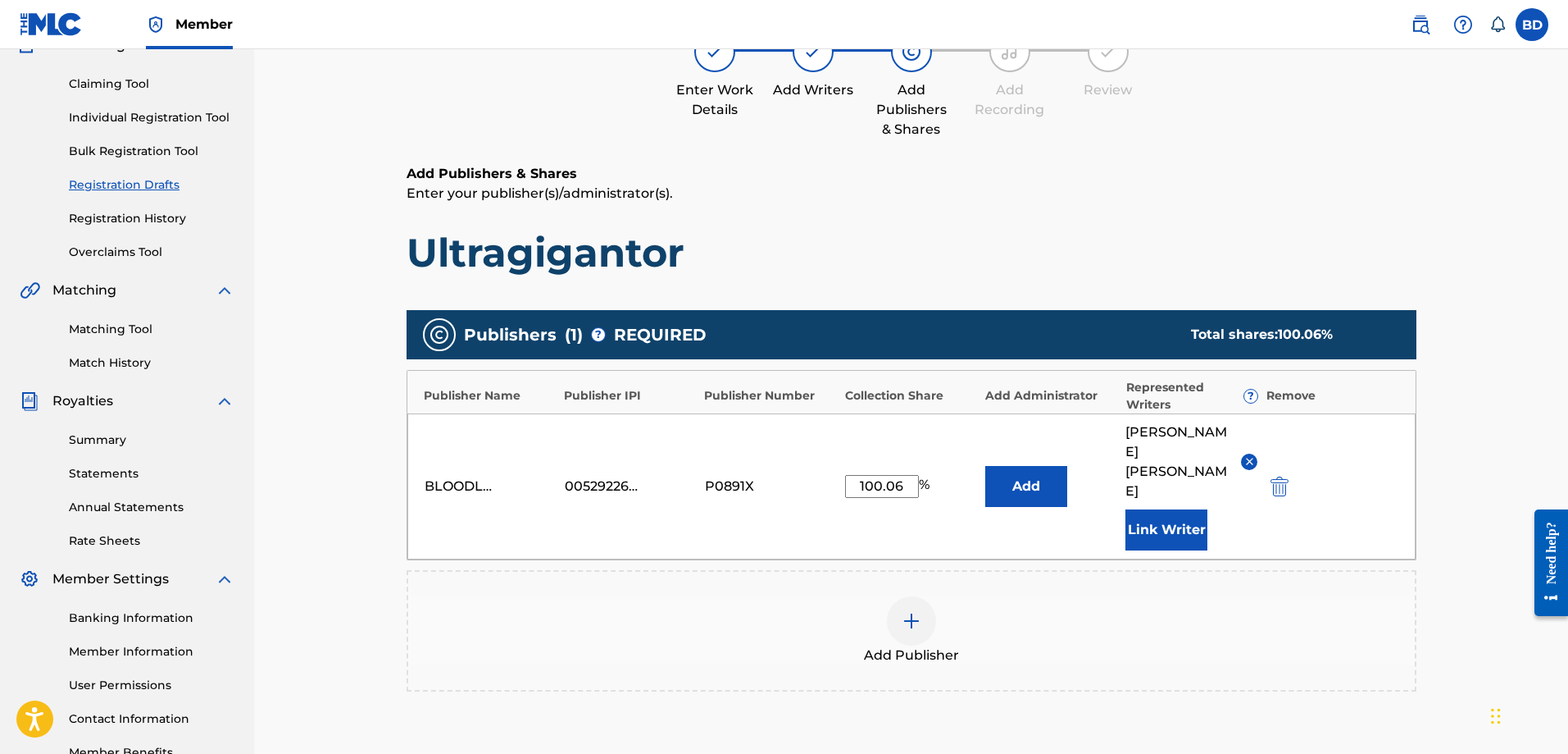
scroll to position [325, 0]
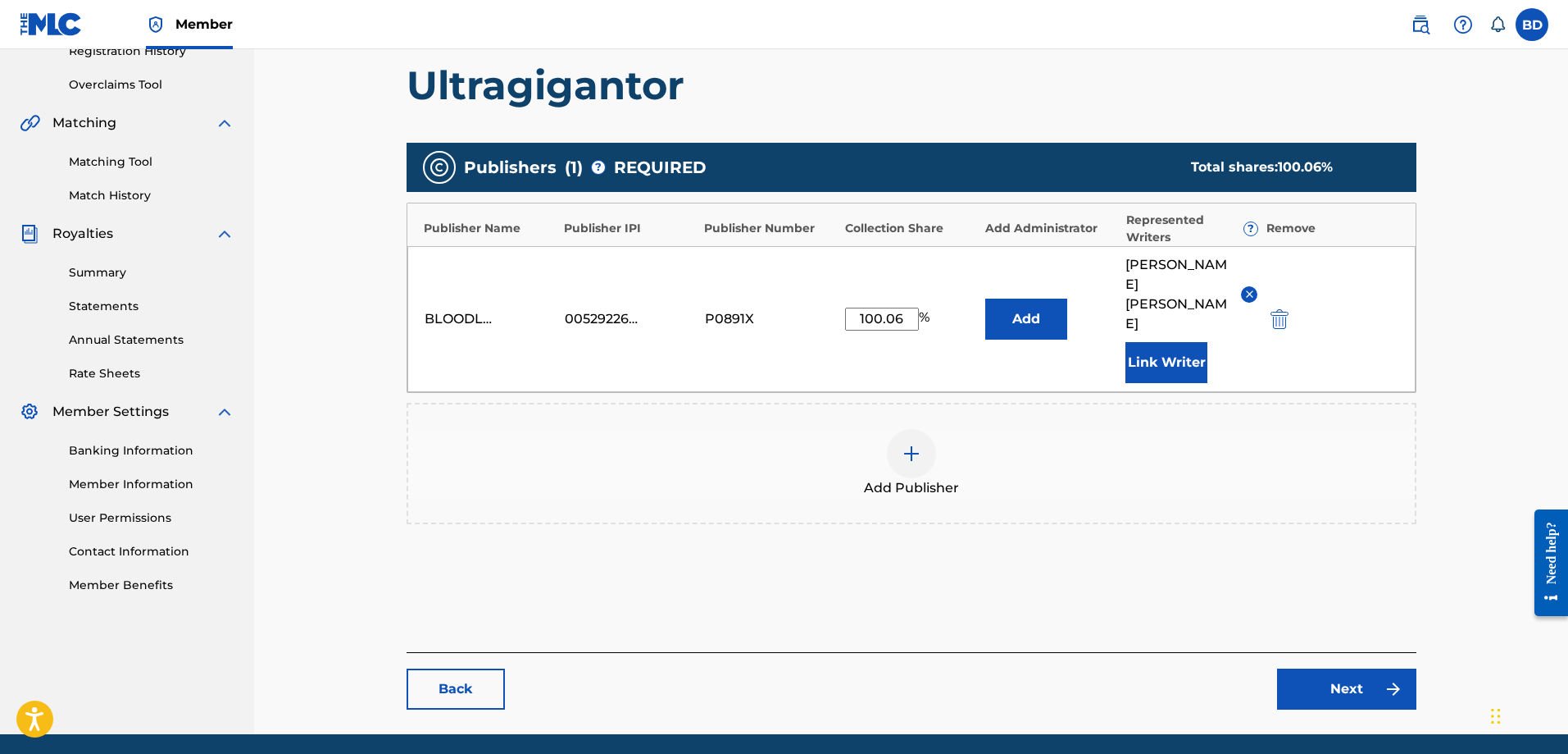
click at [447, 669] on link "Back" at bounding box center [456, 689] width 99 height 41
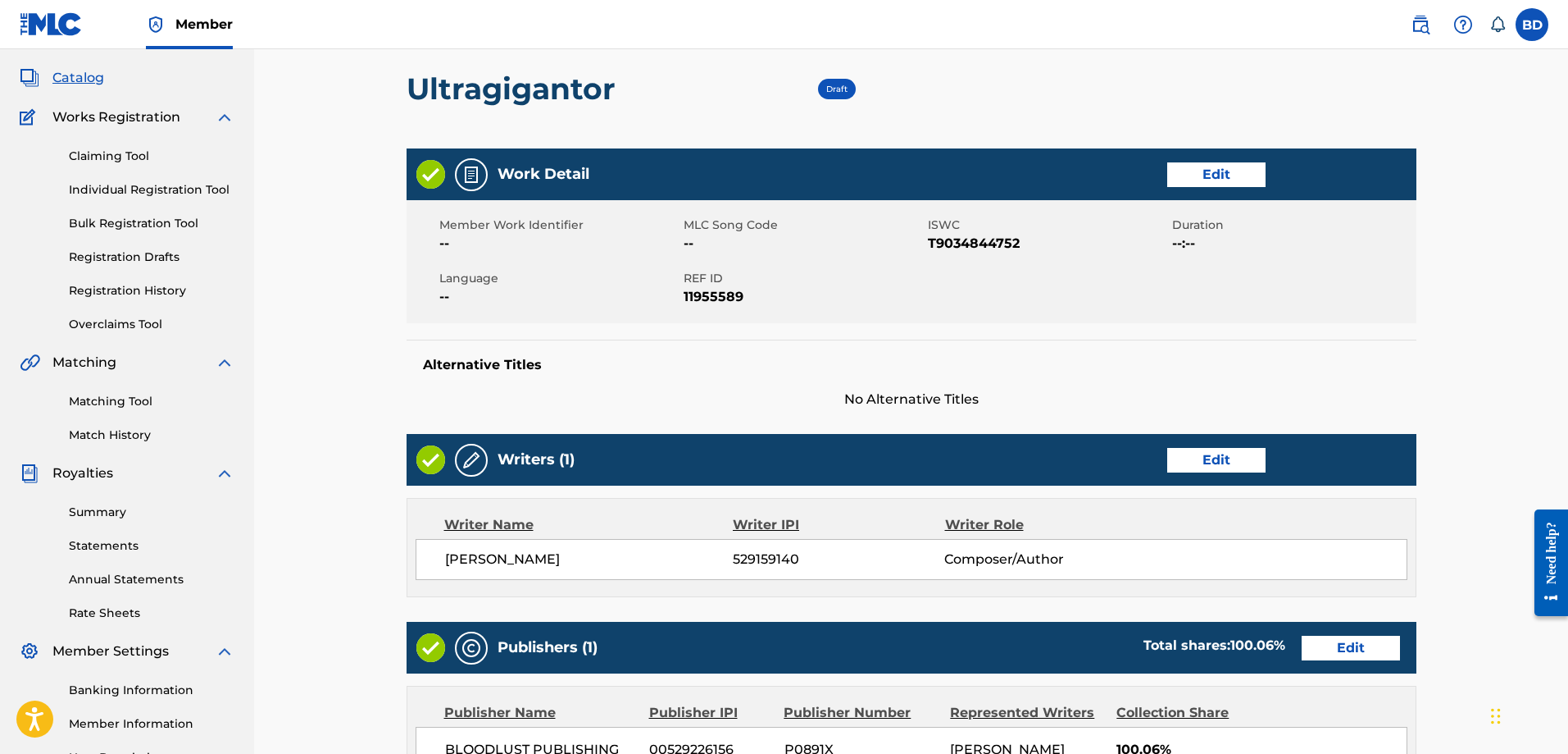
scroll to position [410, 0]
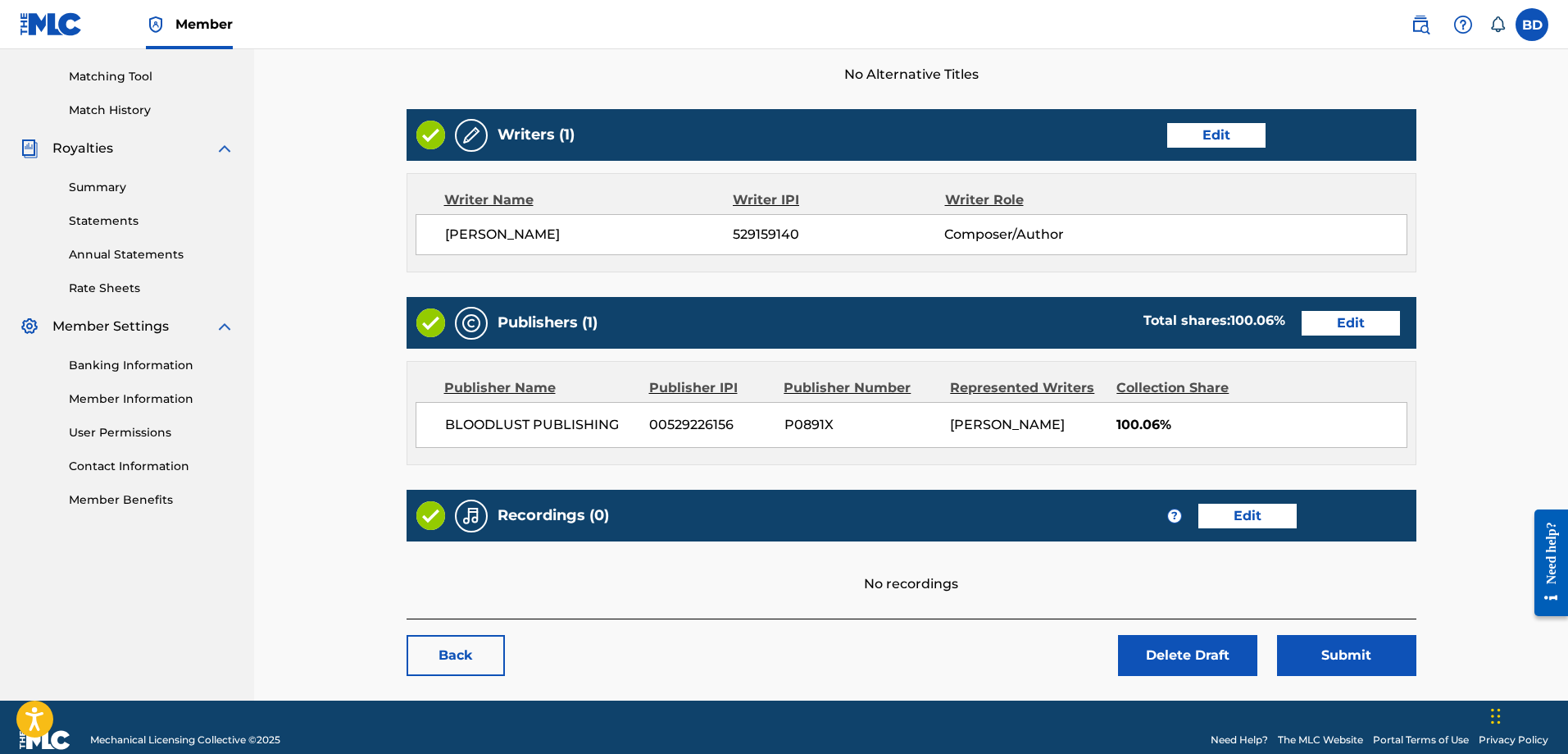
click at [1253, 517] on link "Edit" at bounding box center [1248, 515] width 99 height 24
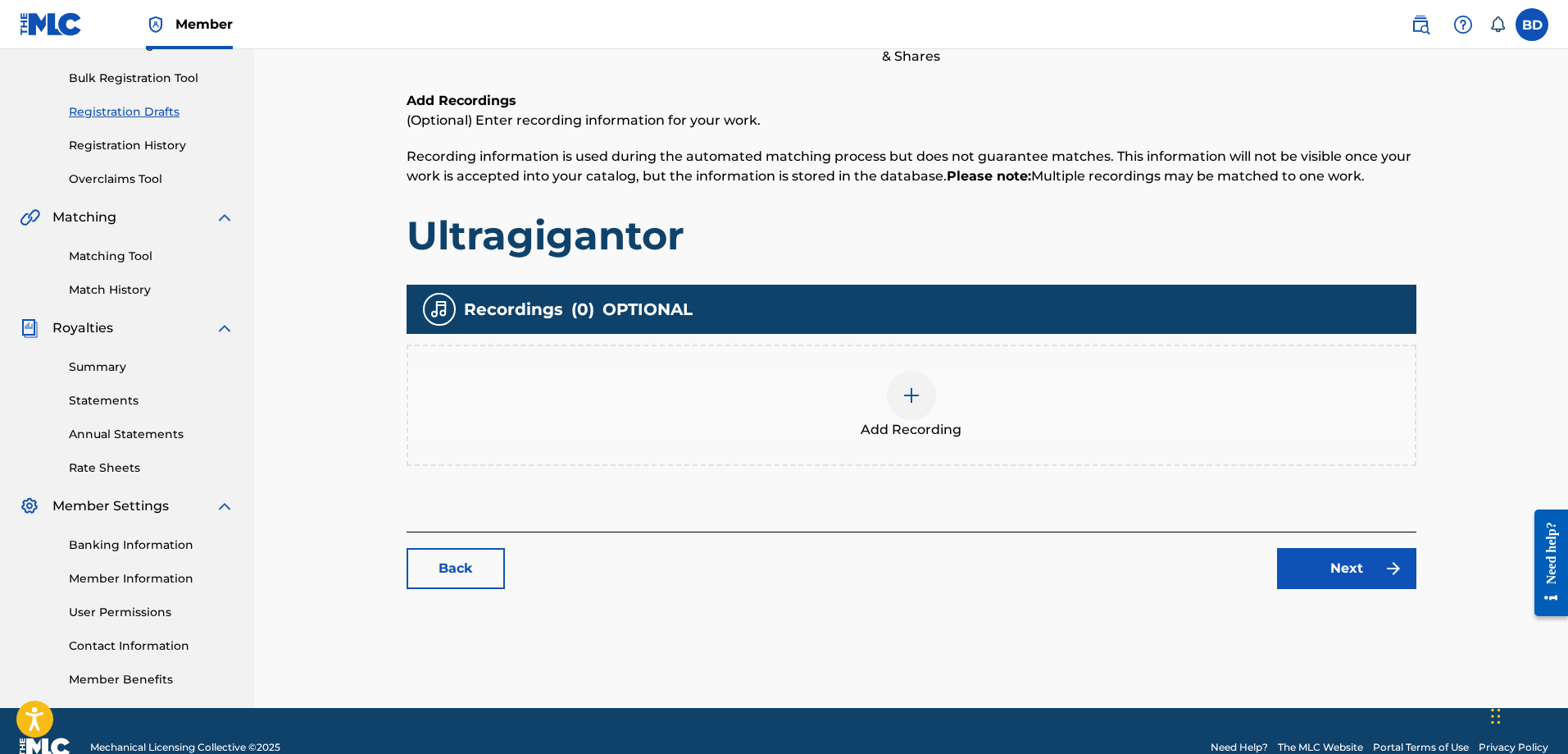
scroll to position [246, 0]
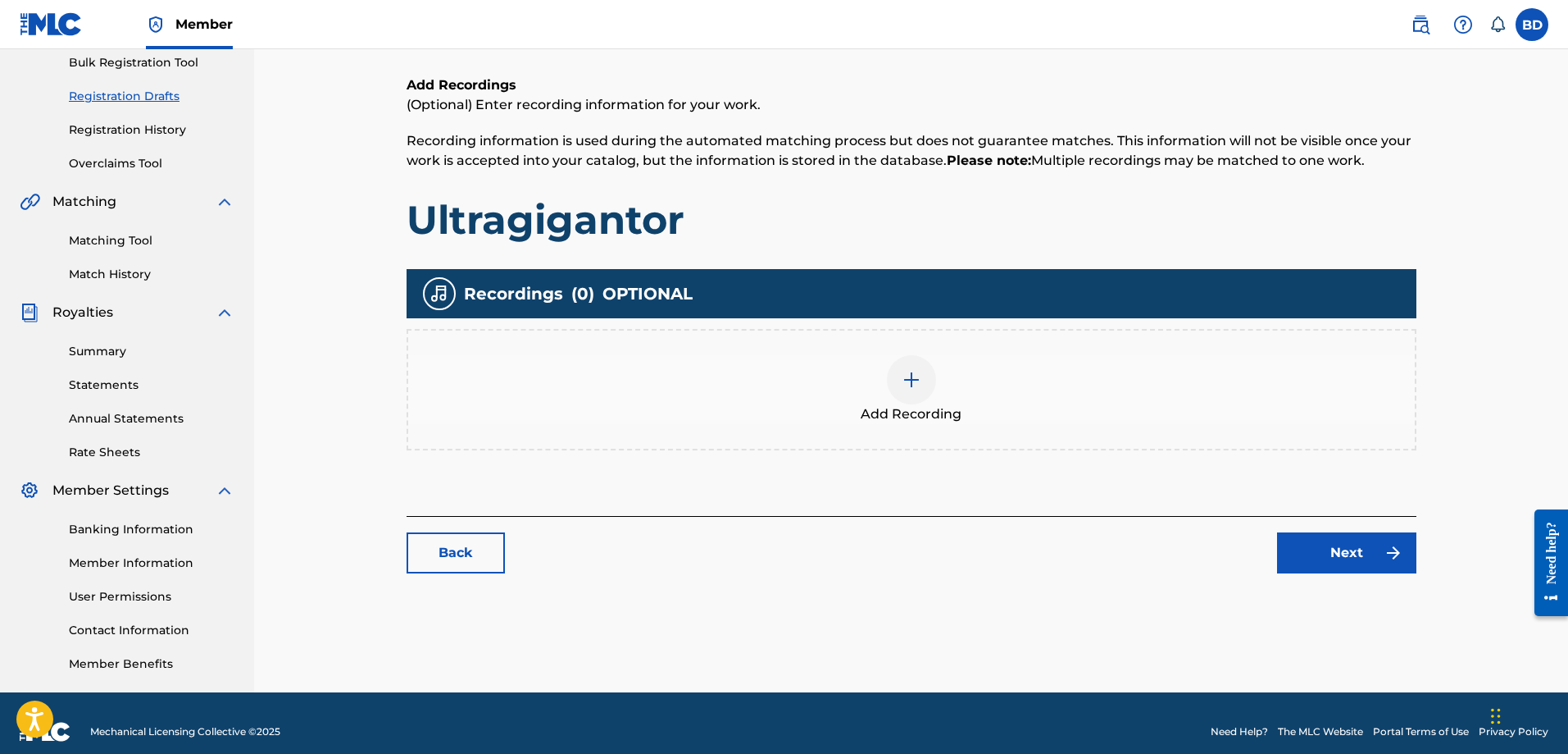
click at [914, 378] on img at bounding box center [911, 380] width 20 height 20
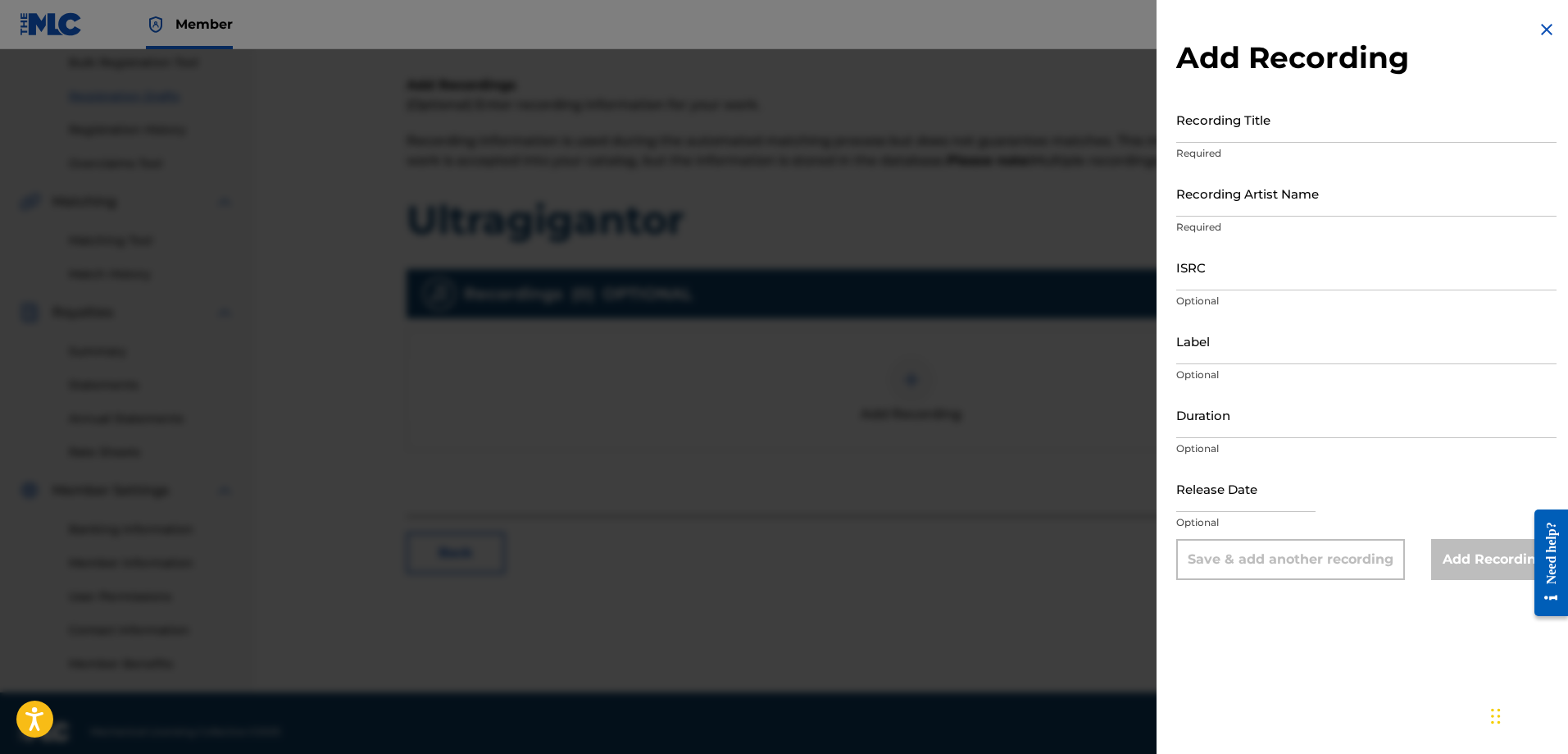
click at [1544, 28] on img at bounding box center [1547, 30] width 20 height 20
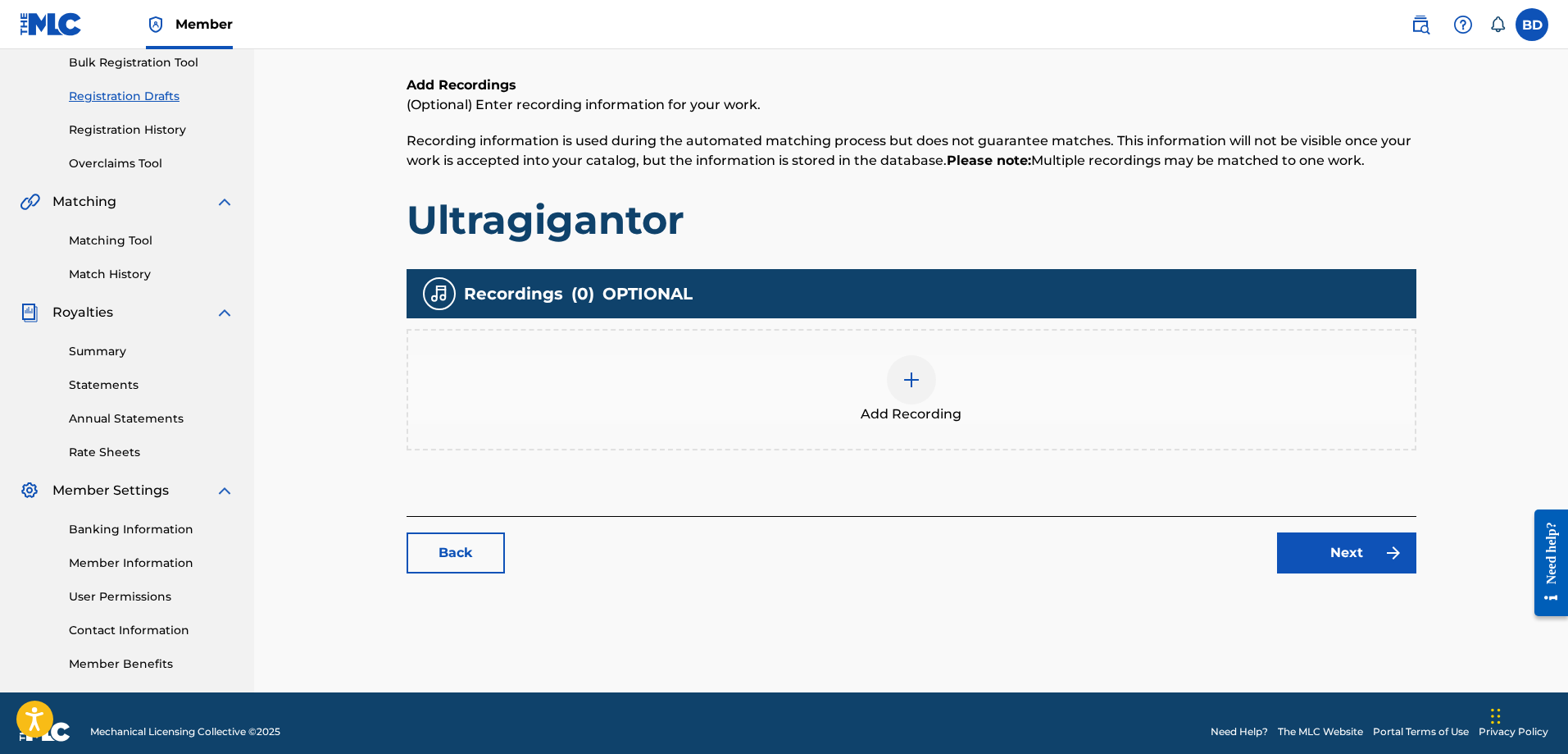
scroll to position [0, 0]
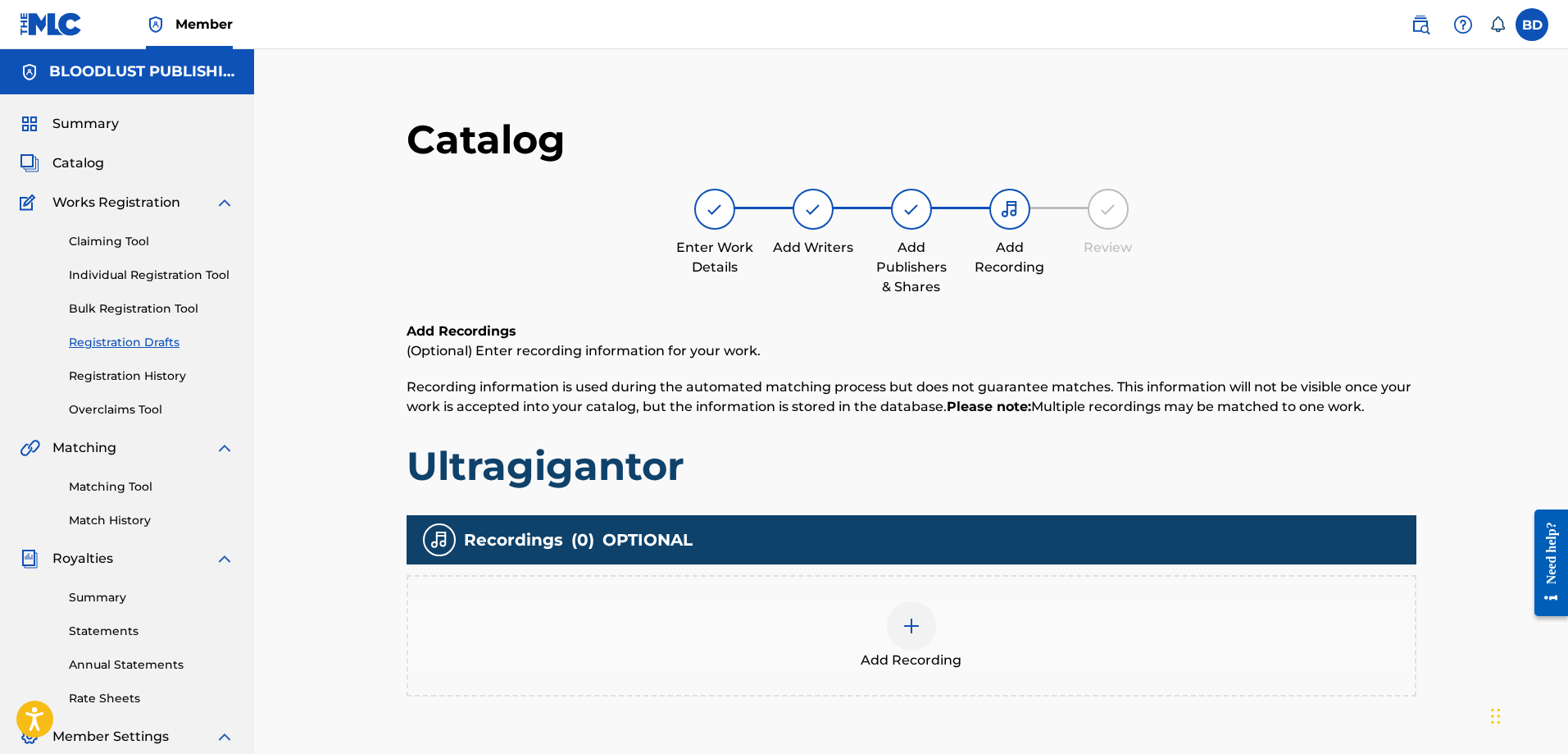
click at [909, 622] on img at bounding box center [911, 626] width 20 height 20
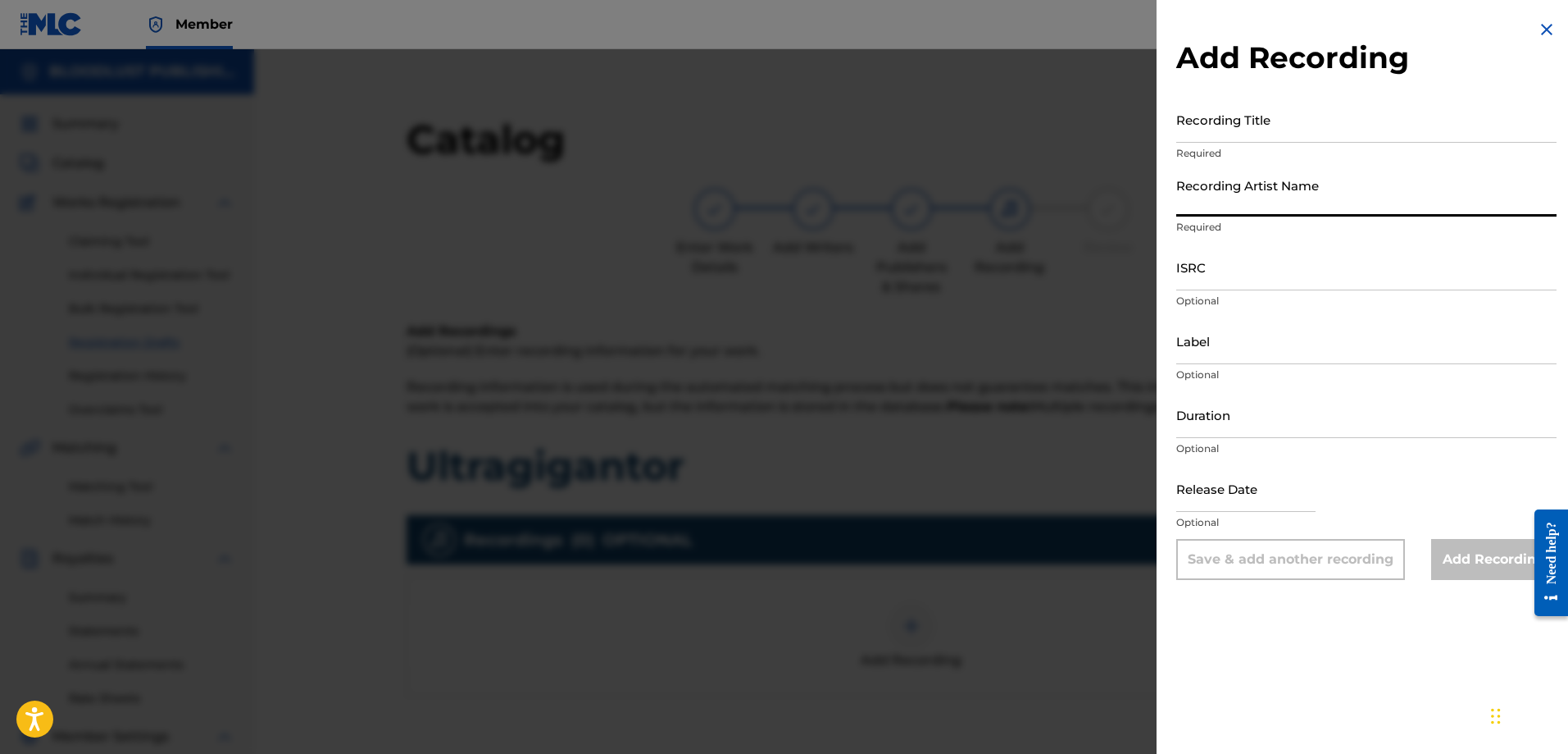
click at [1209, 213] on input "Recording Artist Name" at bounding box center [1367, 193] width 380 height 47
type input "Red Line Chemistry"
click at [1224, 134] on input "Recording Title" at bounding box center [1367, 119] width 380 height 47
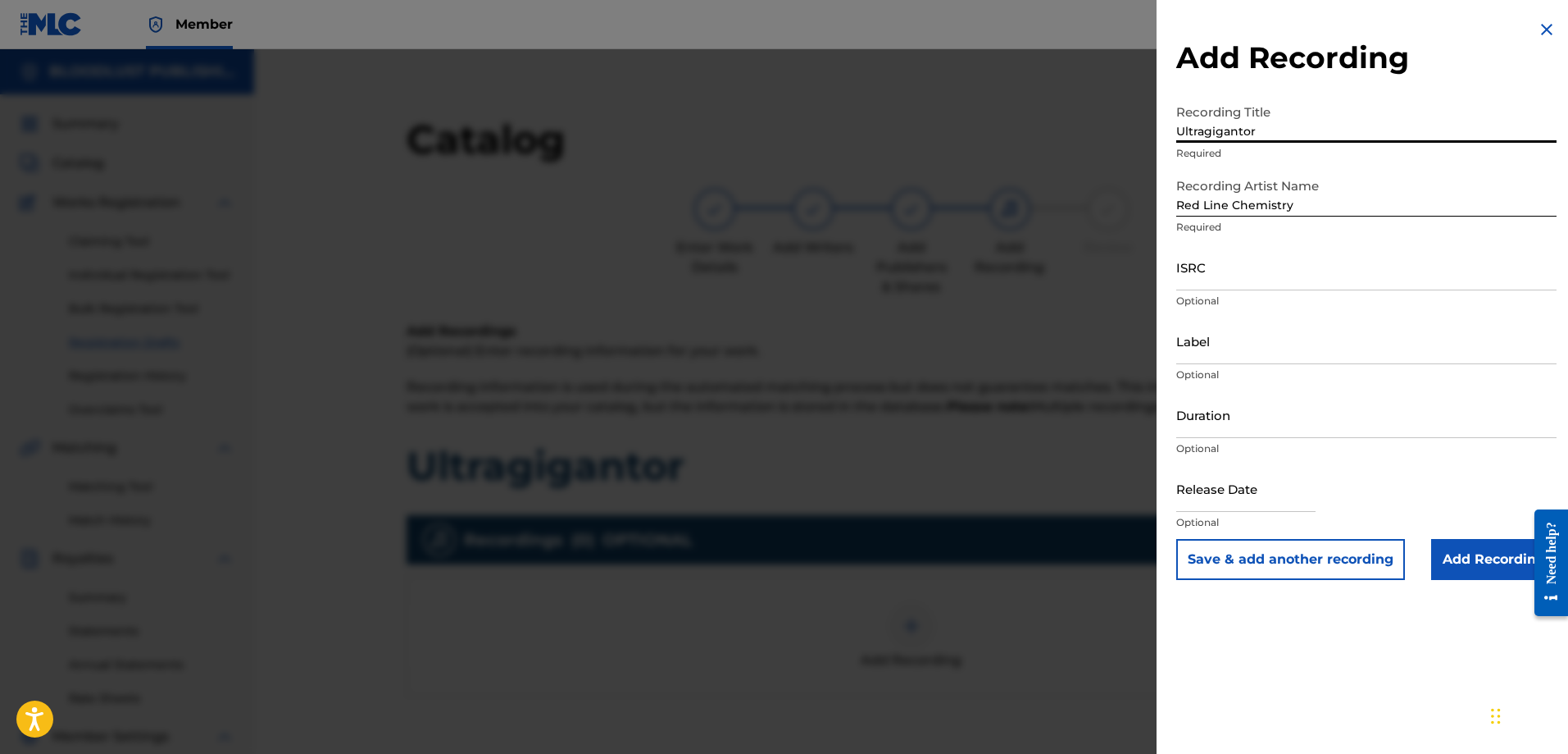
type input "Ultragigantor"
click at [1461, 557] on input "Add Recording" at bounding box center [1494, 559] width 126 height 41
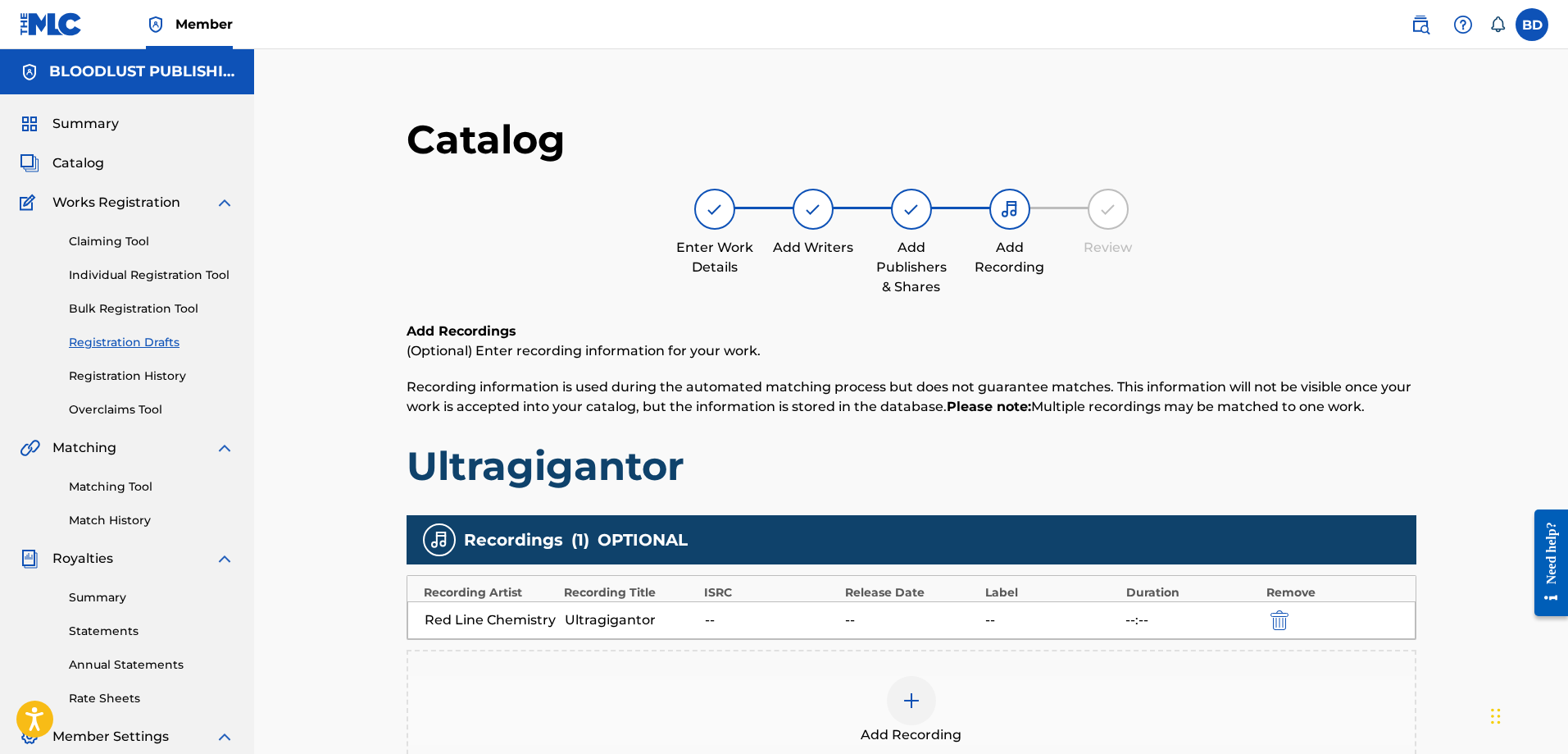
click at [100, 343] on link "Registration Drafts" at bounding box center [152, 342] width 166 height 17
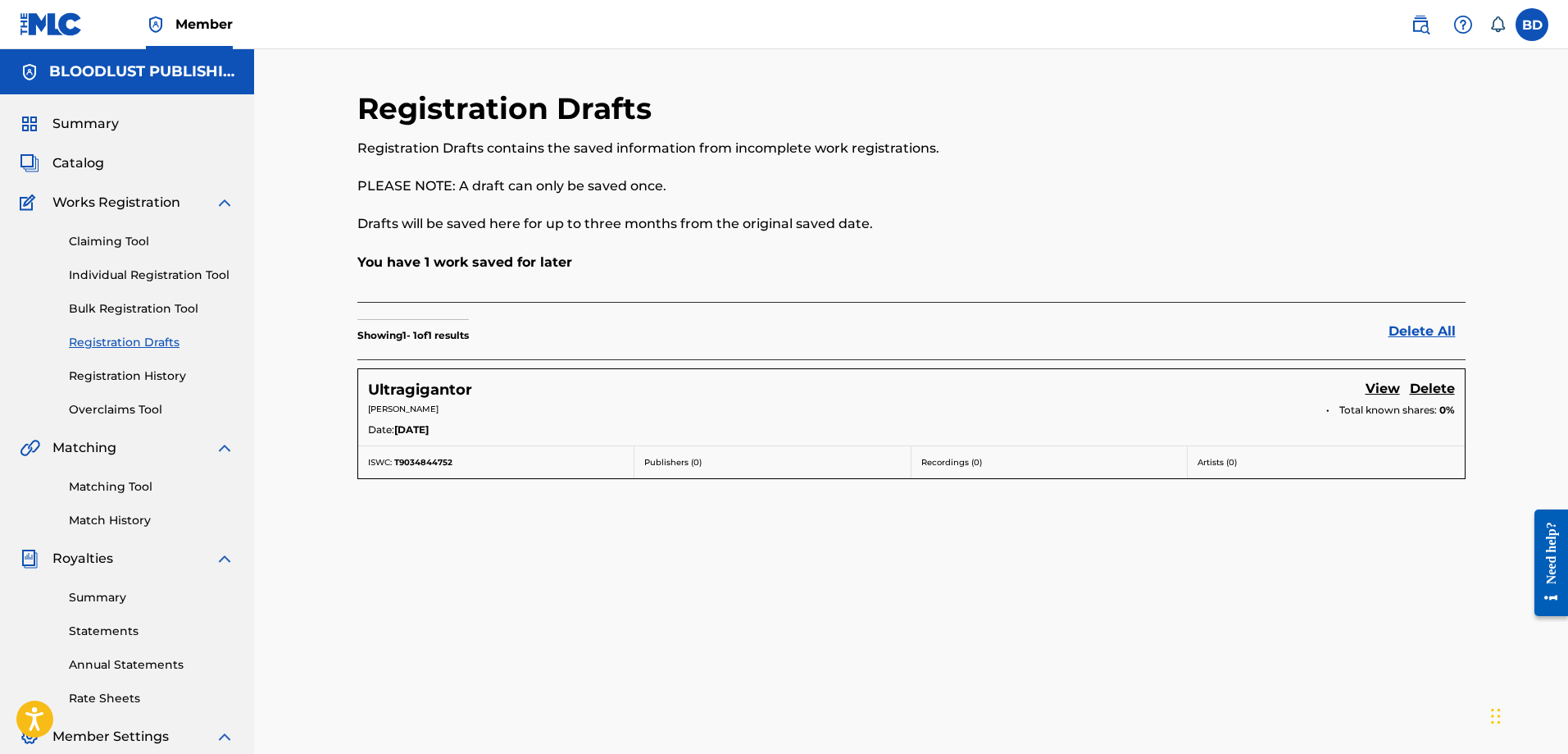
click at [1389, 386] on link "View" at bounding box center [1383, 390] width 34 height 22
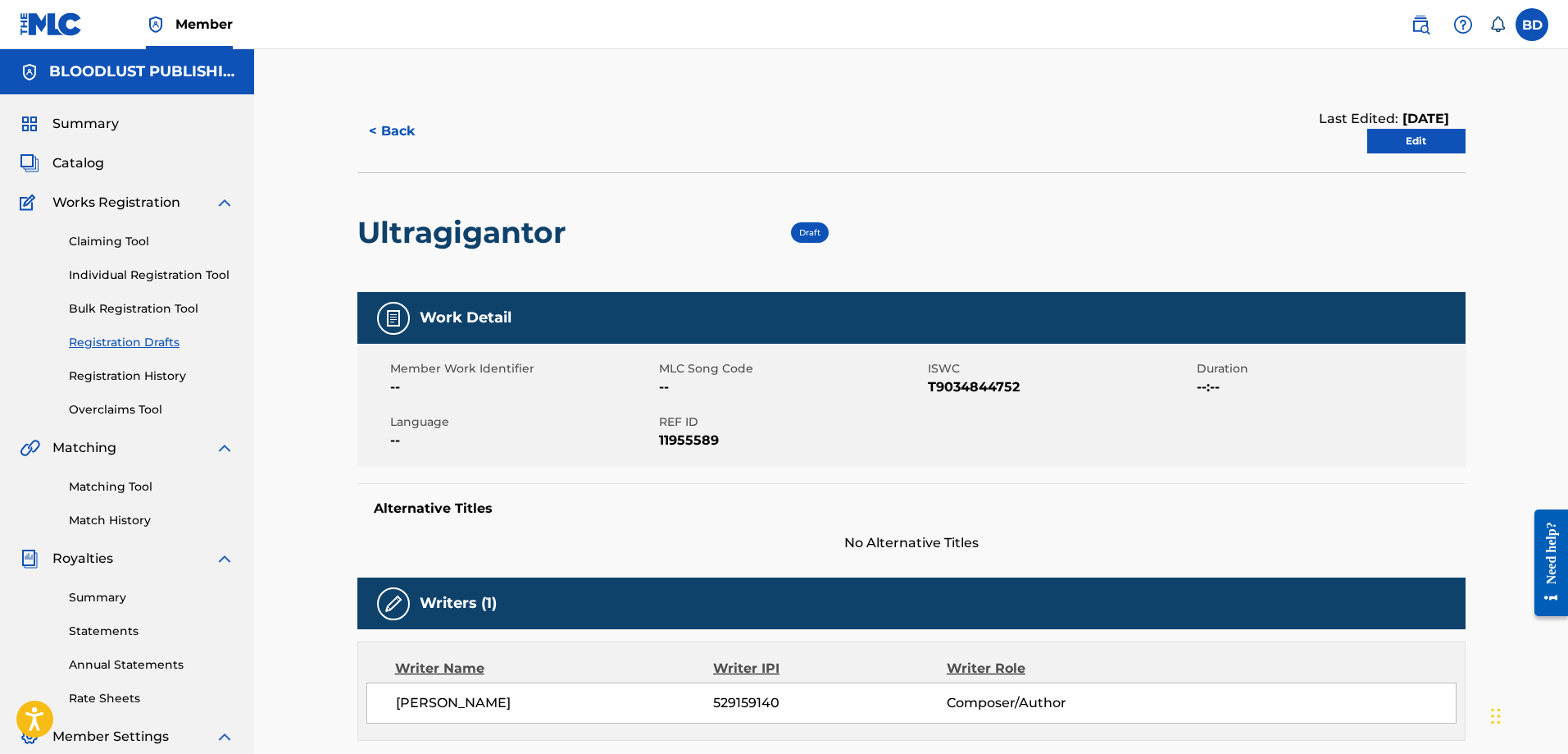
click at [1466, 23] on img at bounding box center [1463, 24] width 20 height 20
click at [48, 23] on img at bounding box center [51, 24] width 63 height 24
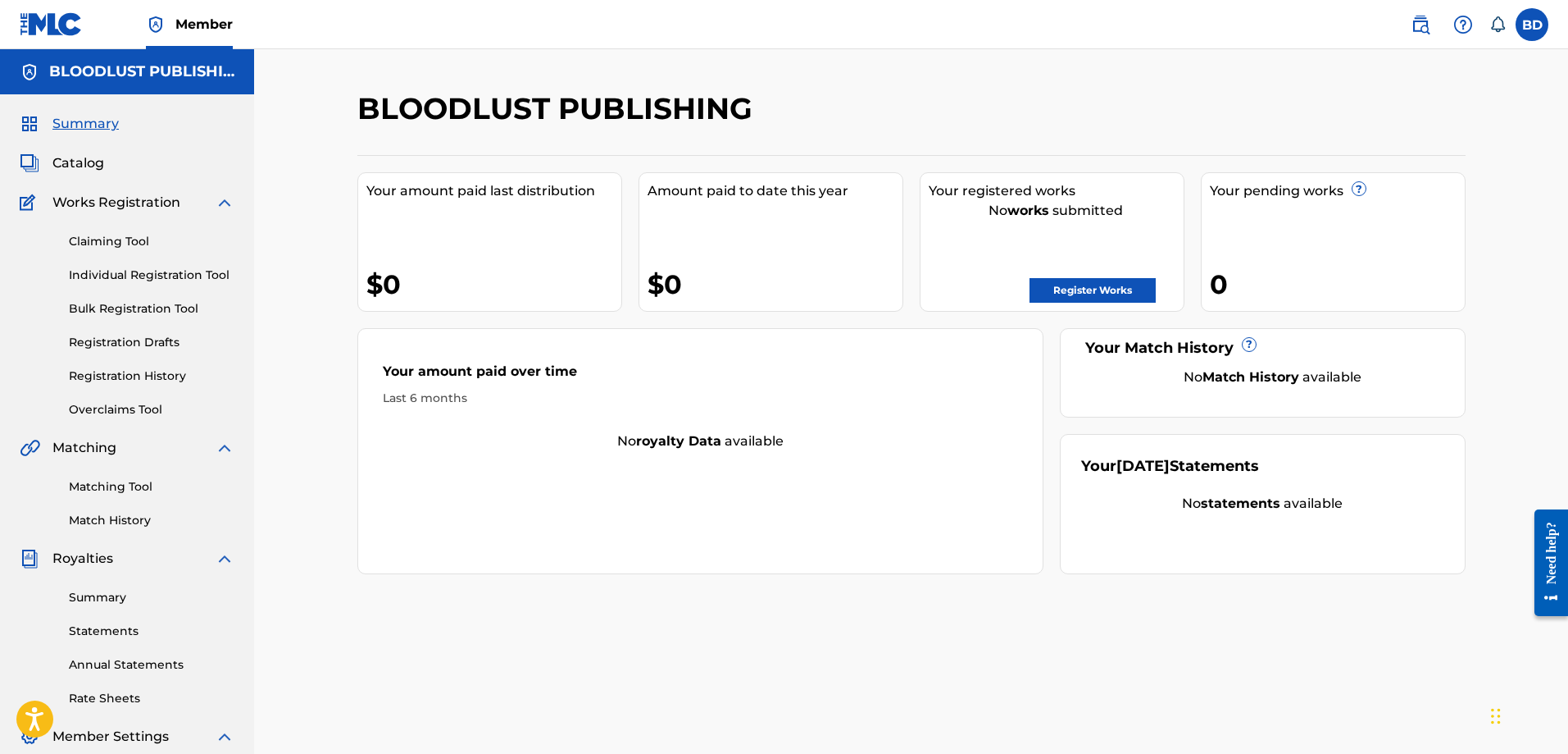
click at [1462, 23] on img at bounding box center [1463, 24] width 20 height 20
click at [1499, 23] on icon at bounding box center [1498, 24] width 16 height 16
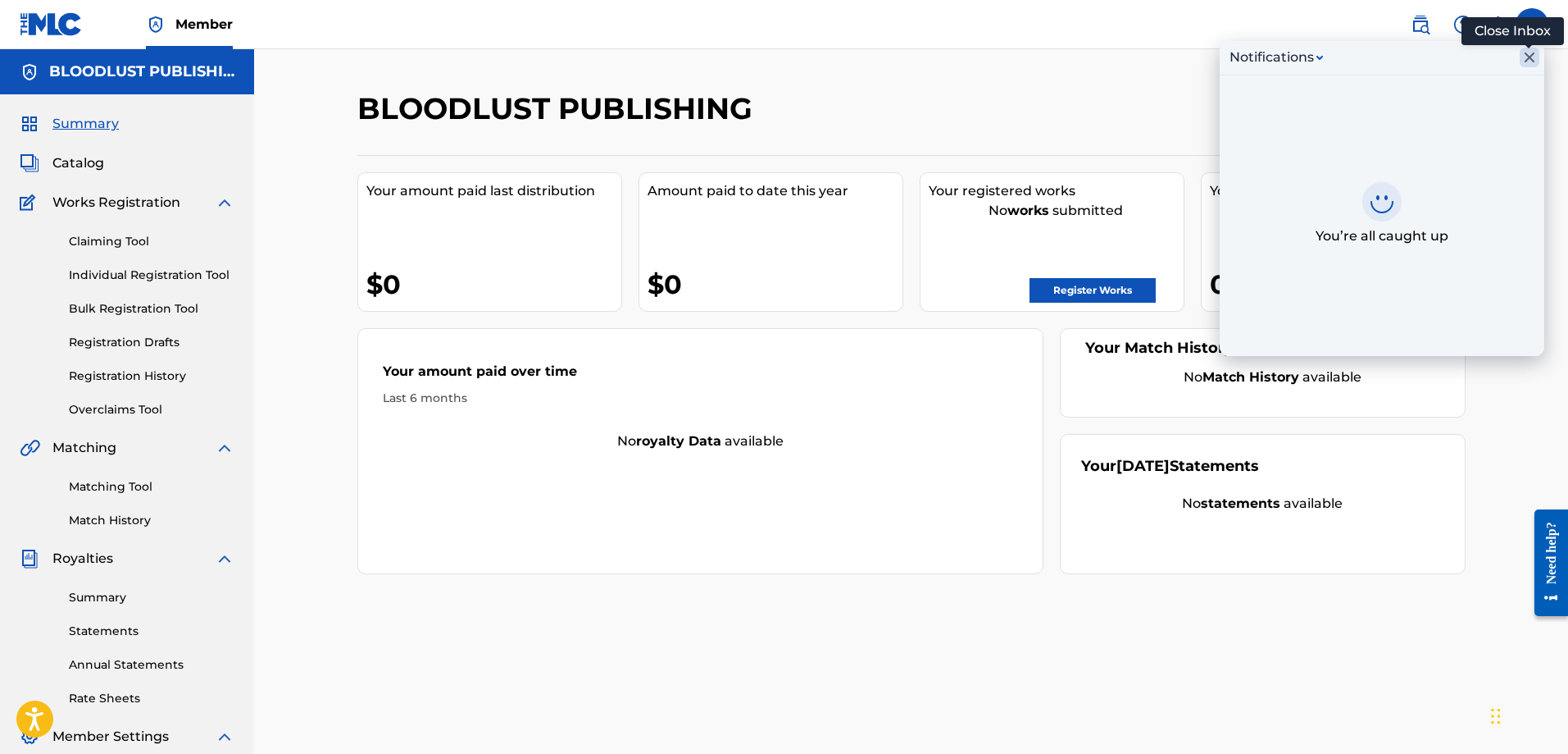
click at [1529, 56] on icon "Close Inbox" at bounding box center [1529, 57] width 10 height 10
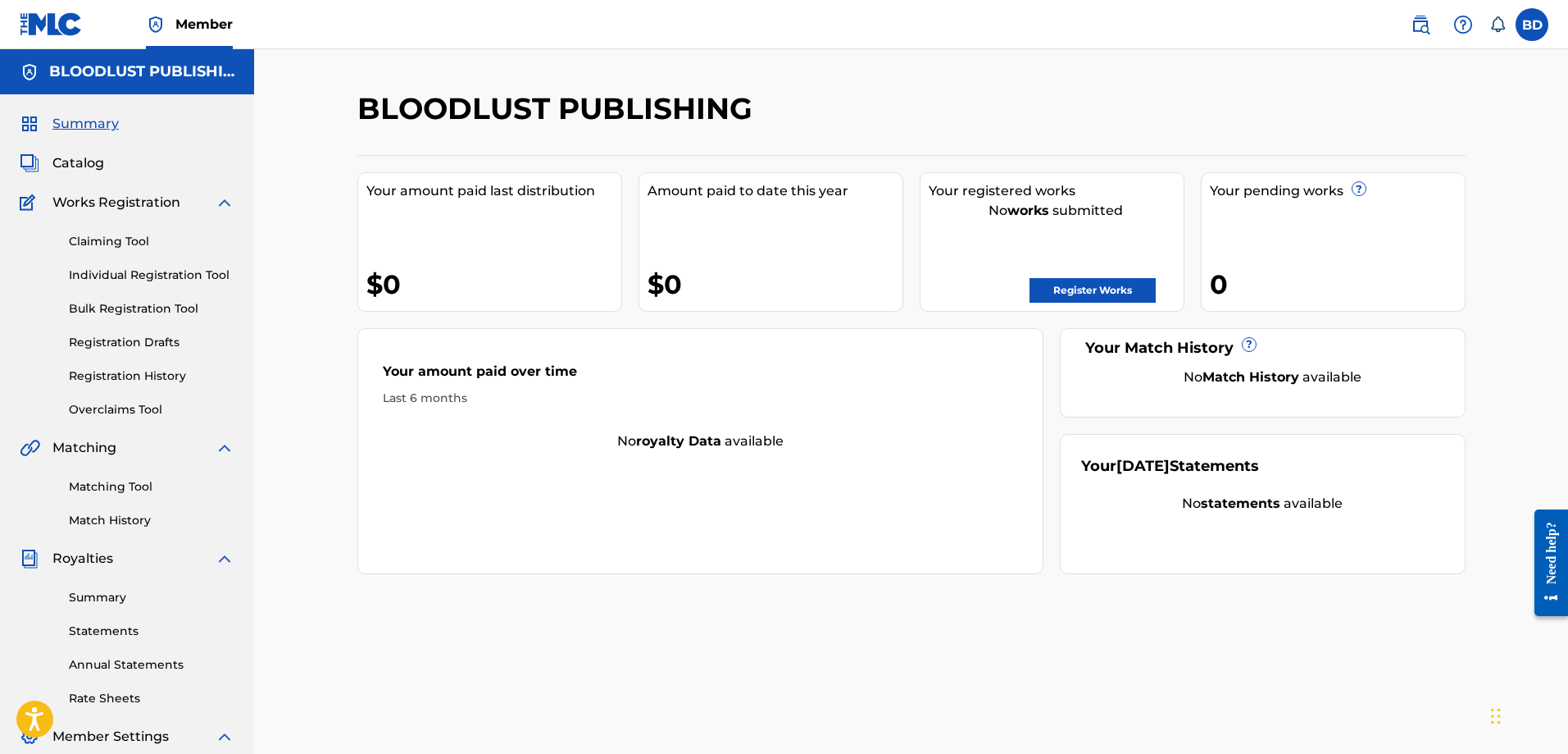
click at [1529, 26] on label at bounding box center [1532, 24] width 33 height 33
click at [1532, 24] on input "BD [PERSON_NAME] [EMAIL_ADDRESS][DOMAIN_NAME] Notification Preferences Profile …" at bounding box center [1532, 24] width 0 height 0
click at [1417, 23] on img at bounding box center [1421, 24] width 20 height 20
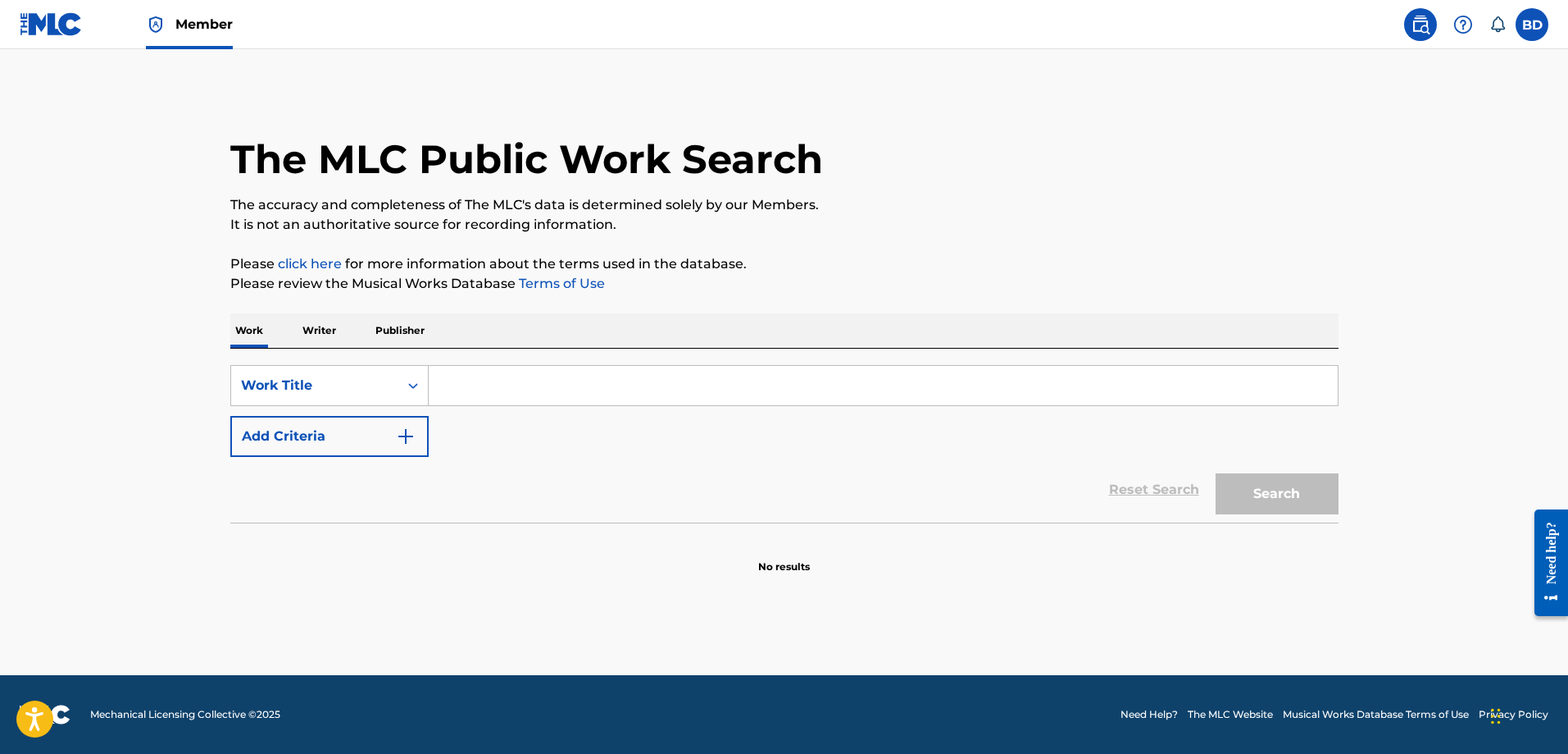
click at [1464, 22] on img at bounding box center [1463, 24] width 20 height 20
click at [1459, 66] on link "Contact us" at bounding box center [1463, 69] width 139 height 39
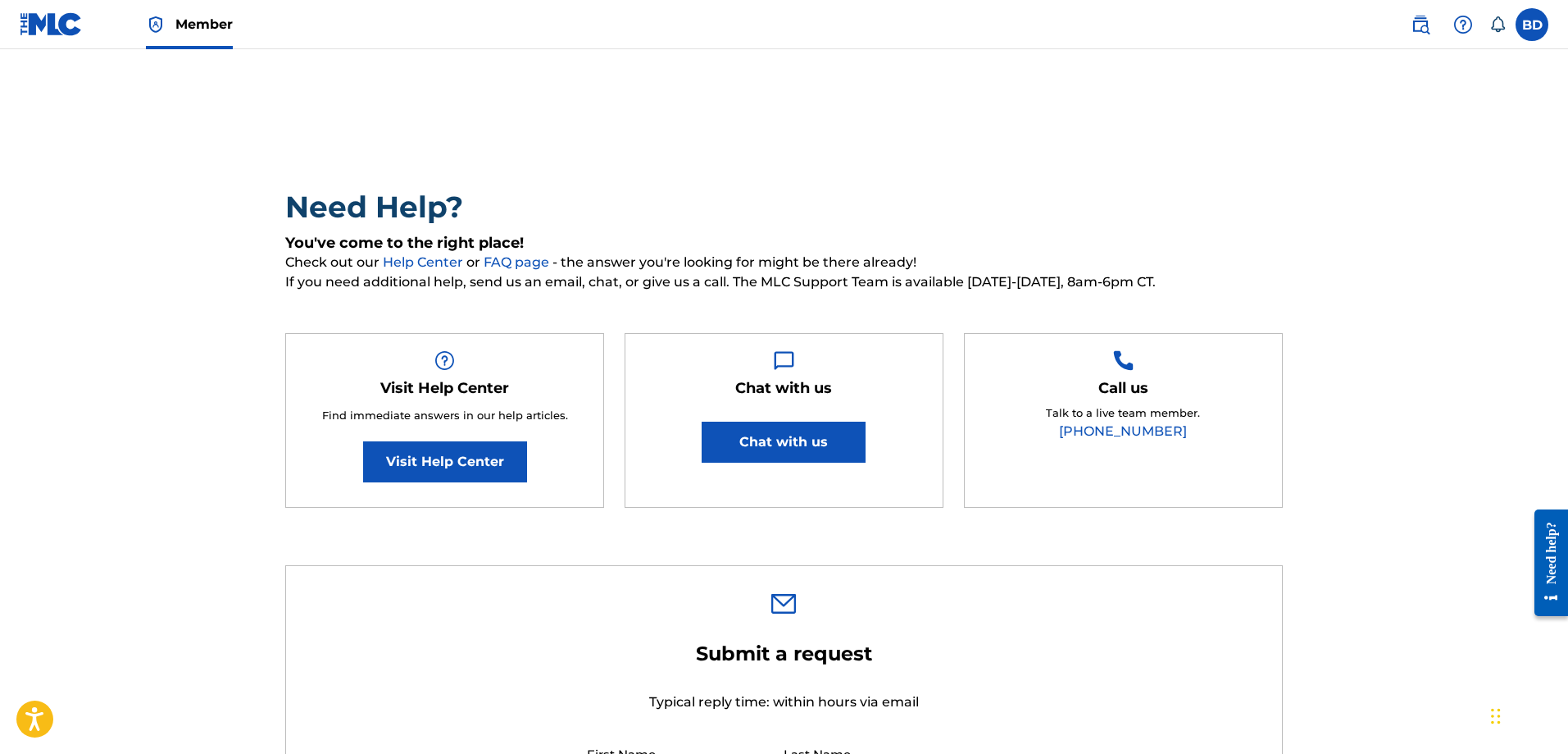
click at [510, 256] on link "FAQ page" at bounding box center [518, 261] width 69 height 15
